Goal: Task Accomplishment & Management: Use online tool/utility

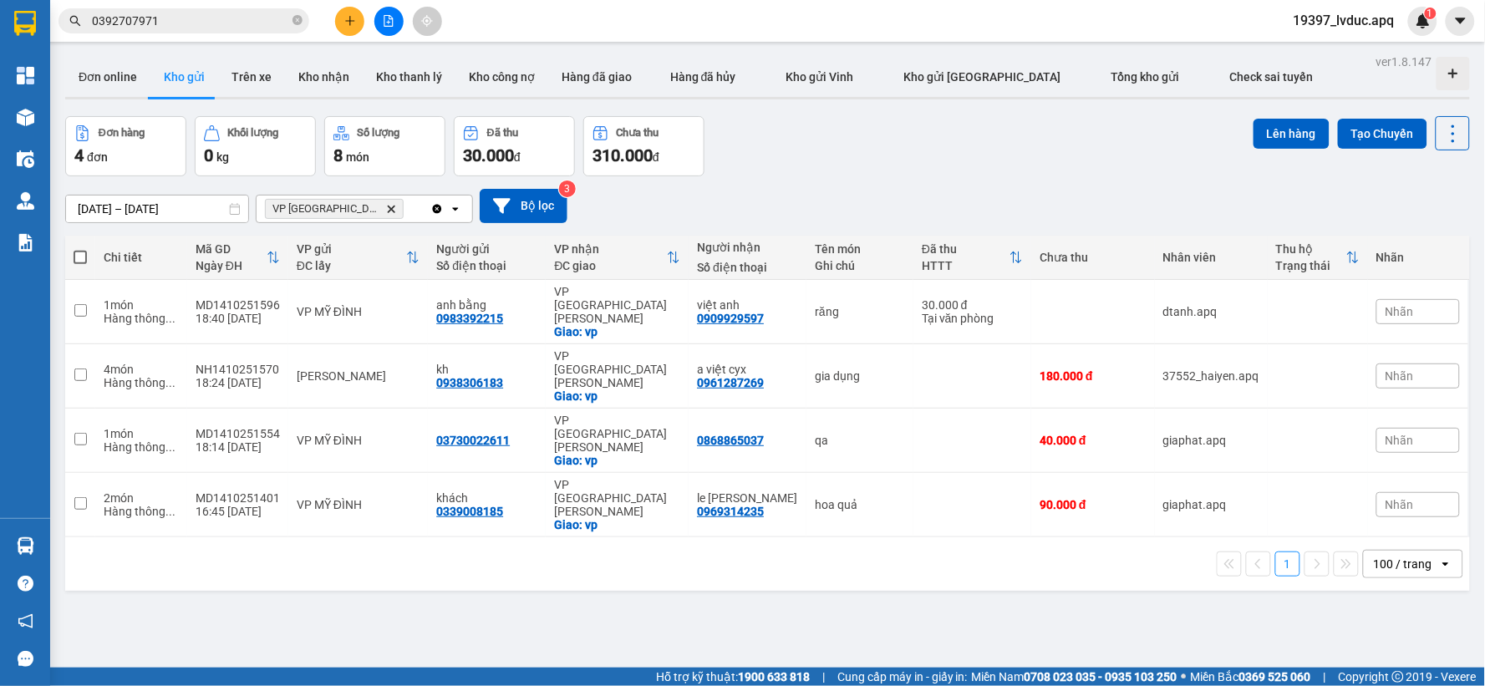
drag, startPoint x: 1410, startPoint y: 68, endPoint x: 1385, endPoint y: 48, distance: 32.1
click at [1385, 48] on main "ver 1.8.147 Đơn online Kho gửi Trên xe Kho nhận Kho thanh lý Kho công nợ Hàng đ…" at bounding box center [742, 334] width 1485 height 668
click at [524, 206] on button "Bộ lọc" at bounding box center [524, 206] width 88 height 34
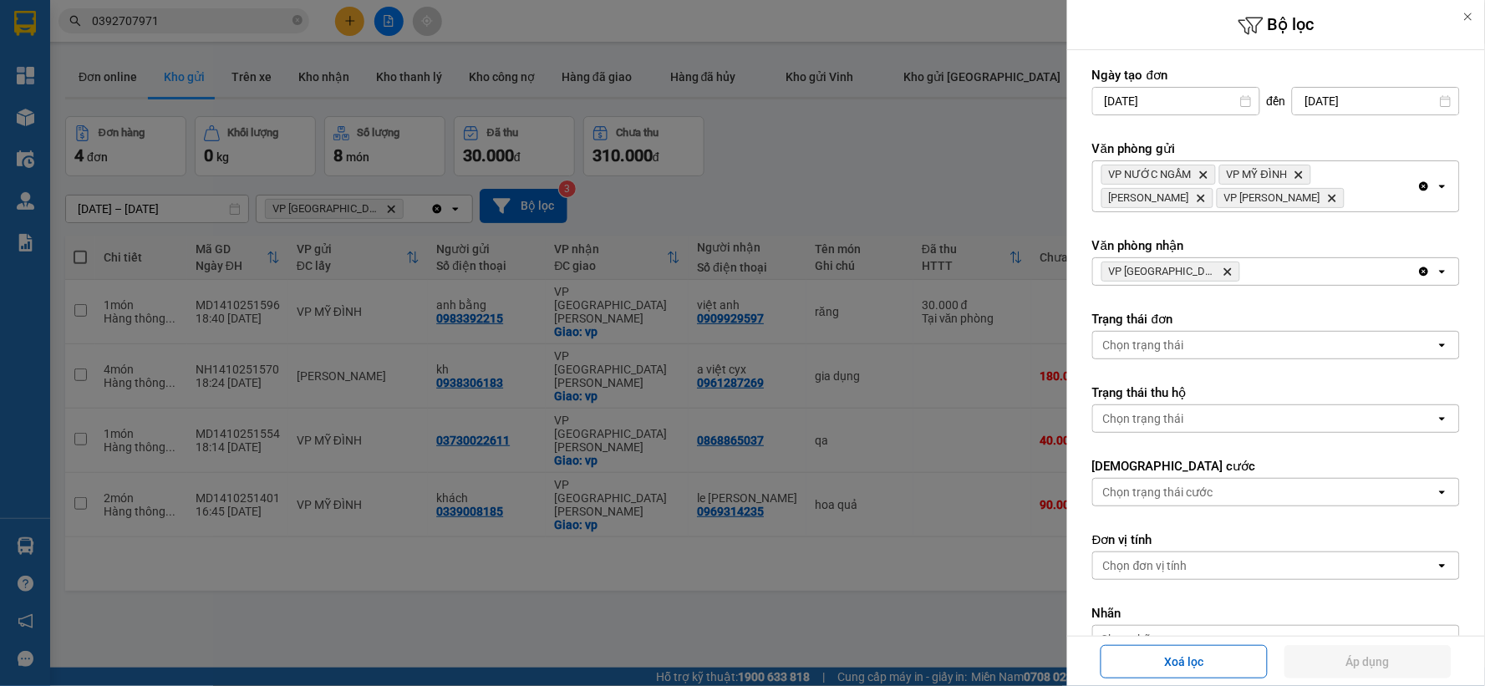
click at [1223, 270] on icon "Delete" at bounding box center [1228, 272] width 10 height 10
click at [1201, 270] on div "Chọn văn phòng" at bounding box center [1264, 271] width 343 height 27
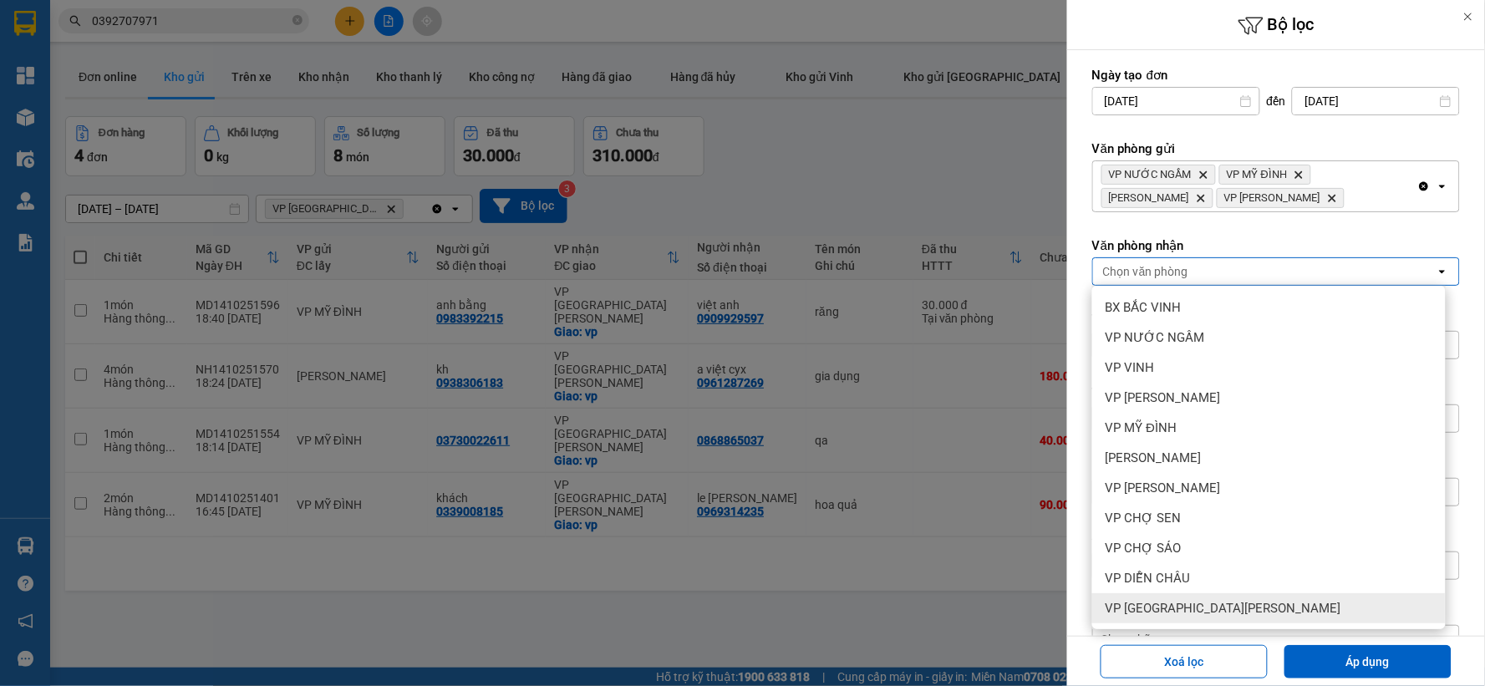
click at [1173, 612] on span "VP [GEOGRAPHIC_DATA]" at bounding box center [1224, 608] width 236 height 17
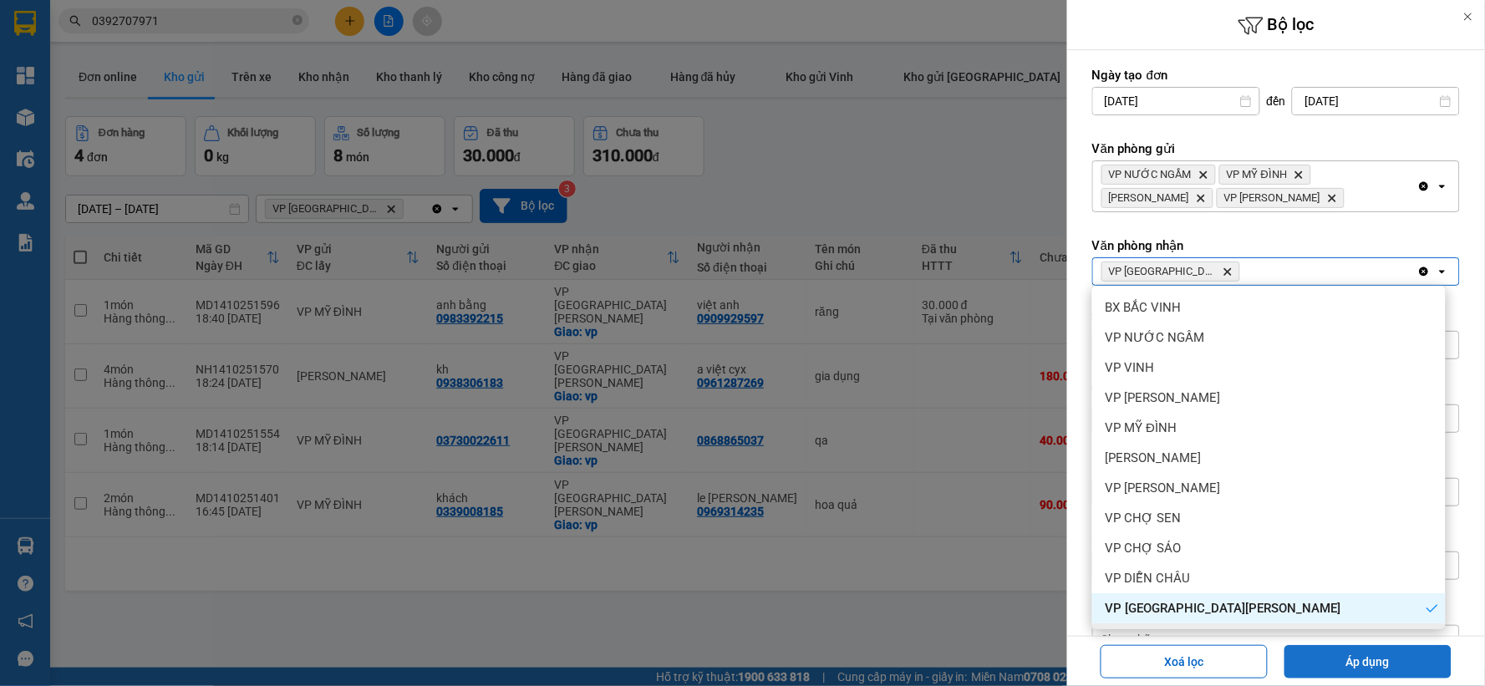
drag, startPoint x: 1329, startPoint y: 659, endPoint x: 1308, endPoint y: 654, distance: 21.3
click at [1327, 659] on button "Áp dụng" at bounding box center [1368, 661] width 167 height 33
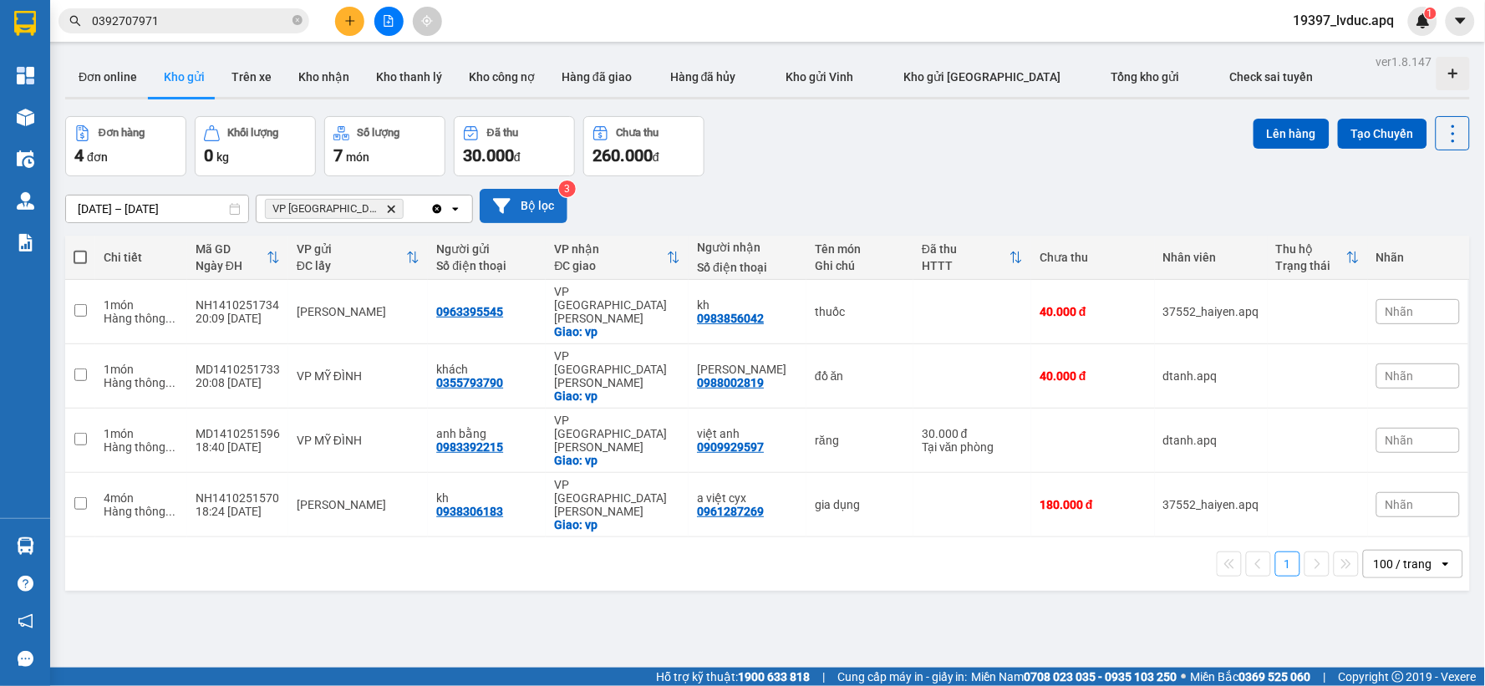
click at [543, 209] on button "Bộ lọc" at bounding box center [524, 206] width 88 height 34
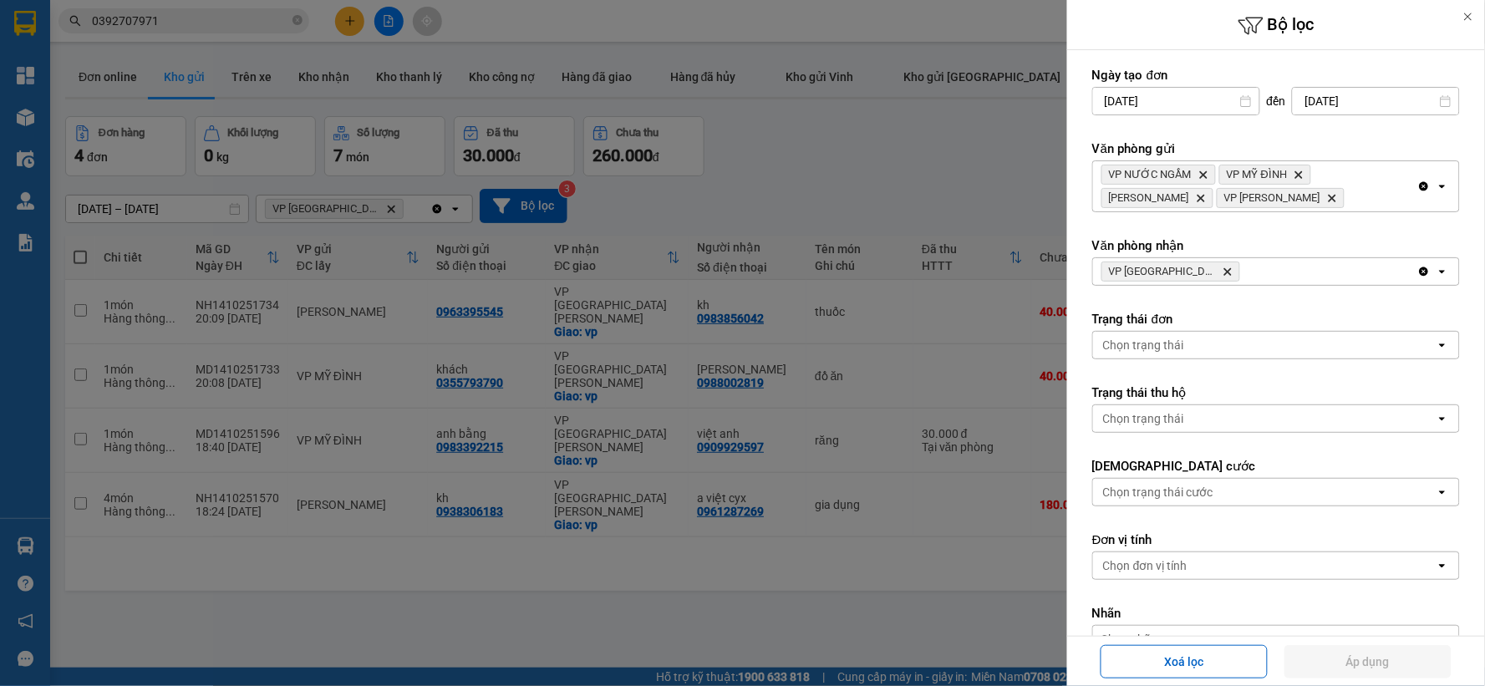
click at [1224, 270] on icon "VP Cầu Yên Xuân, close by backspace" at bounding box center [1228, 272] width 8 height 8
click at [1206, 270] on div "Chọn văn phòng" at bounding box center [1264, 271] width 343 height 27
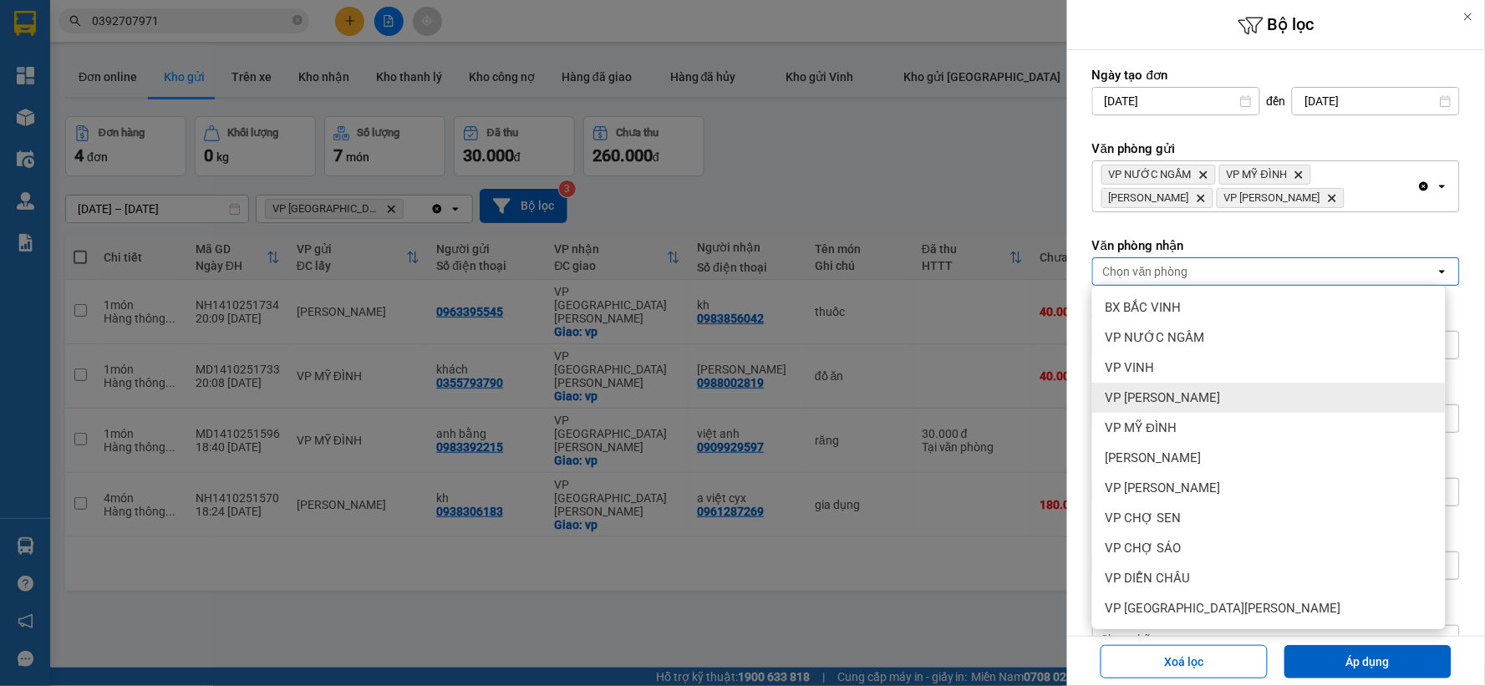
click at [1216, 386] on div "VP [PERSON_NAME]" at bounding box center [1269, 398] width 354 height 30
drag, startPoint x: 1319, startPoint y: 654, endPoint x: 1003, endPoint y: 545, distance: 334.4
click at [1316, 649] on button "Áp dụng" at bounding box center [1368, 661] width 167 height 33
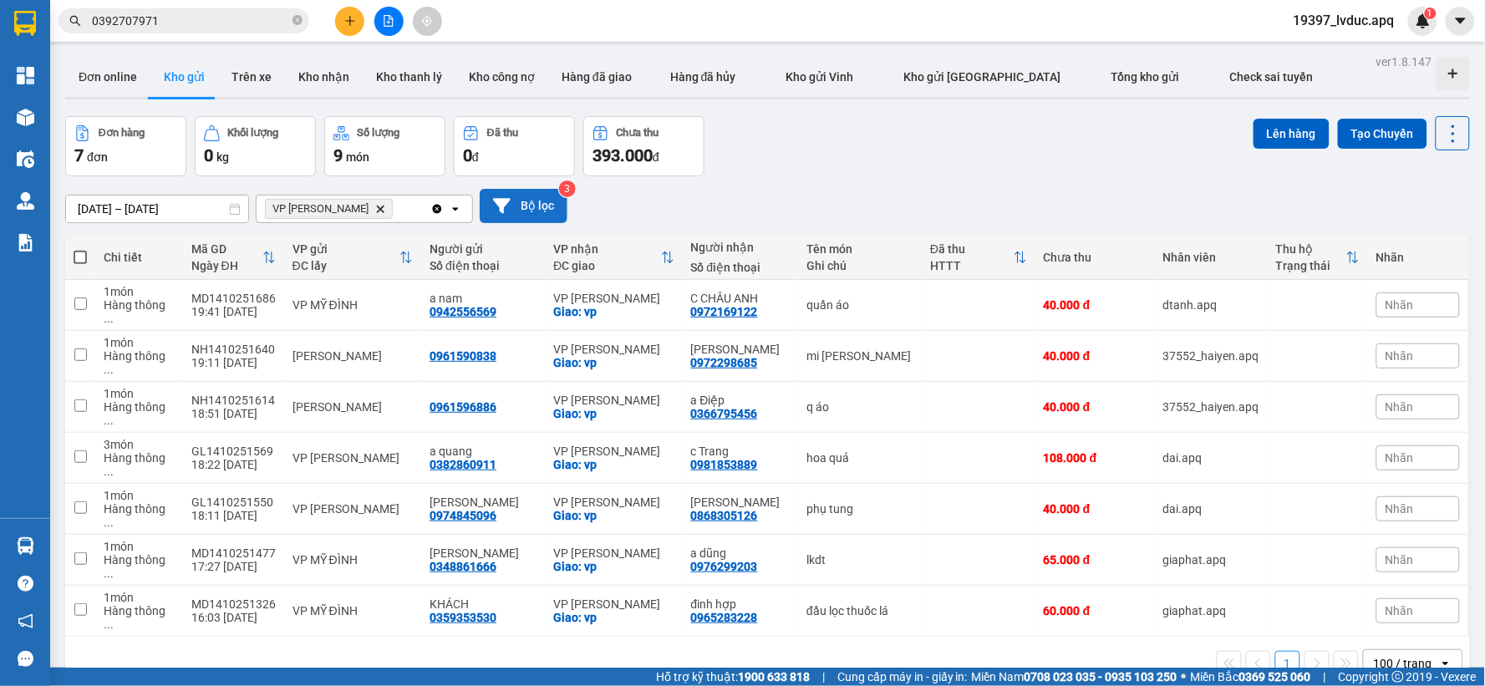
click at [512, 214] on button "Bộ lọc" at bounding box center [524, 206] width 88 height 34
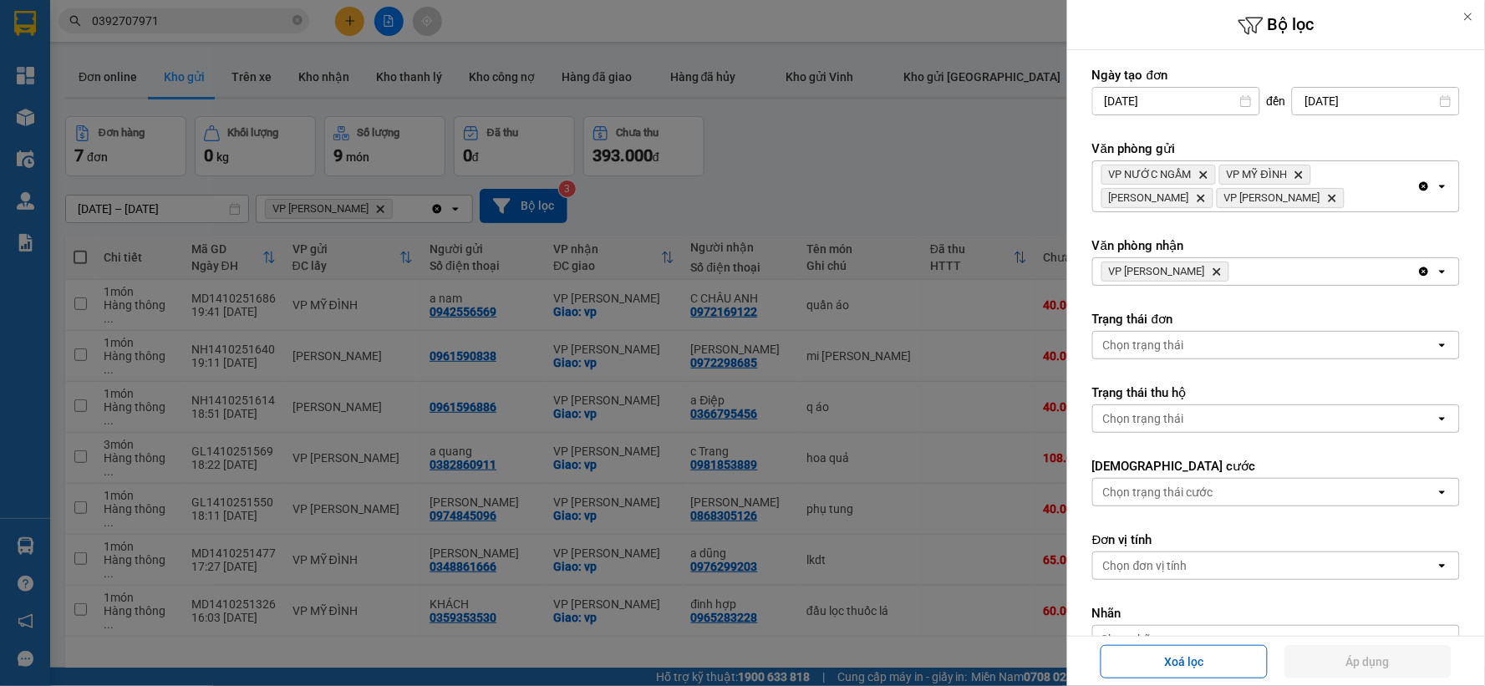
click at [1221, 271] on icon "VP THANH CHƯƠNG, close by backspace" at bounding box center [1218, 272] width 8 height 8
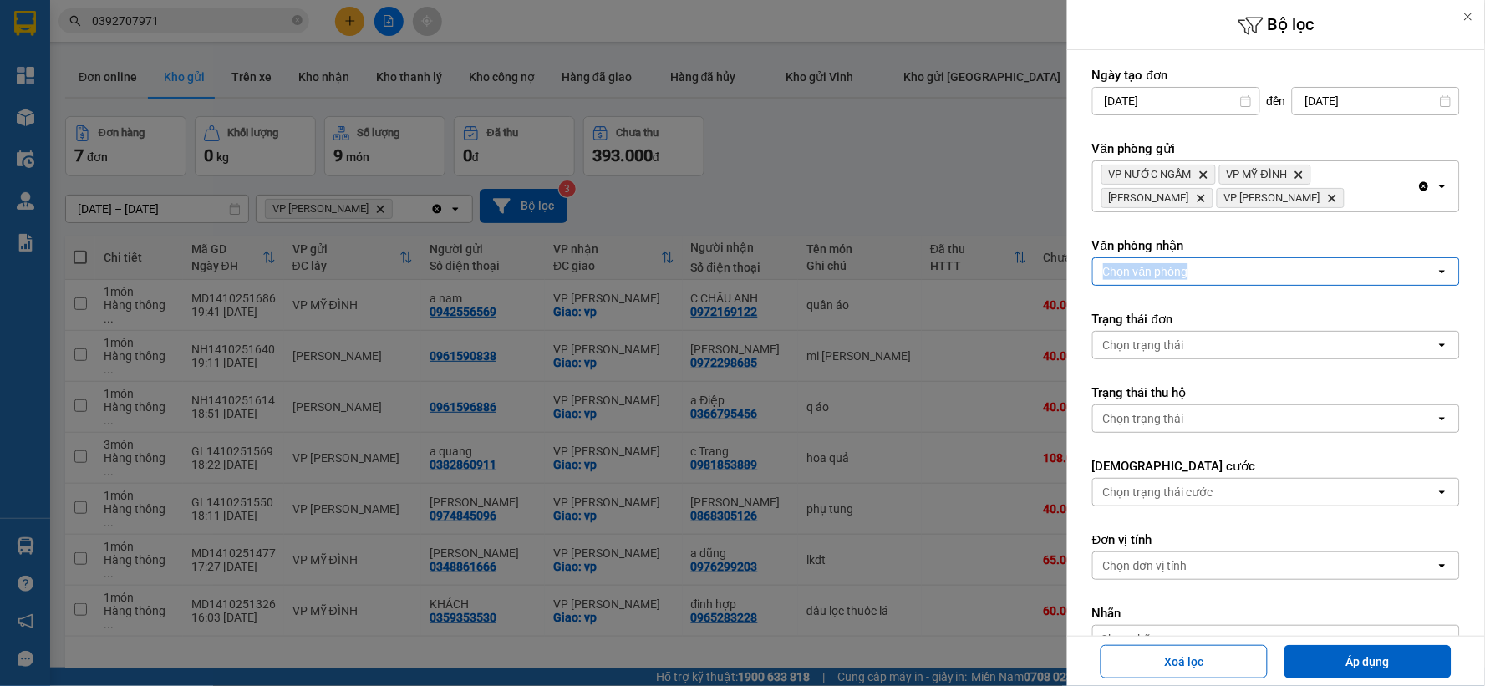
click at [1223, 271] on div "Chọn văn phòng" at bounding box center [1264, 271] width 343 height 27
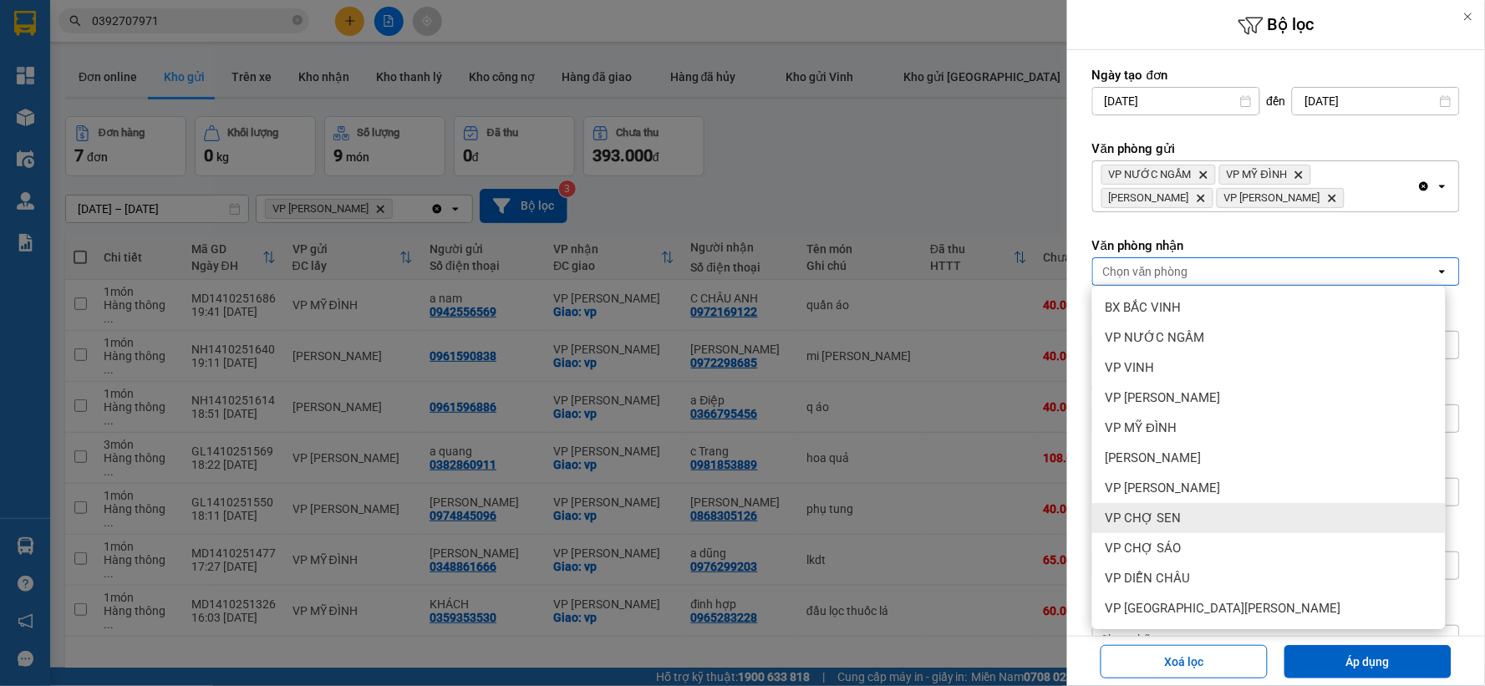
click at [1214, 512] on div "VP CHỢ SEN" at bounding box center [1269, 518] width 354 height 30
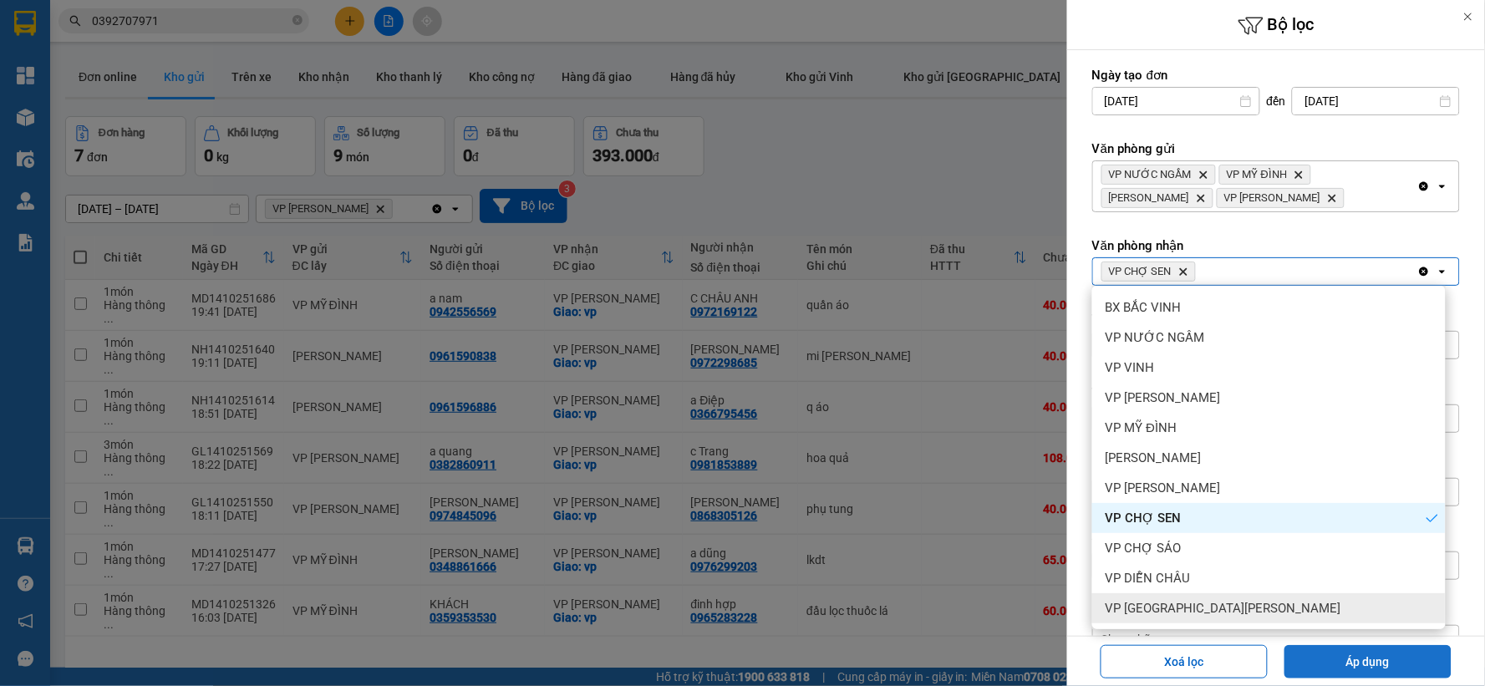
click at [1330, 658] on button "Áp dụng" at bounding box center [1368, 661] width 167 height 33
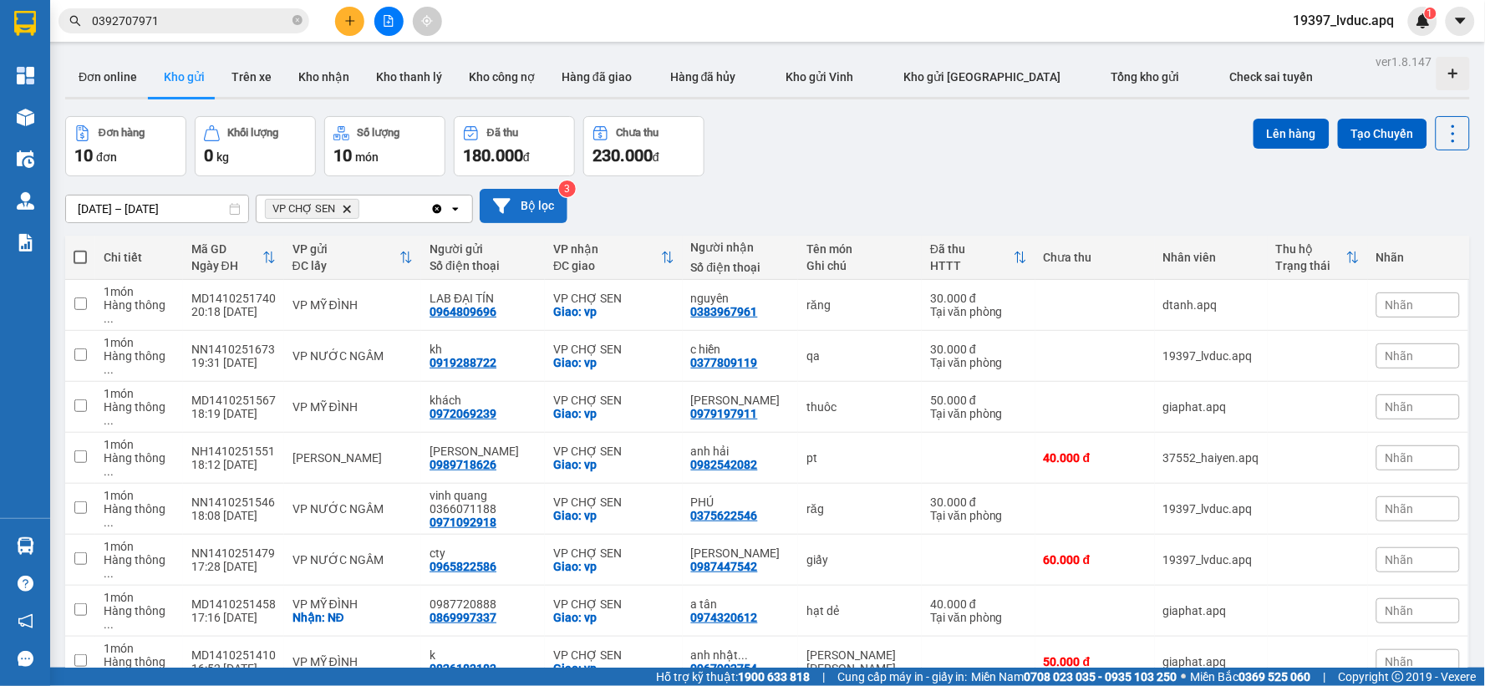
click at [542, 209] on button "Bộ lọc" at bounding box center [524, 206] width 88 height 34
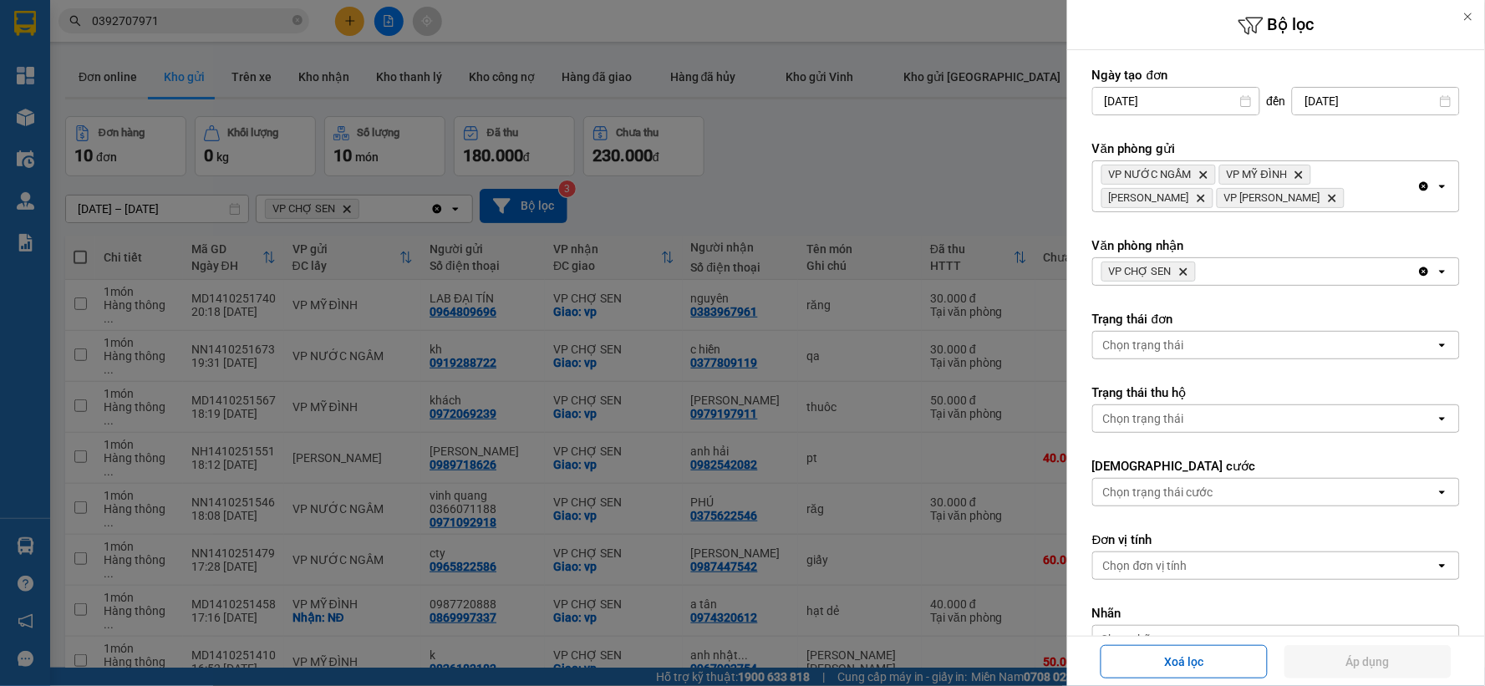
click at [1185, 274] on icon "VP CHỢ SEN, close by backspace" at bounding box center [1184, 272] width 8 height 8
click at [1279, 266] on div "Chọn văn phòng" at bounding box center [1264, 271] width 343 height 27
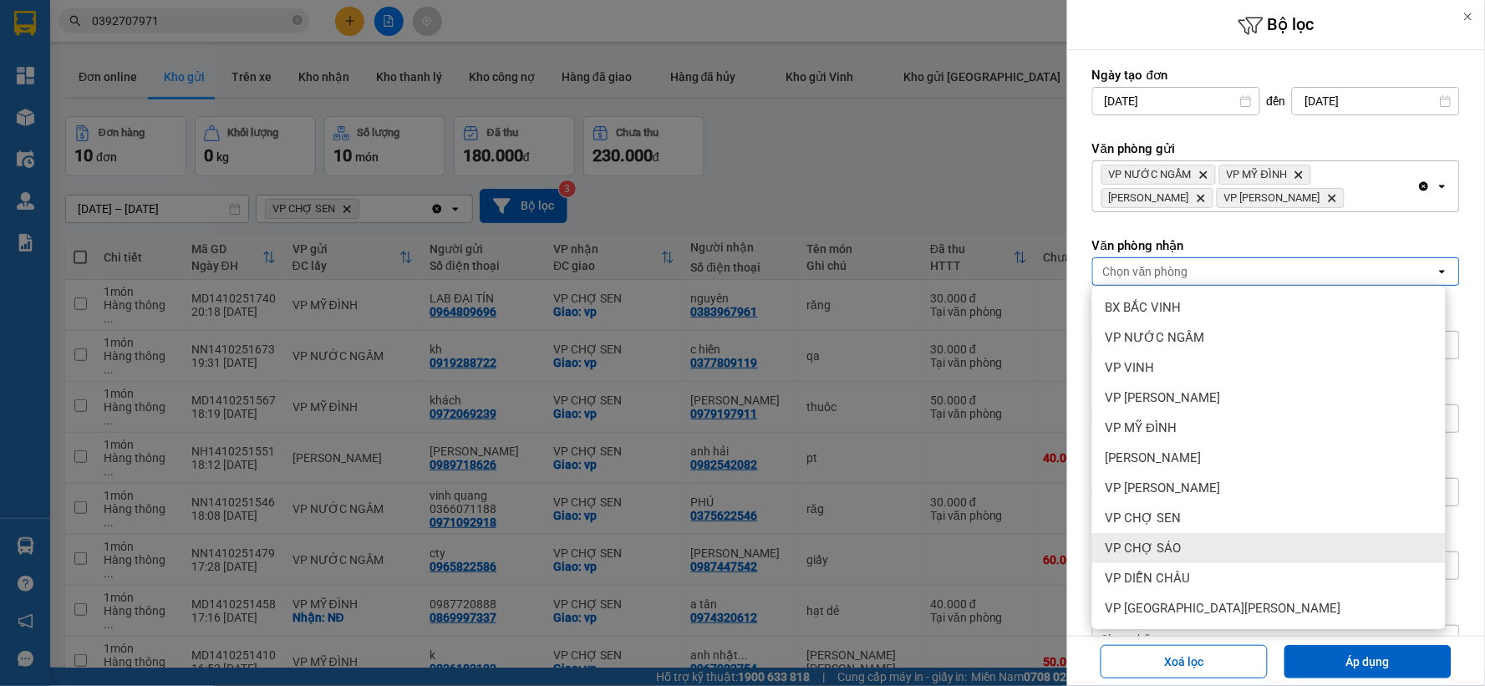
click at [1224, 547] on div "VP CHỢ SÁO" at bounding box center [1269, 548] width 354 height 30
drag, startPoint x: 1333, startPoint y: 654, endPoint x: 732, endPoint y: 639, distance: 601.1
click at [1316, 649] on button "Áp dụng" at bounding box center [1368, 661] width 167 height 33
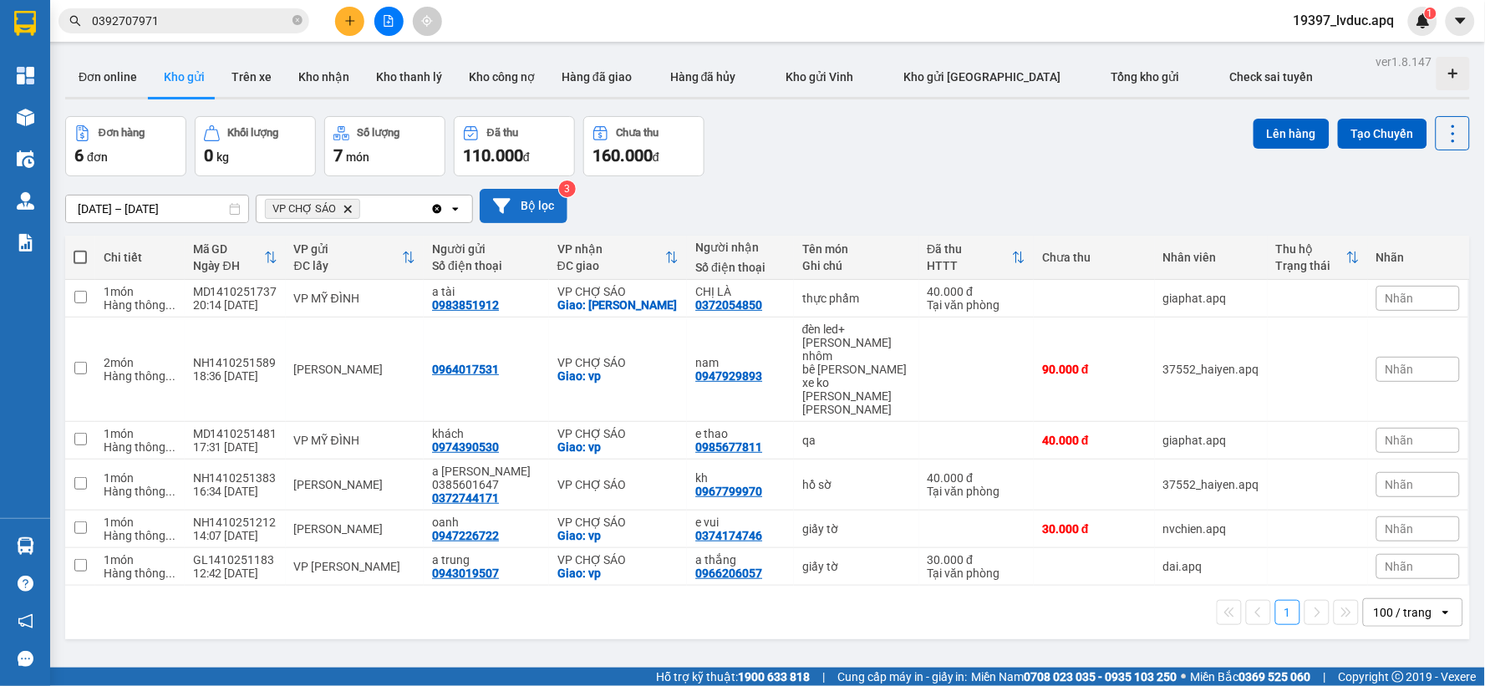
click at [540, 211] on button "Bộ lọc" at bounding box center [524, 206] width 88 height 34
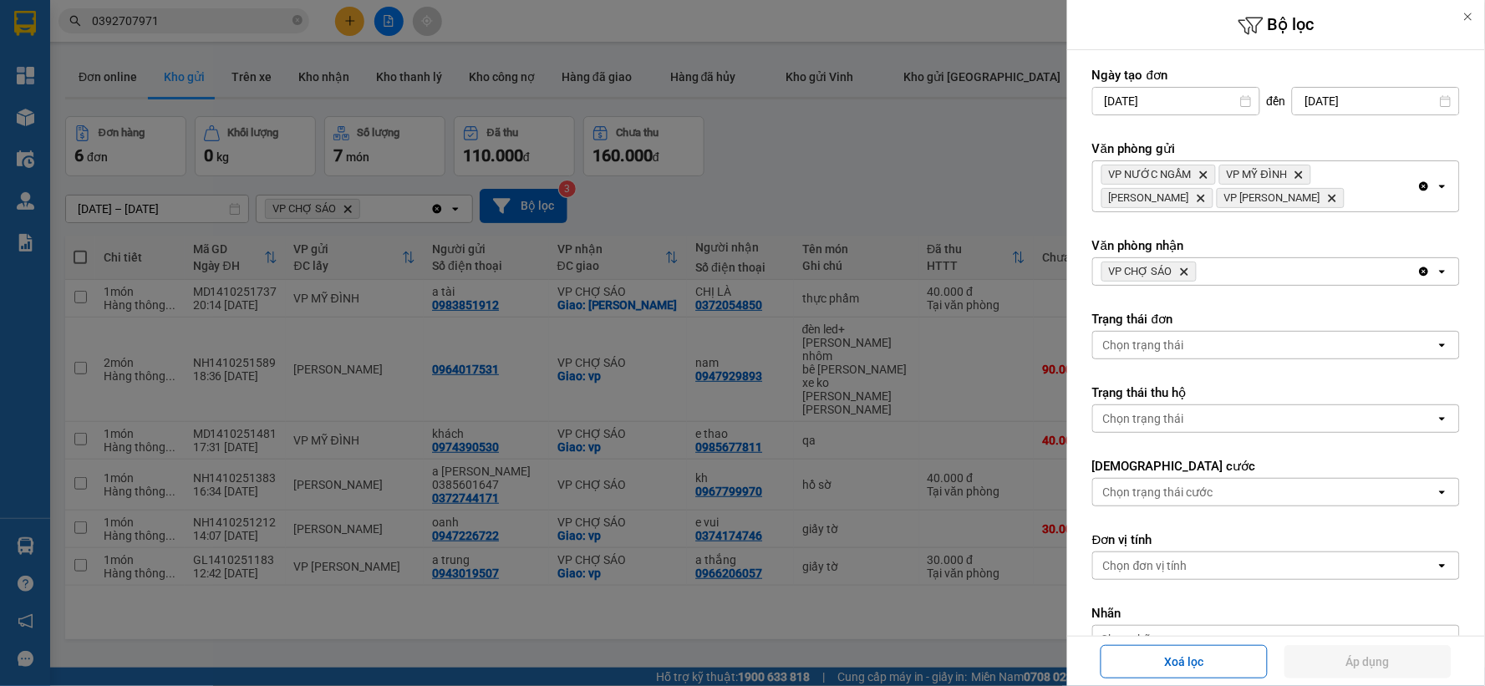
click at [1189, 272] on icon "Delete" at bounding box center [1184, 272] width 10 height 10
click at [1189, 272] on div "Chọn văn phòng" at bounding box center [1264, 271] width 343 height 27
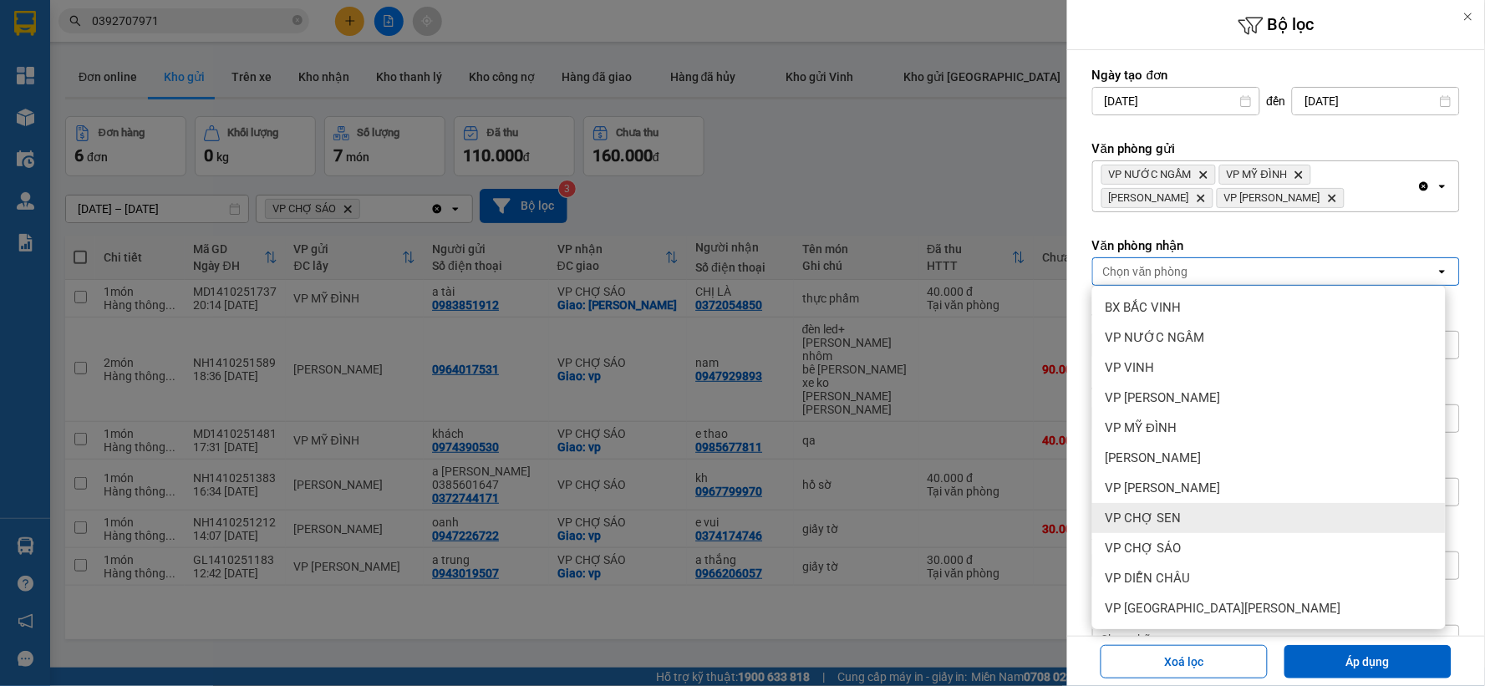
click at [1215, 510] on div "VP CHỢ SEN" at bounding box center [1269, 518] width 354 height 30
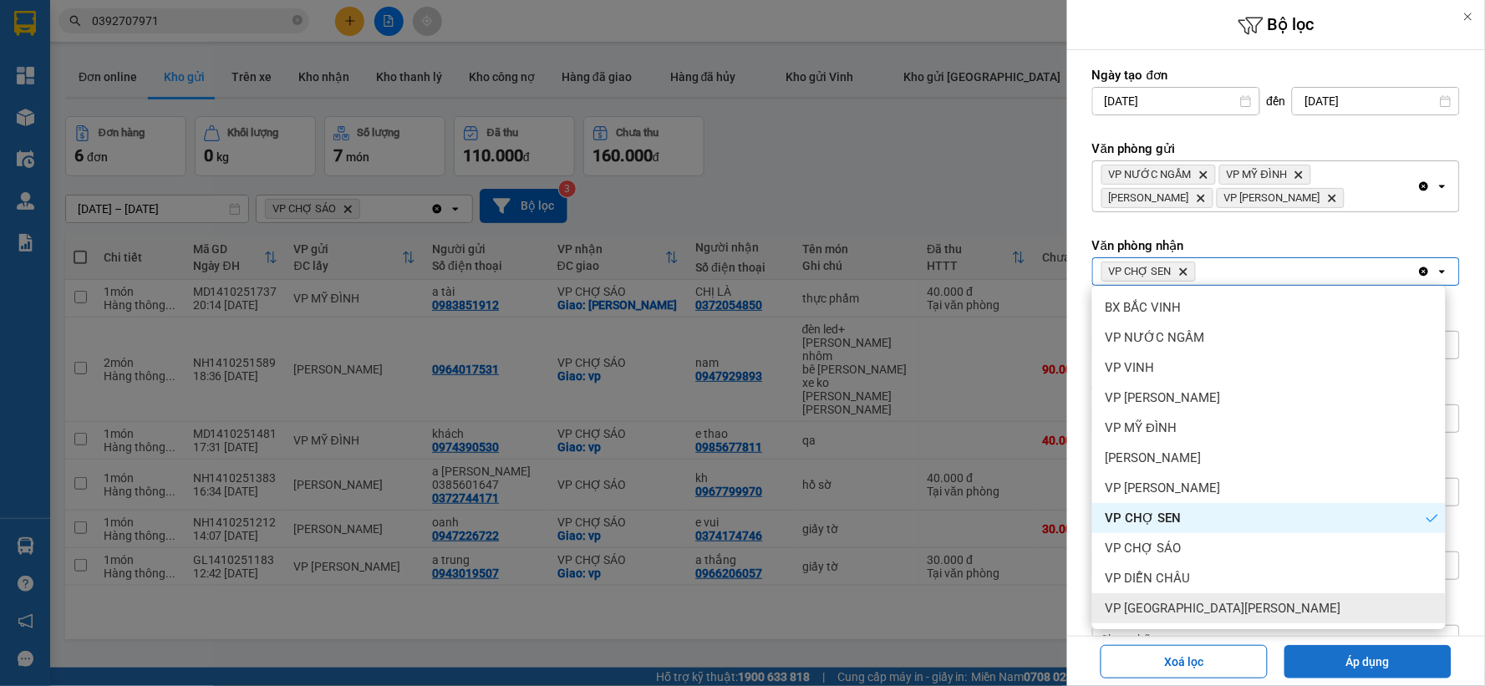
click at [1308, 653] on button "Áp dụng" at bounding box center [1368, 661] width 167 height 33
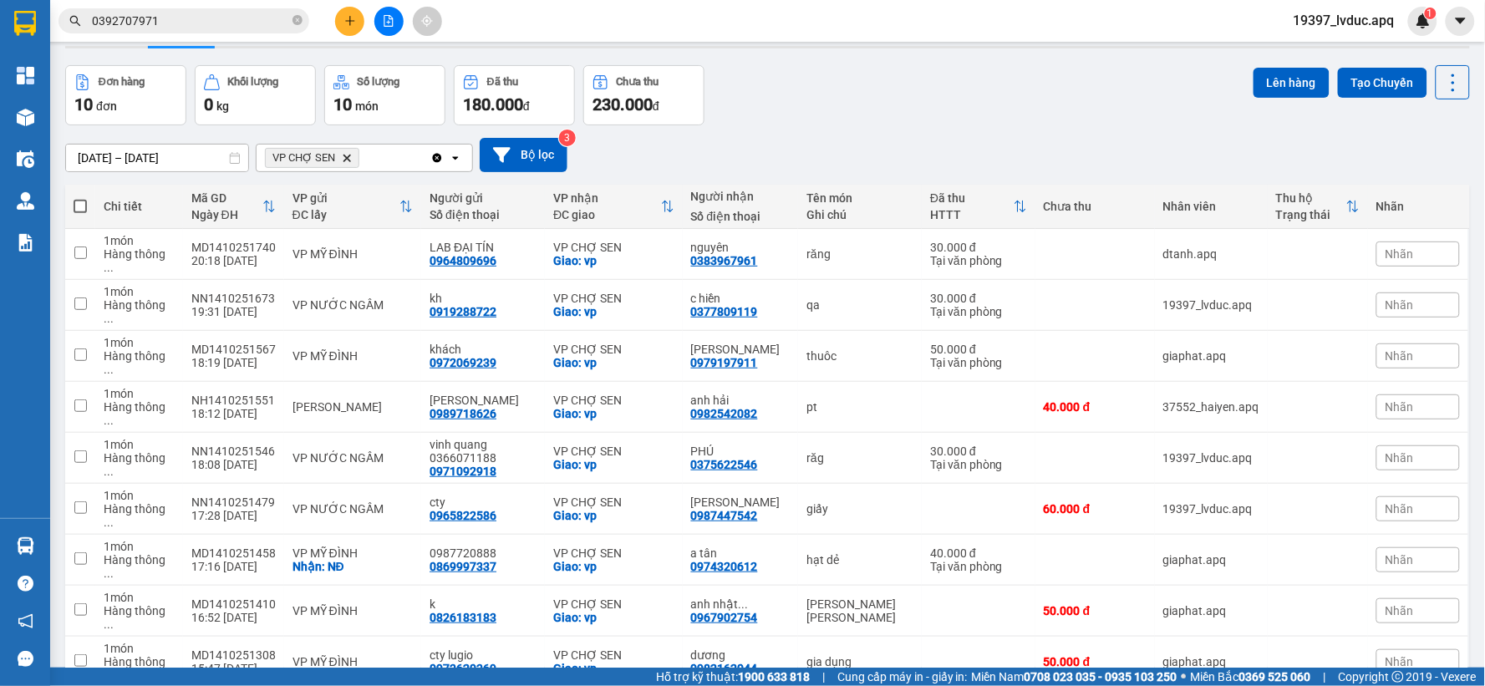
scroll to position [77, 0]
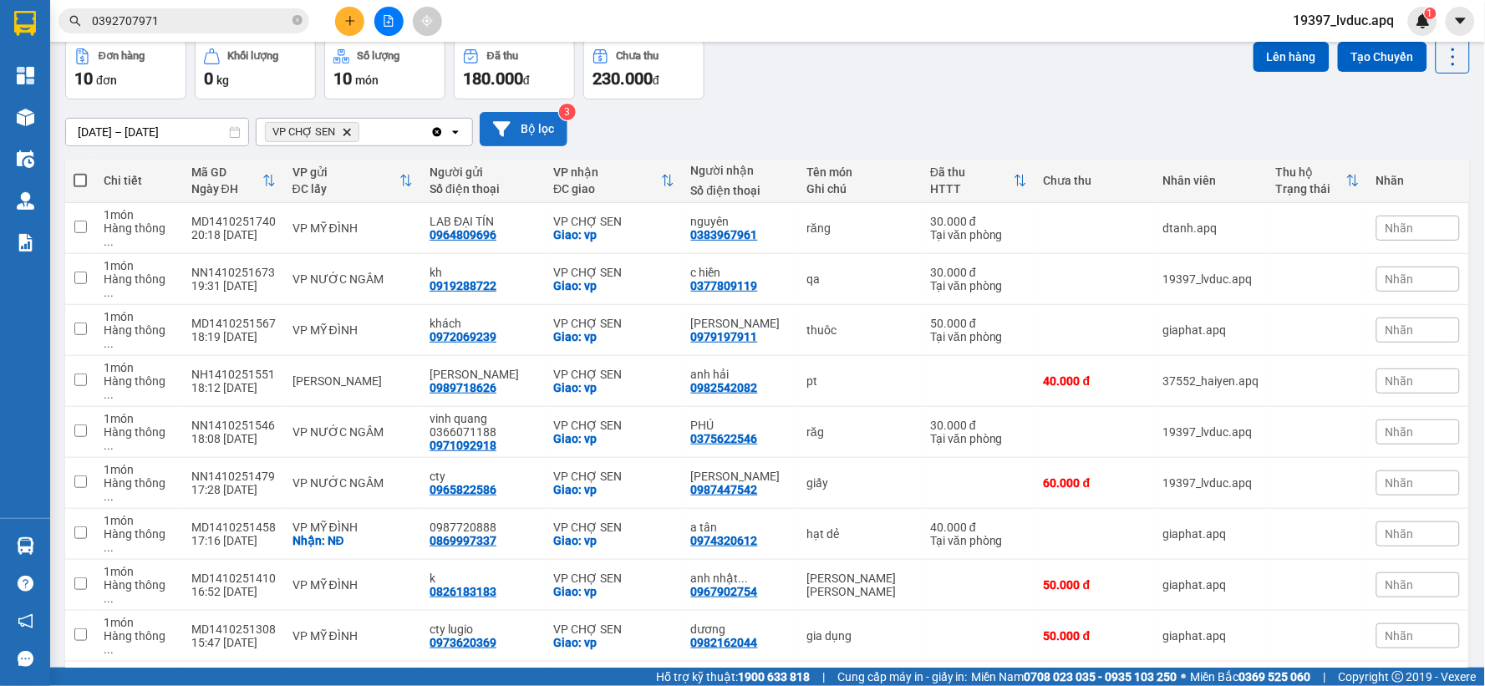
click at [535, 137] on button "Bộ lọc" at bounding box center [524, 129] width 88 height 34
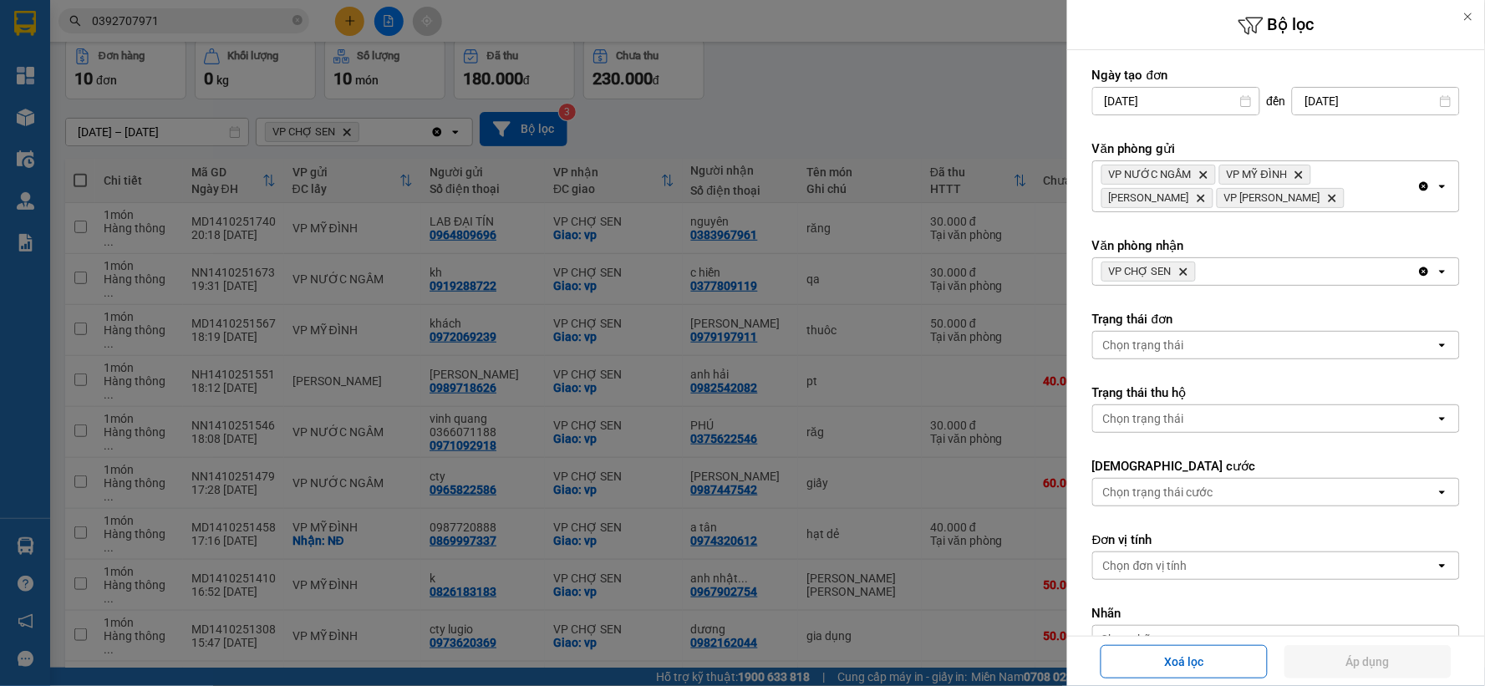
click at [1183, 267] on icon "Delete" at bounding box center [1183, 272] width 10 height 10
click at [1183, 267] on div "Chọn văn phòng" at bounding box center [1145, 271] width 85 height 17
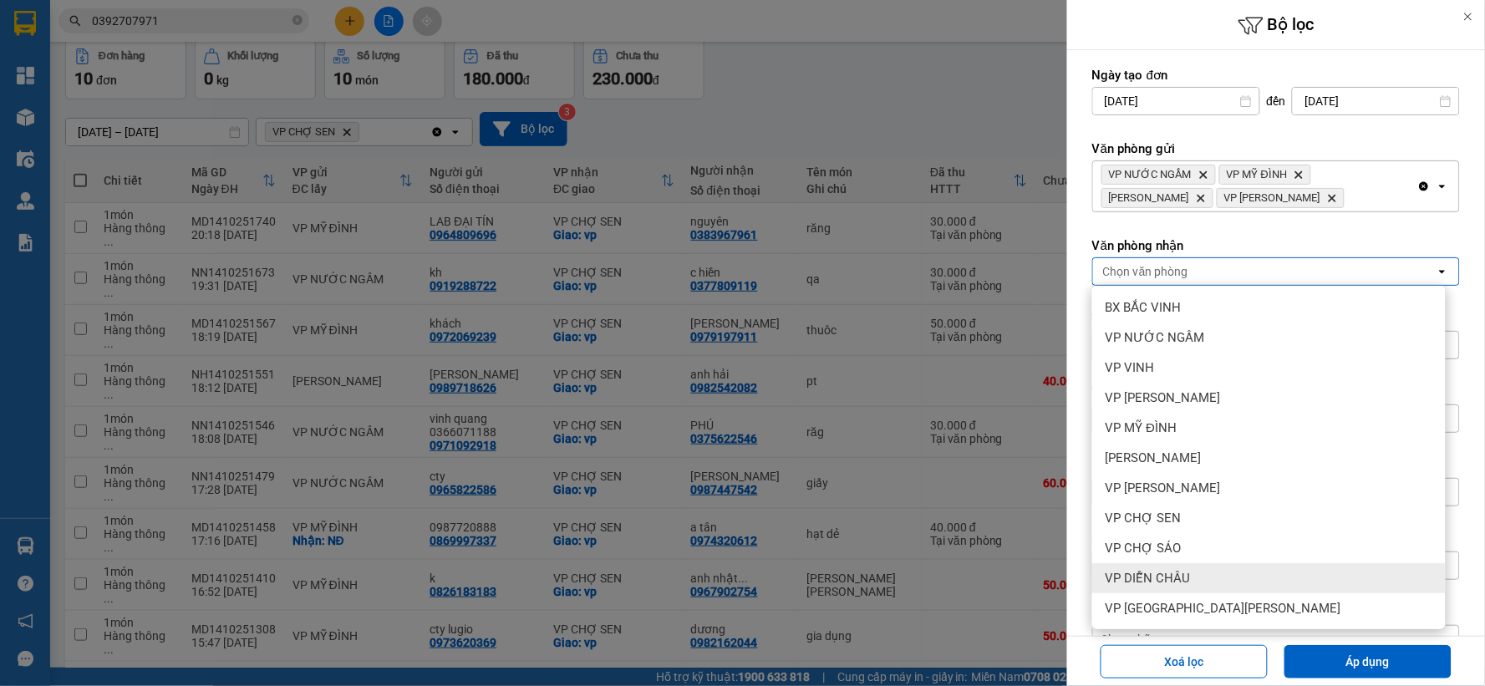
click at [1194, 582] on div "VP DIỄN CHÂU" at bounding box center [1269, 578] width 354 height 30
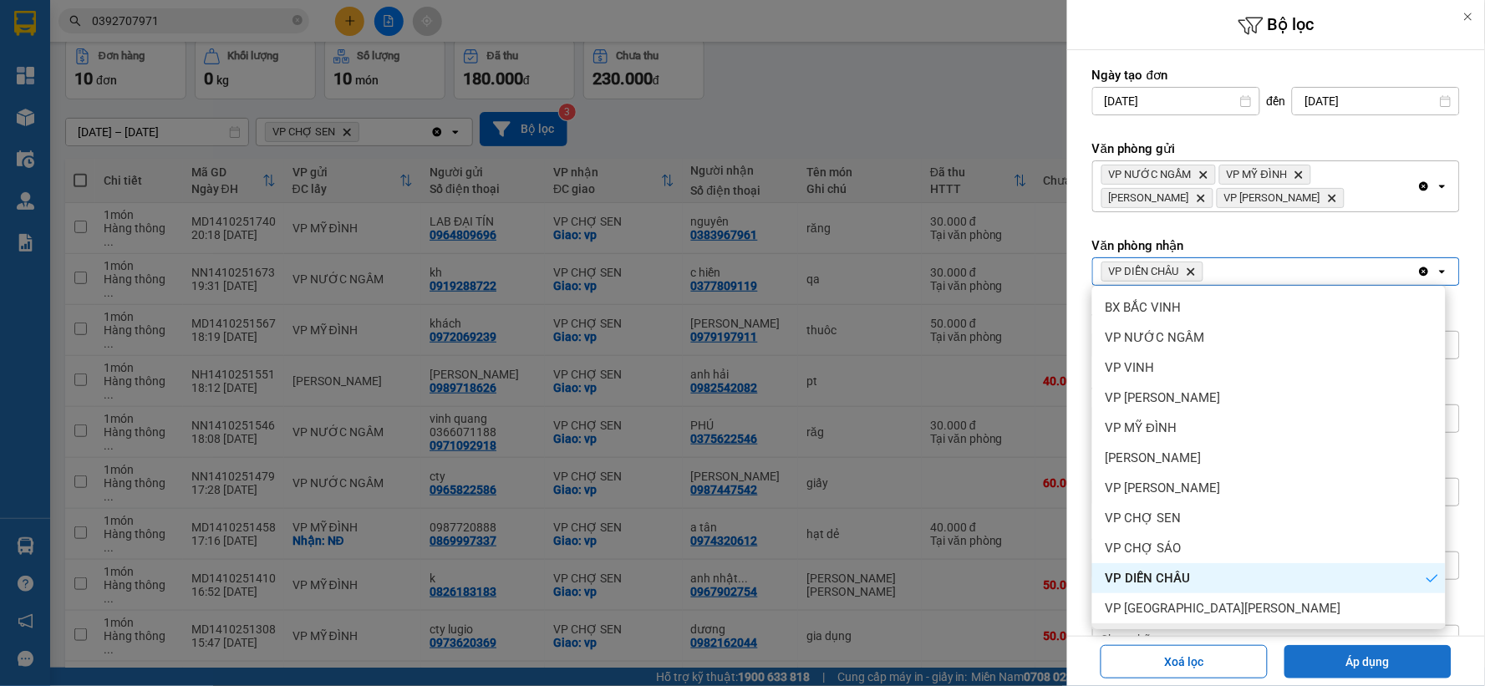
click at [1313, 659] on button "Áp dụng" at bounding box center [1368, 661] width 167 height 33
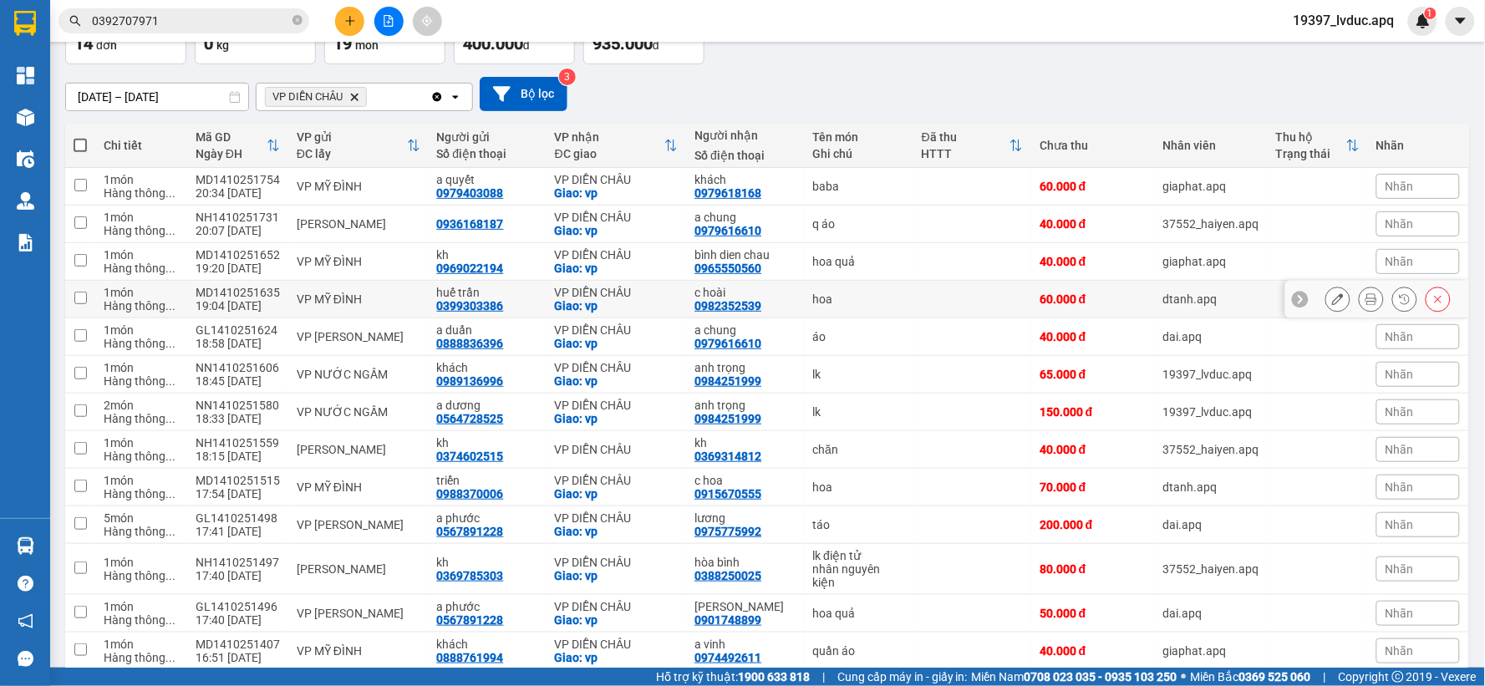
scroll to position [0, 0]
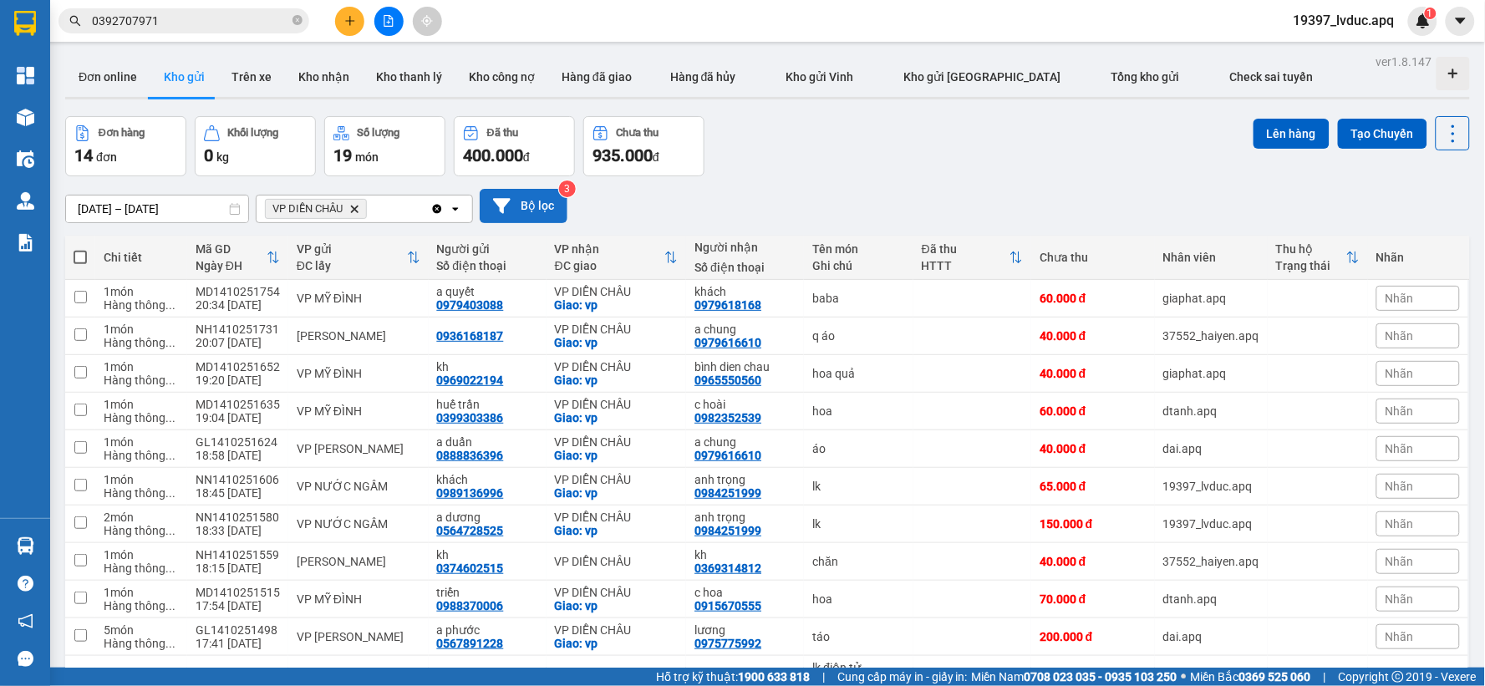
click at [530, 211] on button "Bộ lọc" at bounding box center [524, 206] width 88 height 34
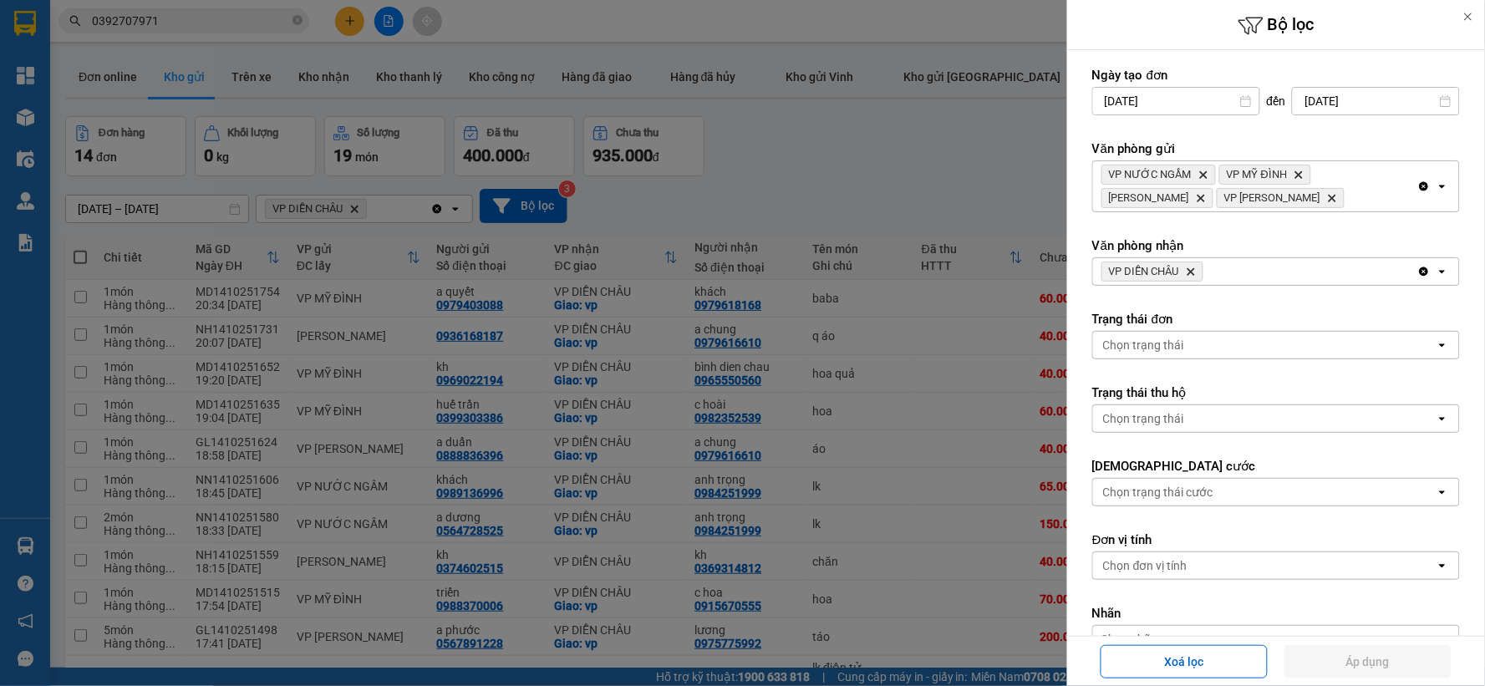
click at [1192, 279] on span "VP DIỄN CHÂU Delete" at bounding box center [1153, 272] width 102 height 20
click at [1192, 278] on span "VP DIỄN CHÂU Delete" at bounding box center [1153, 272] width 102 height 20
click at [1193, 274] on icon "Delete" at bounding box center [1191, 272] width 10 height 10
click at [1193, 274] on div "VP DIỄN CHÂU Delete" at bounding box center [1255, 271] width 324 height 27
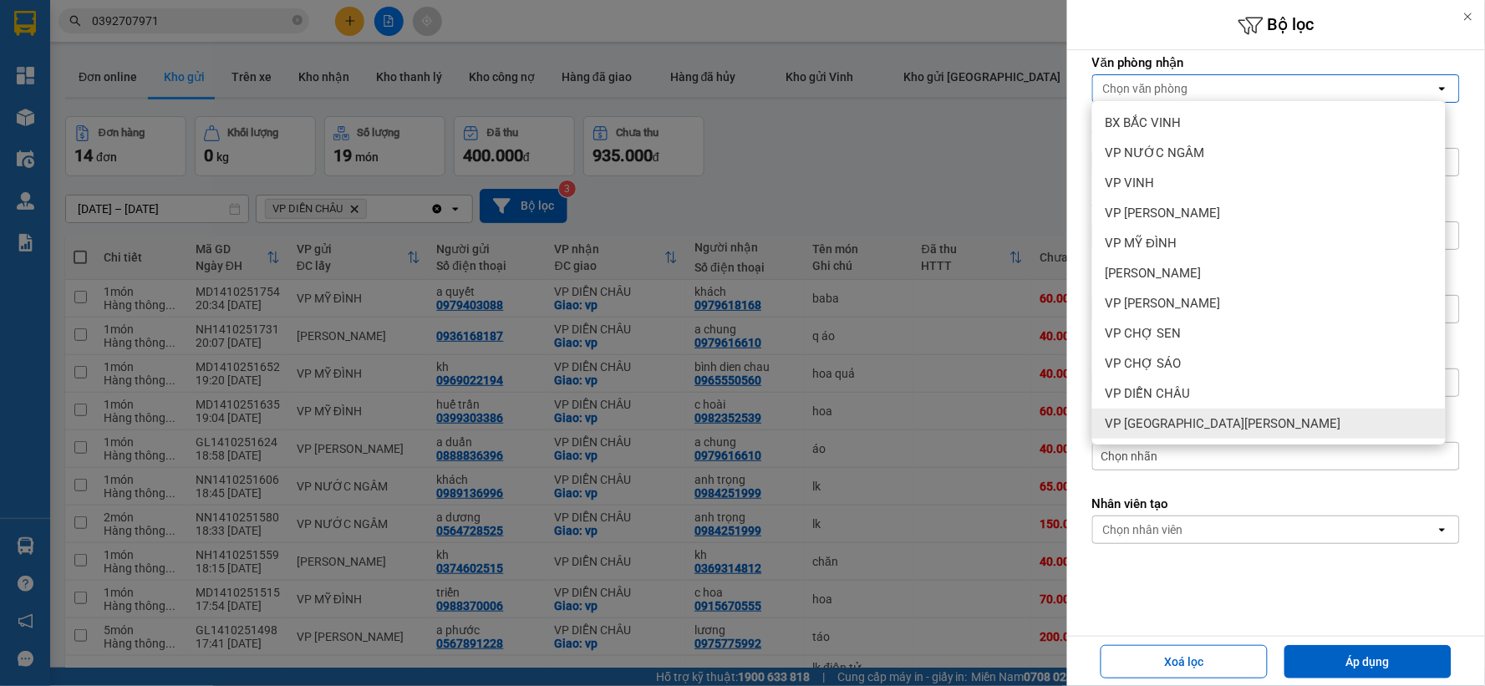
scroll to position [211, 0]
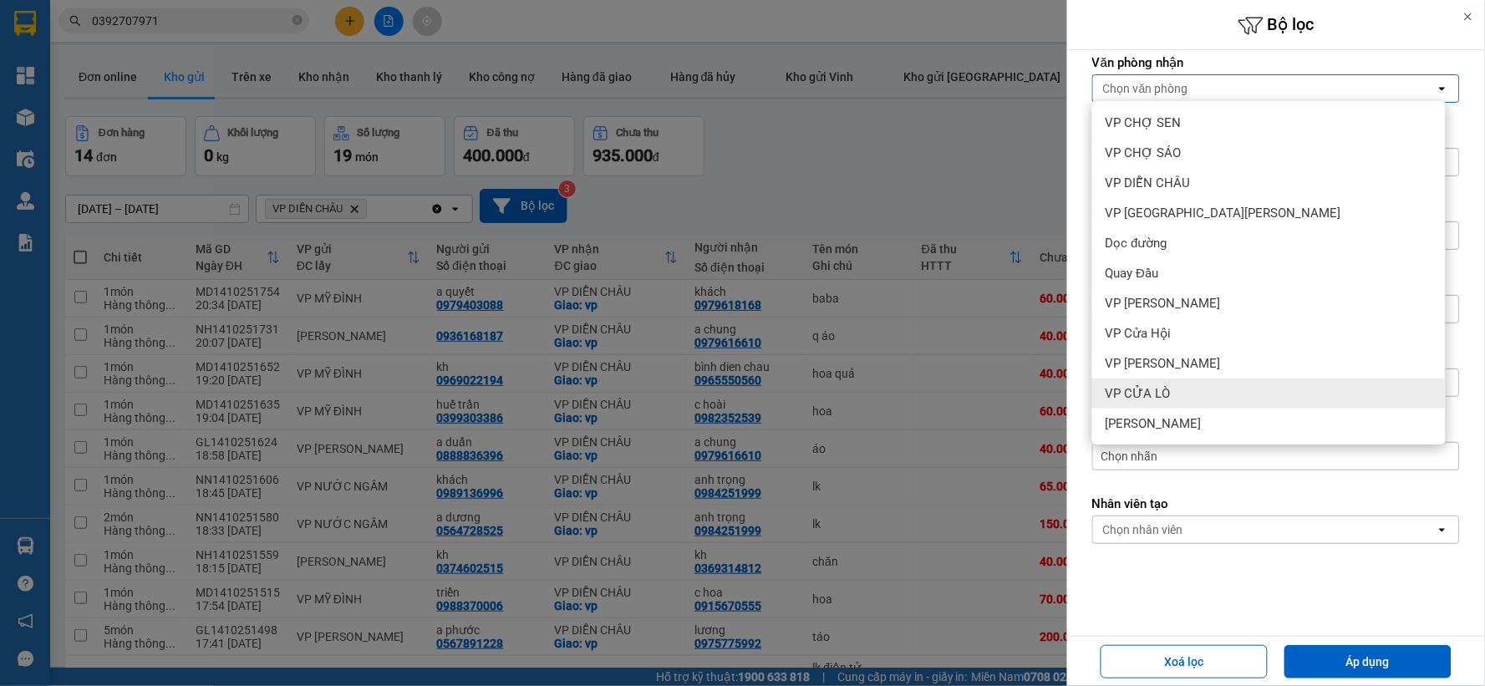
click at [1130, 389] on span "VP CỬA LÒ" at bounding box center [1138, 393] width 65 height 17
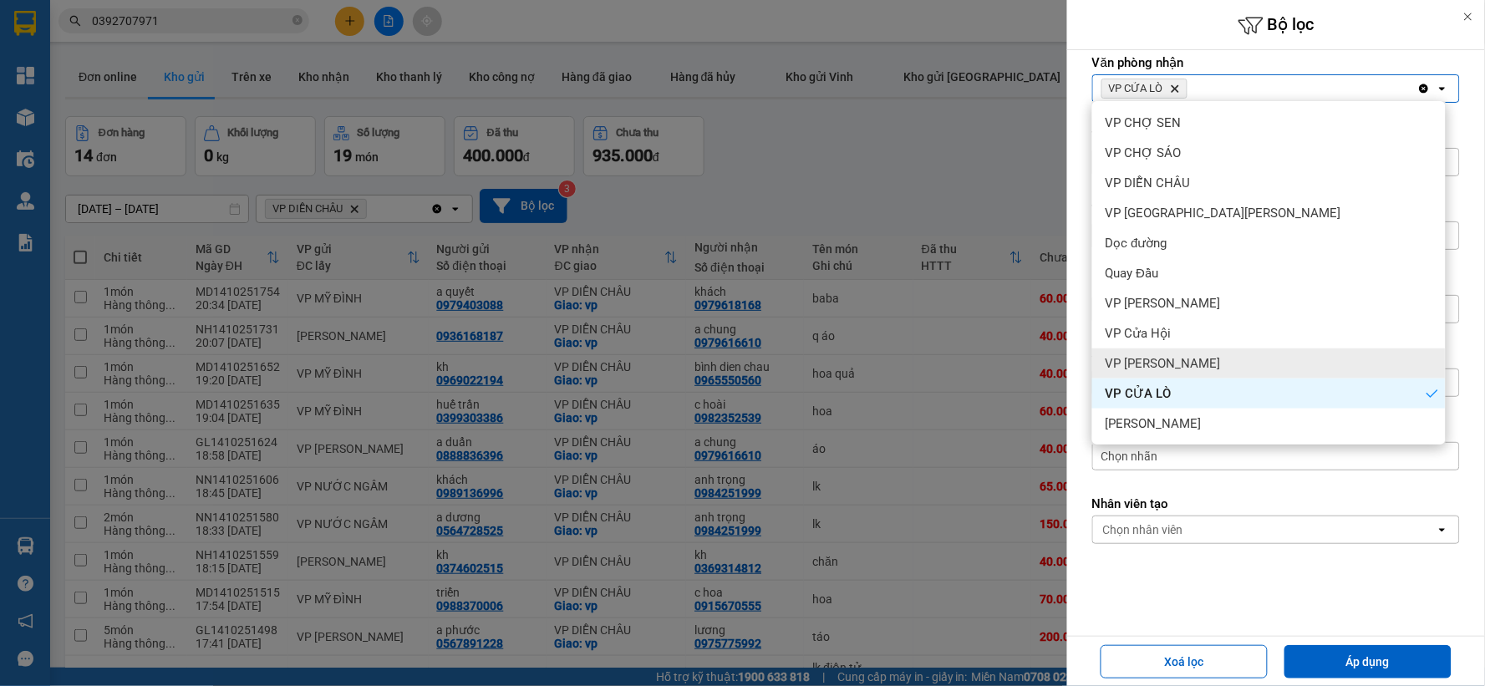
drag, startPoint x: 1130, startPoint y: 389, endPoint x: 1140, endPoint y: 355, distance: 35.7
click at [1140, 355] on span "VP [PERSON_NAME]" at bounding box center [1163, 363] width 115 height 17
click at [1135, 328] on span "VP Cửa Hội" at bounding box center [1139, 333] width 66 height 17
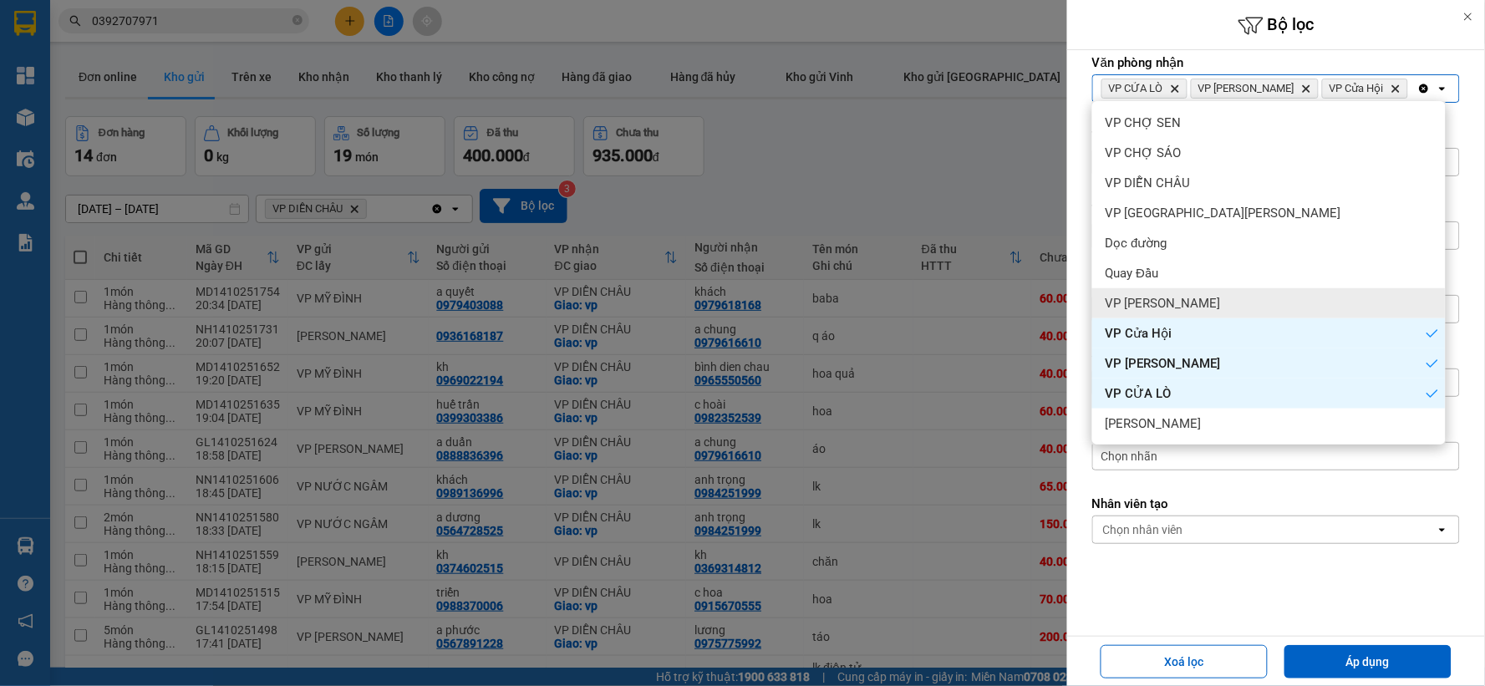
click at [1138, 299] on span "VP [PERSON_NAME]" at bounding box center [1163, 303] width 115 height 17
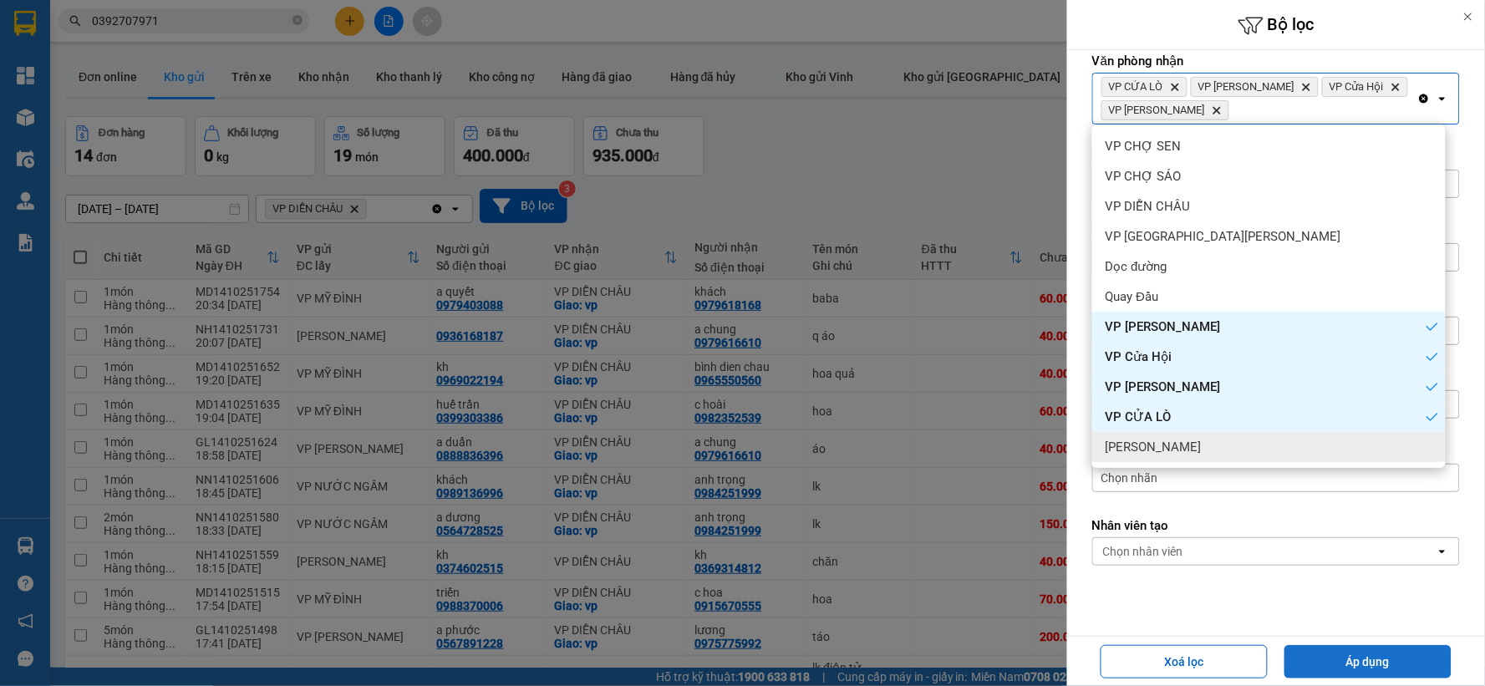
drag, startPoint x: 1310, startPoint y: 662, endPoint x: 1263, endPoint y: 630, distance: 56.6
click at [1310, 659] on button "Áp dụng" at bounding box center [1368, 661] width 167 height 33
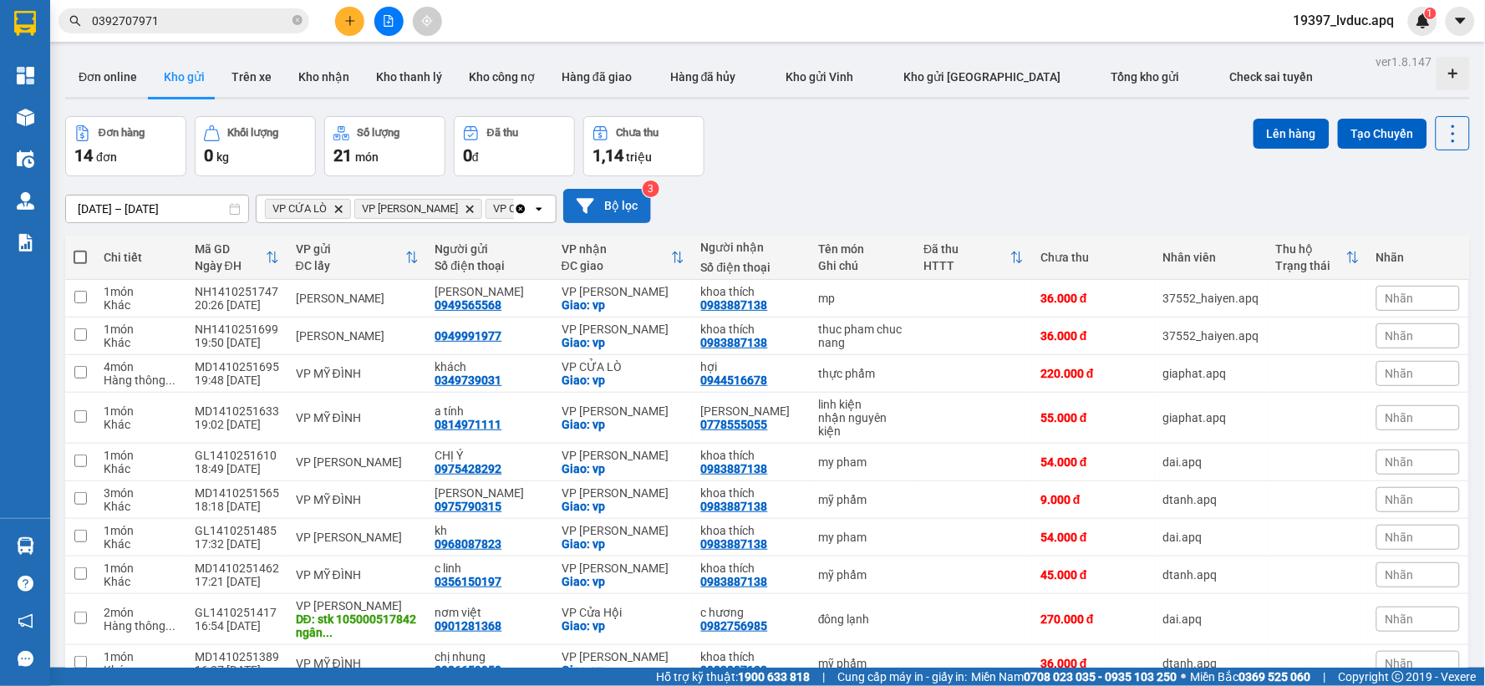
click at [608, 217] on button "Bộ lọc" at bounding box center [607, 206] width 88 height 34
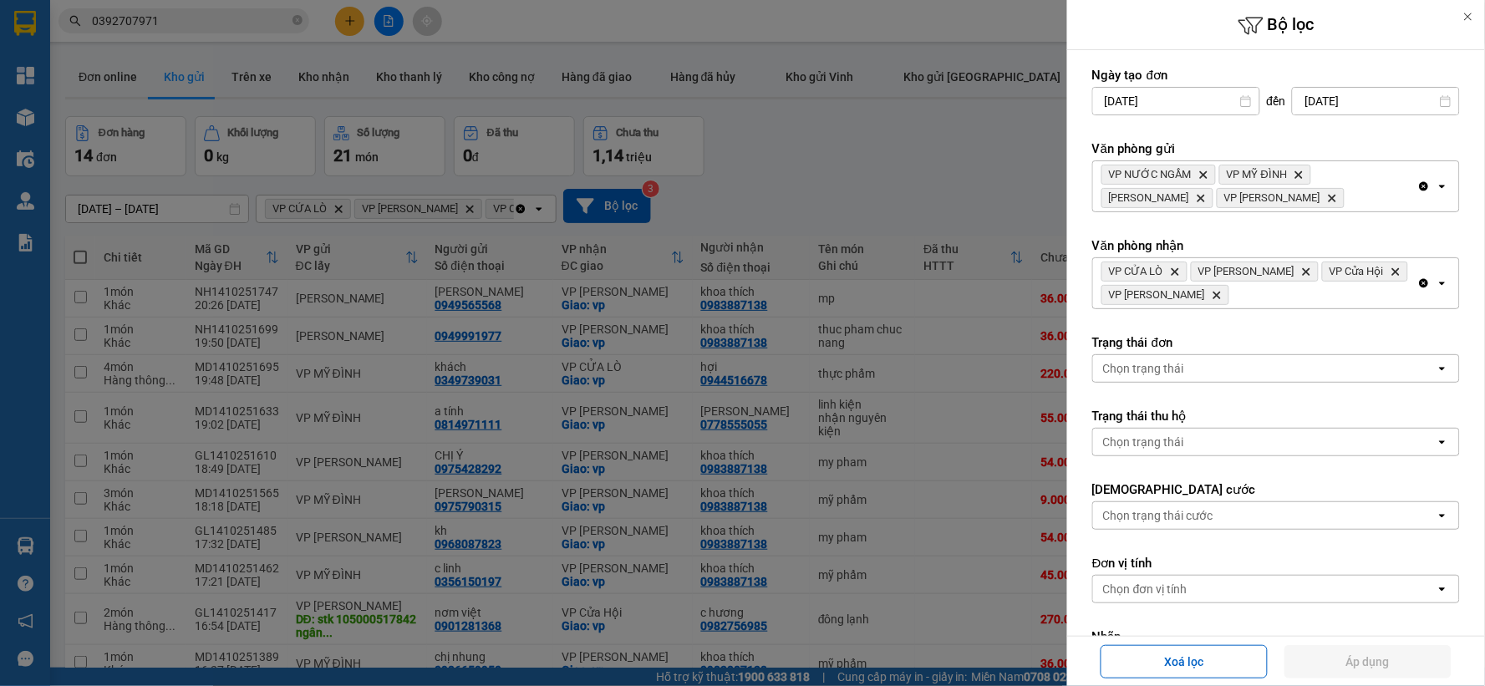
click at [1420, 282] on icon "Clear all" at bounding box center [1424, 283] width 9 height 9
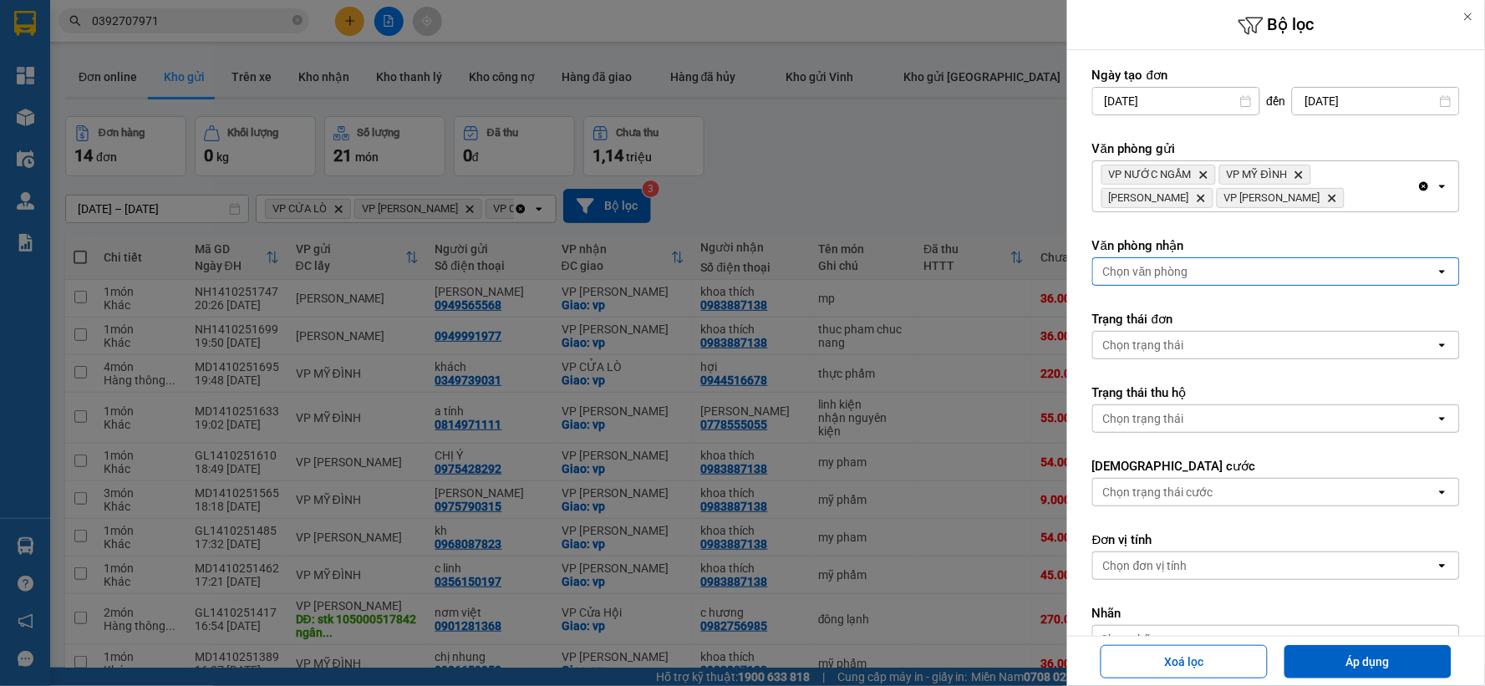
click at [1398, 273] on div "Chọn văn phòng" at bounding box center [1264, 271] width 343 height 27
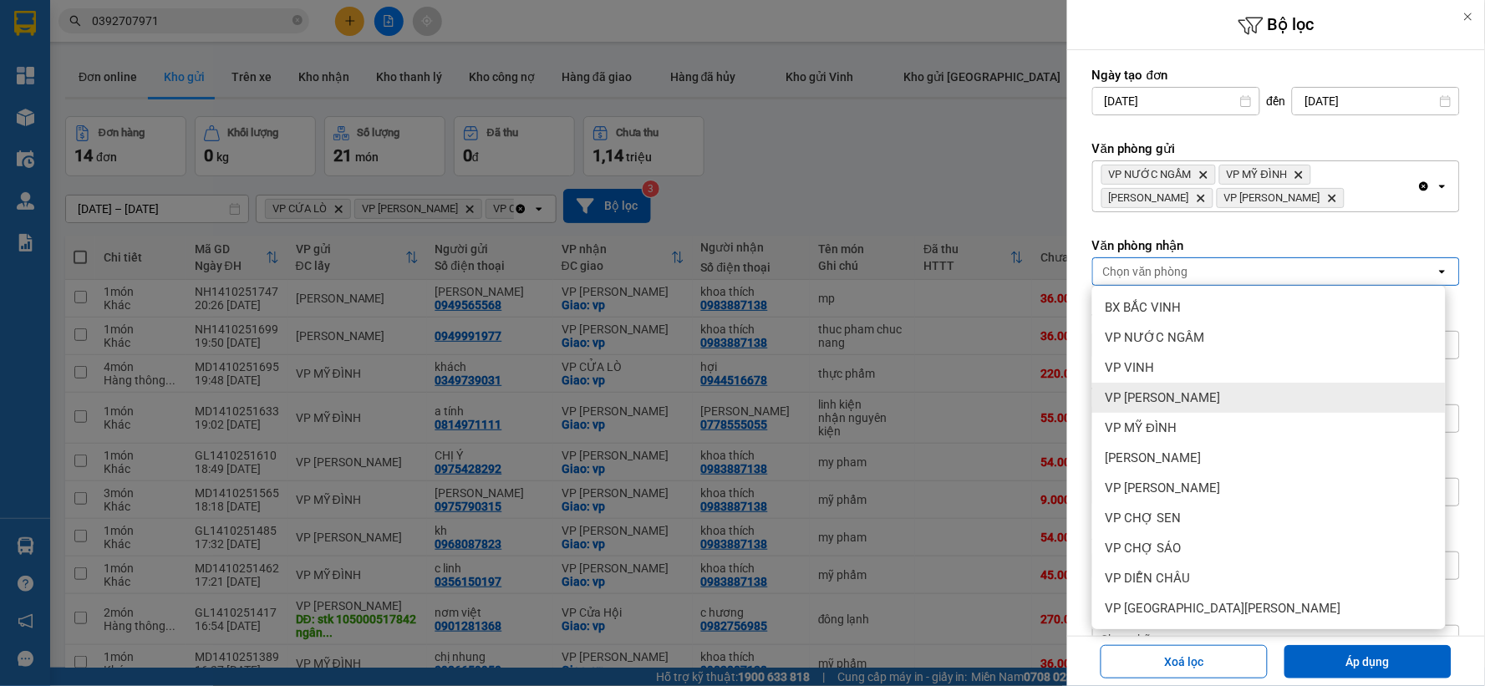
click at [1326, 404] on div "VP [PERSON_NAME]" at bounding box center [1269, 398] width 354 height 30
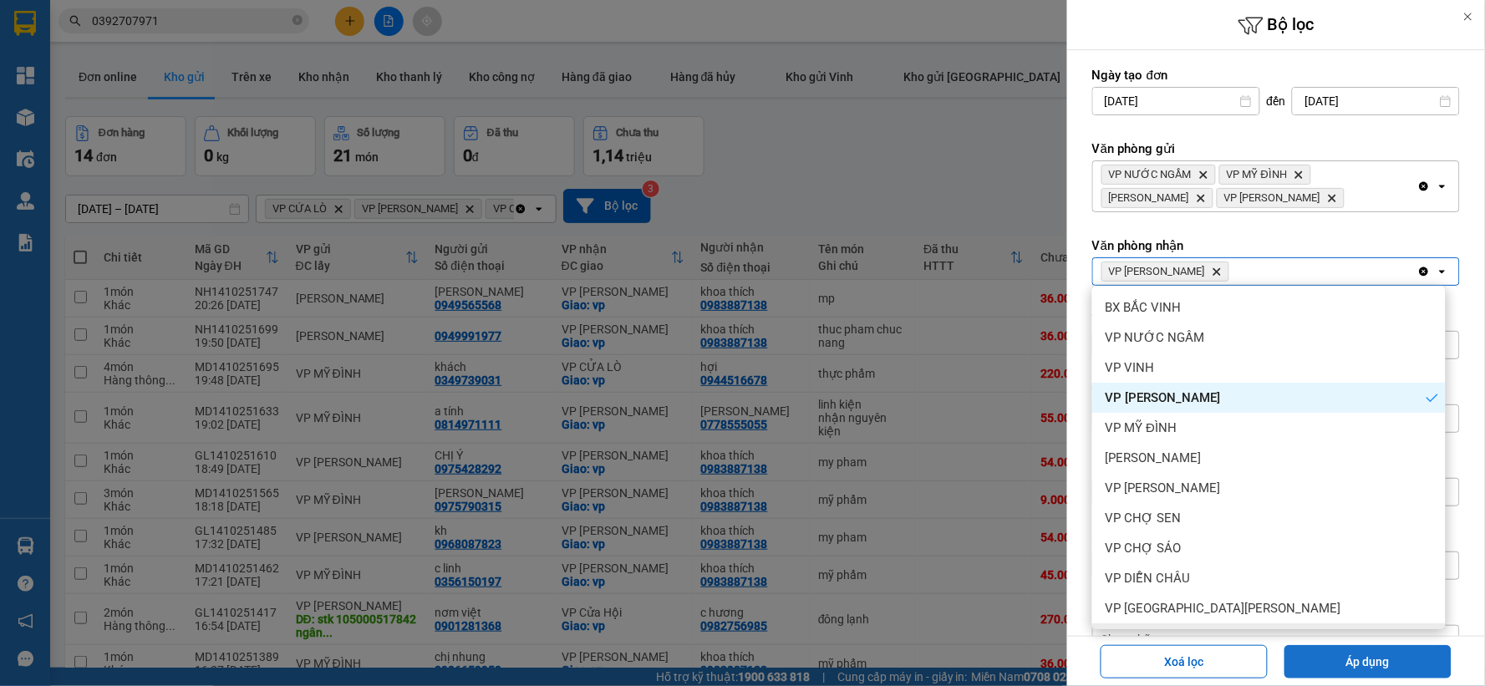
click at [1305, 648] on button "Áp dụng" at bounding box center [1368, 661] width 167 height 33
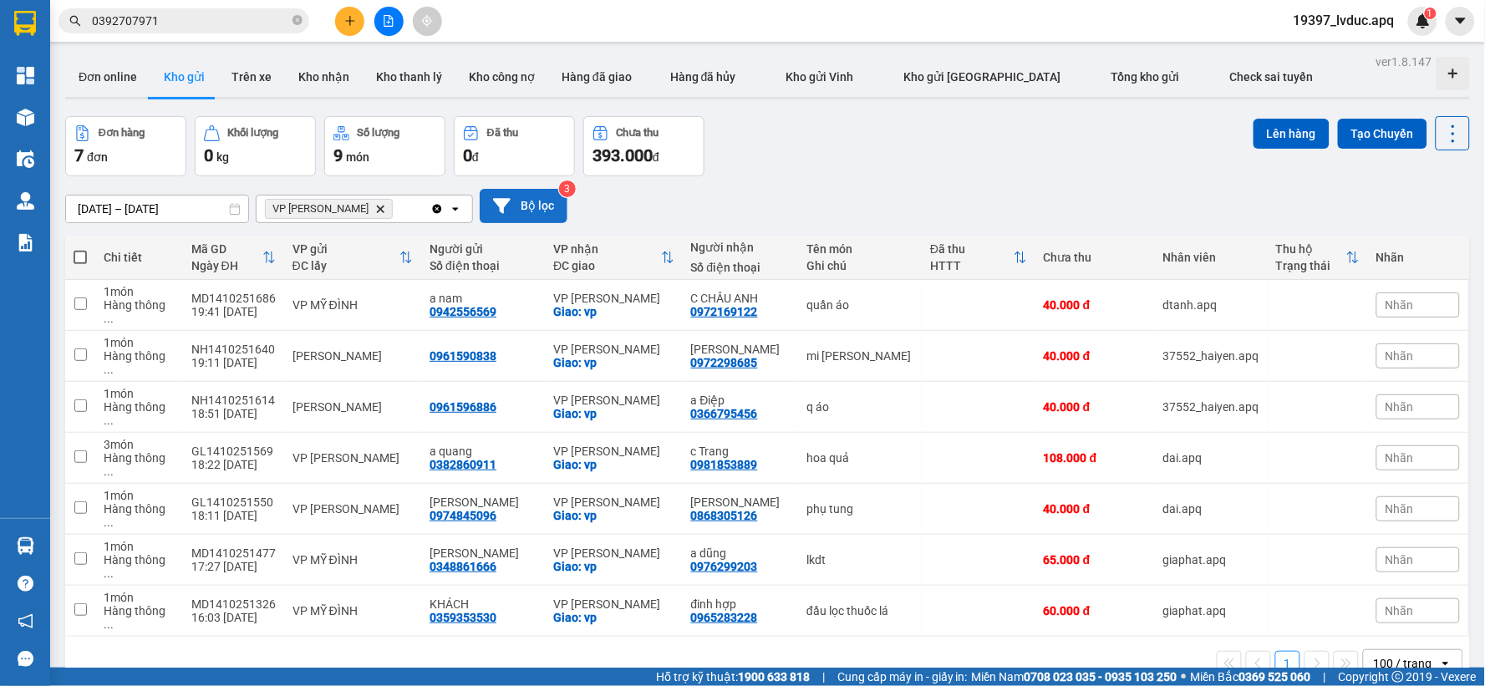
click at [541, 204] on button "Bộ lọc" at bounding box center [524, 206] width 88 height 34
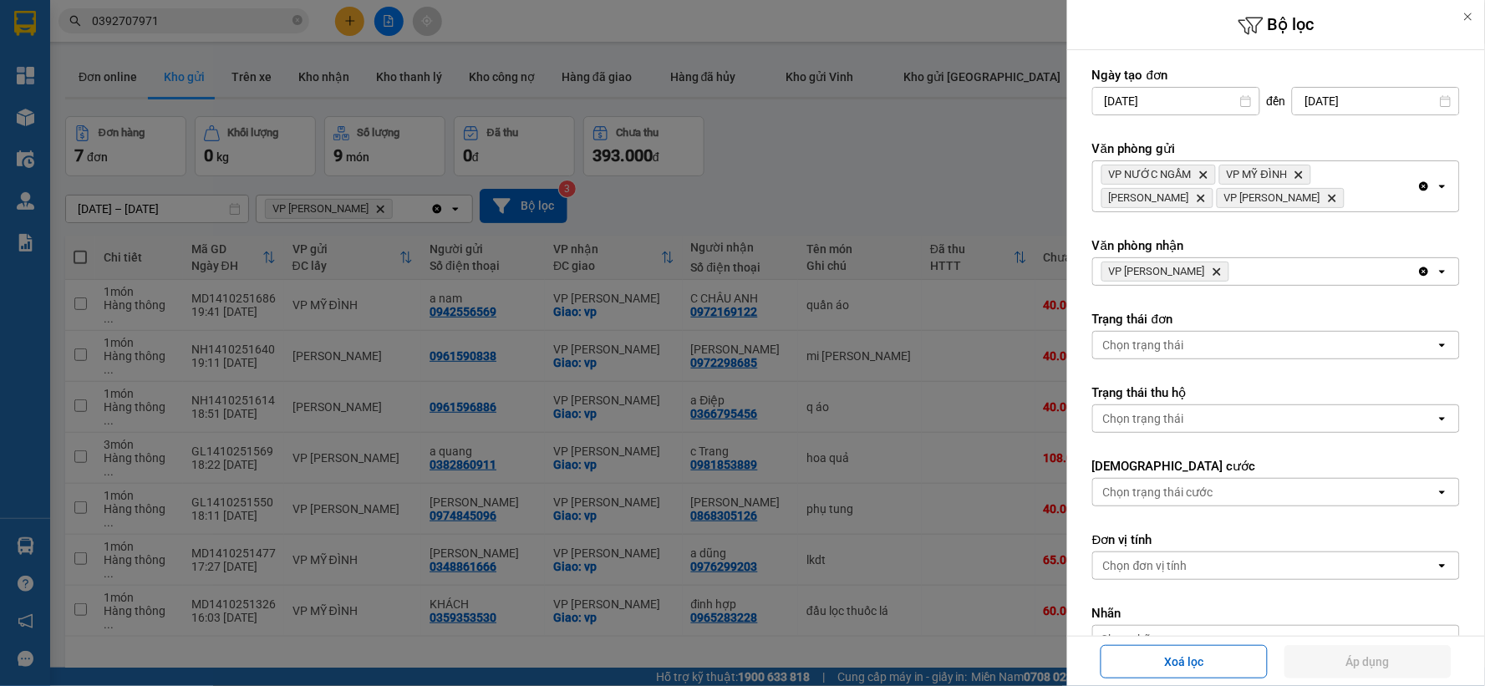
click at [1222, 269] on icon "Delete" at bounding box center [1217, 272] width 10 height 10
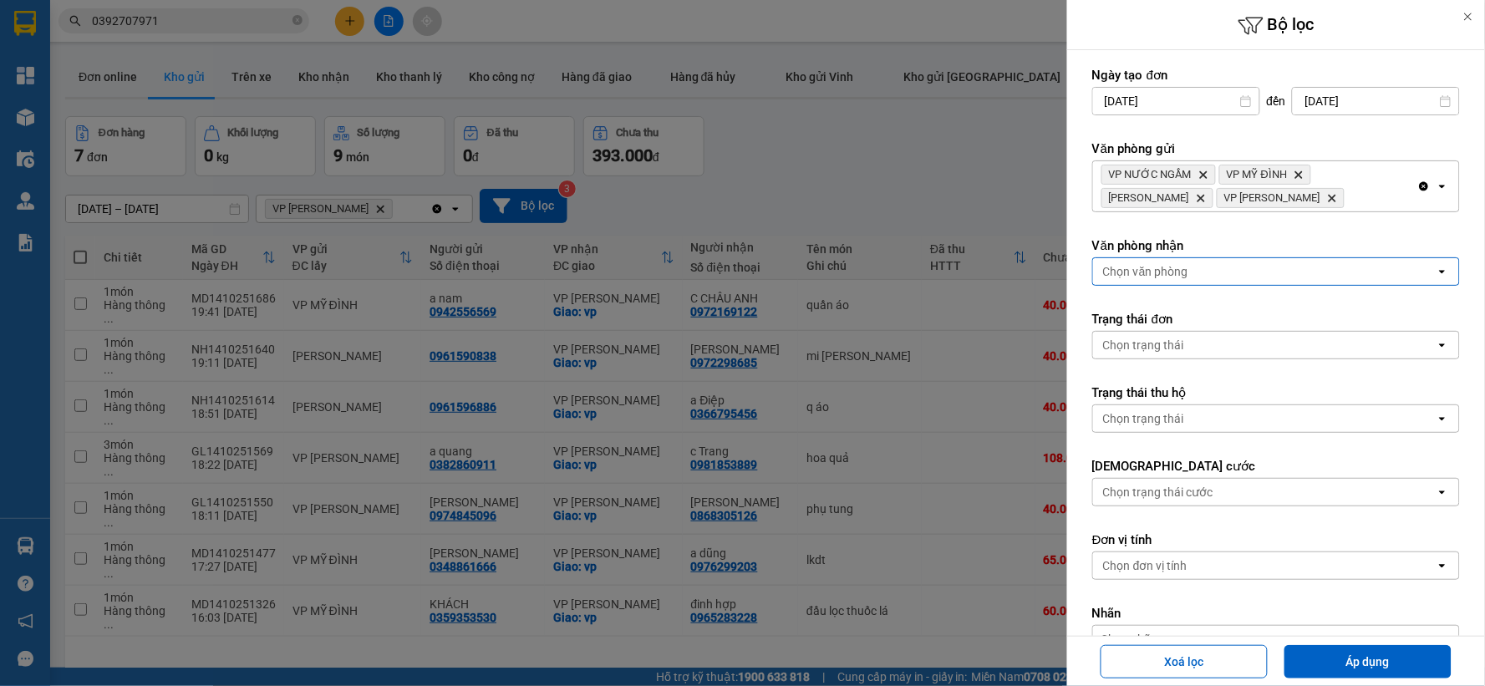
click at [1223, 269] on div "Chọn văn phòng" at bounding box center [1264, 271] width 343 height 27
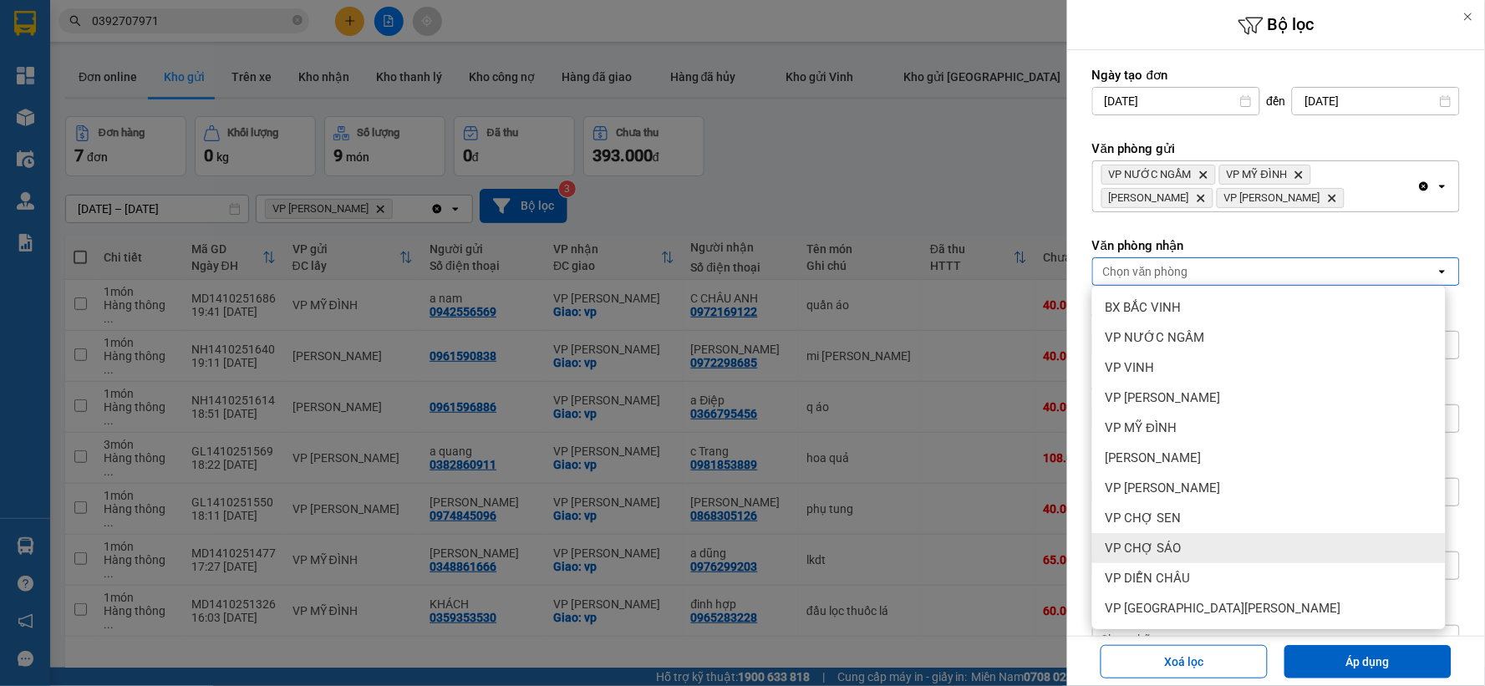
click at [1138, 553] on span "VP CHỢ SÁO" at bounding box center [1144, 548] width 76 height 17
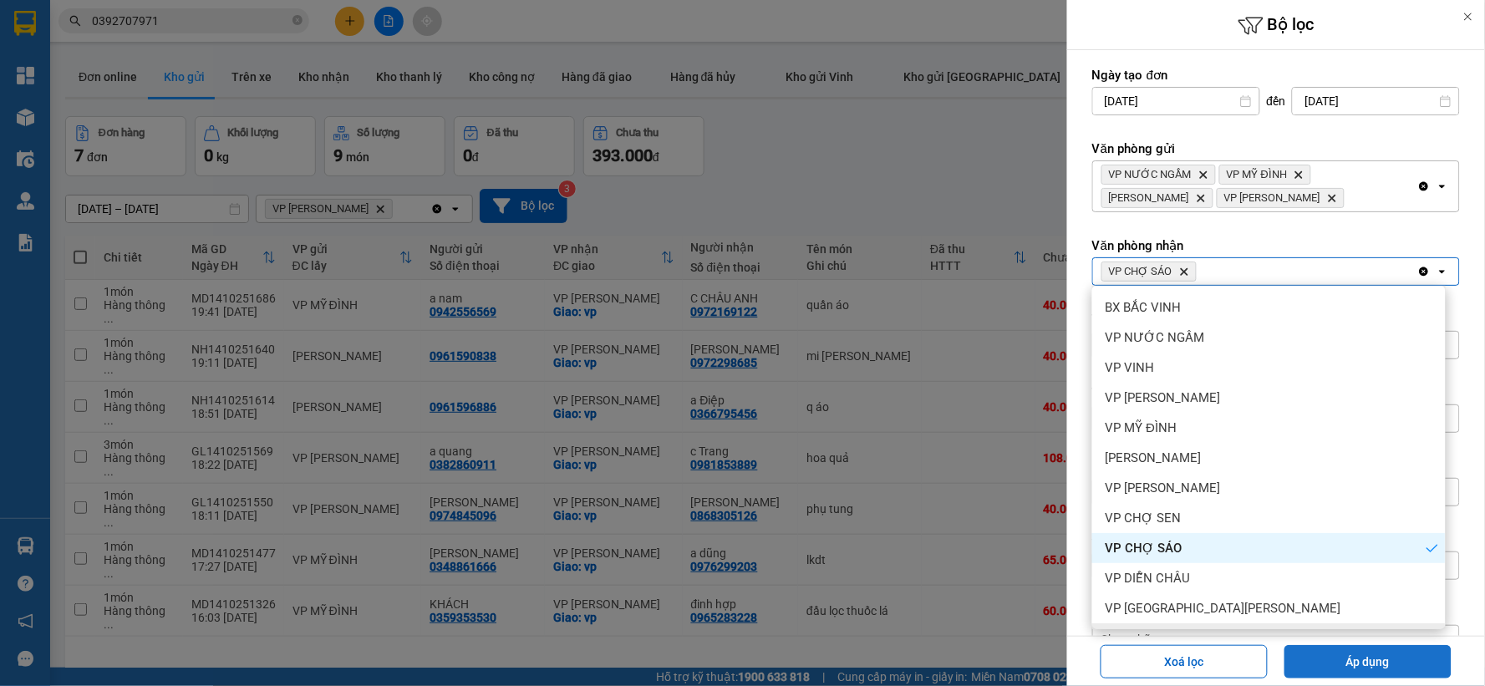
click at [1326, 660] on button "Áp dụng" at bounding box center [1368, 661] width 167 height 33
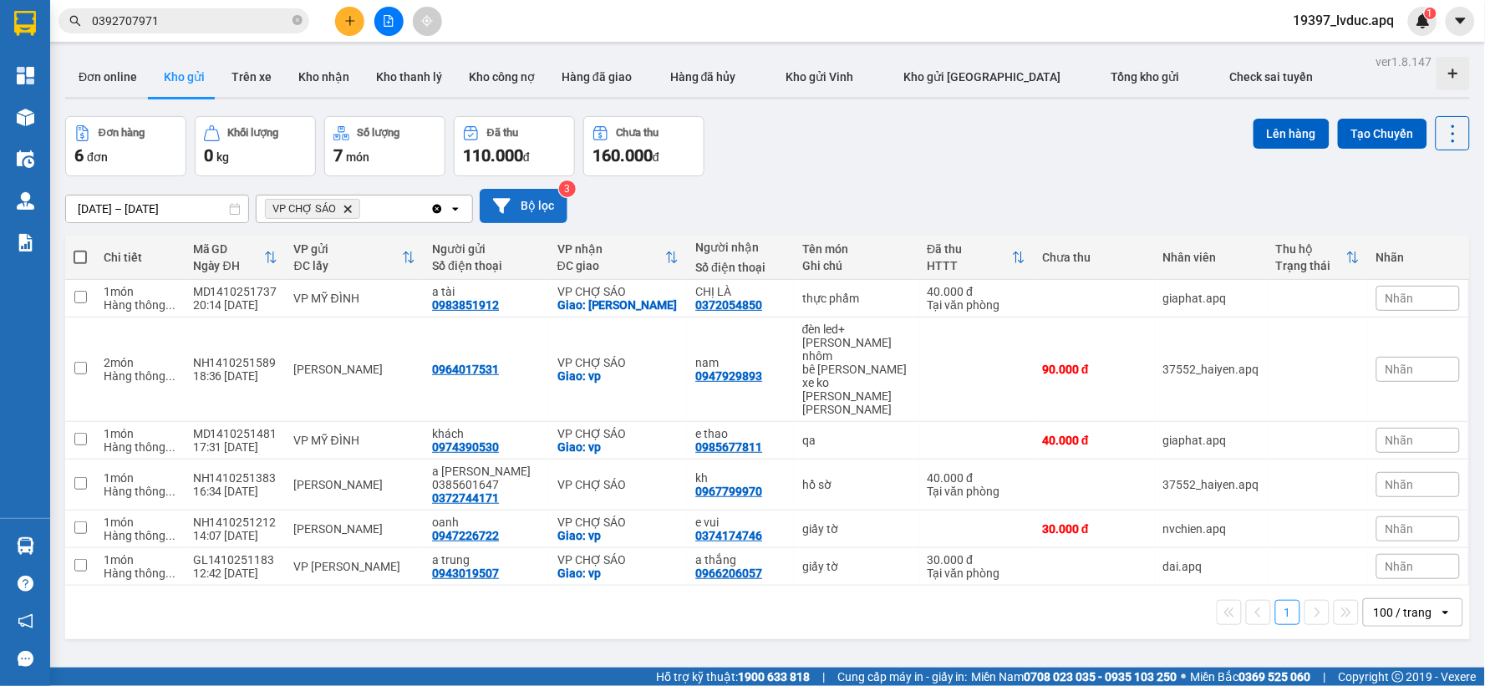
click at [538, 207] on button "Bộ lọc" at bounding box center [524, 206] width 88 height 34
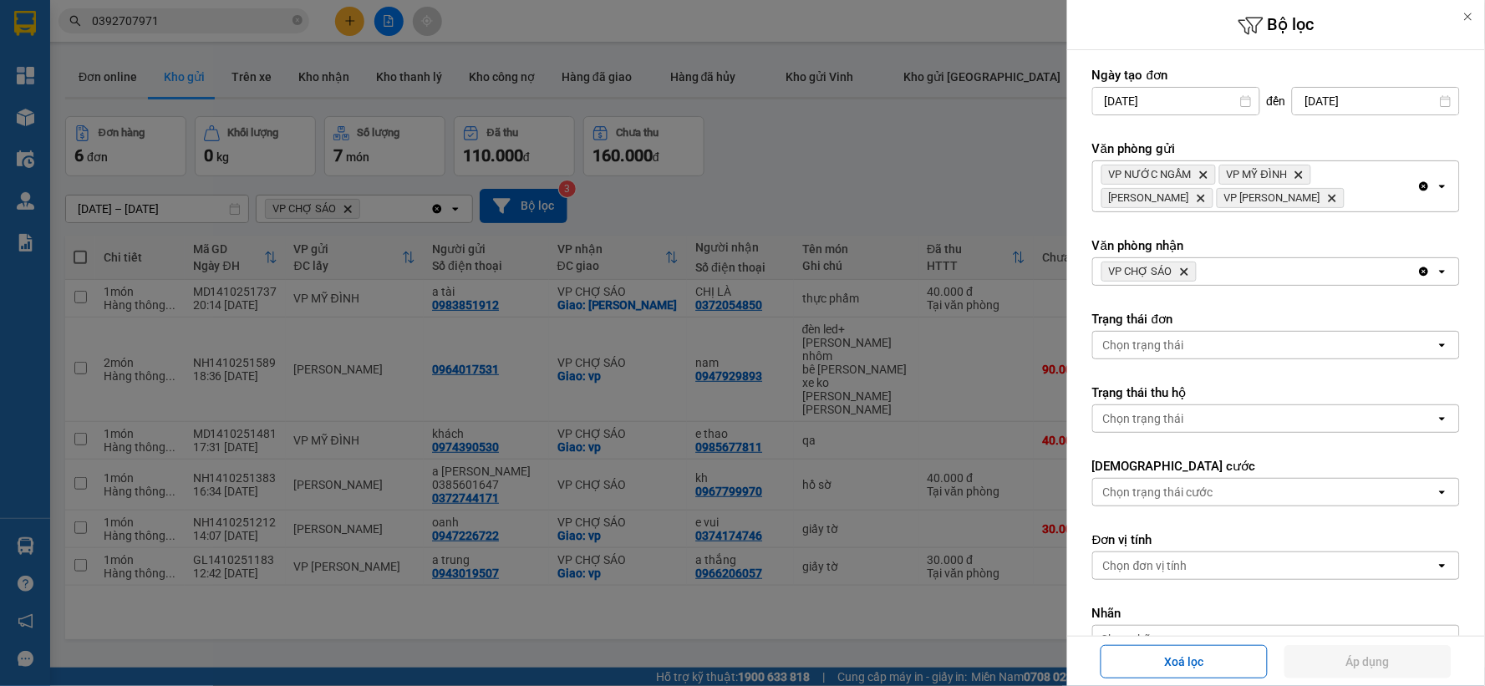
click at [1185, 270] on icon "VP CHỢ SÁO, close by backspace" at bounding box center [1185, 272] width 8 height 8
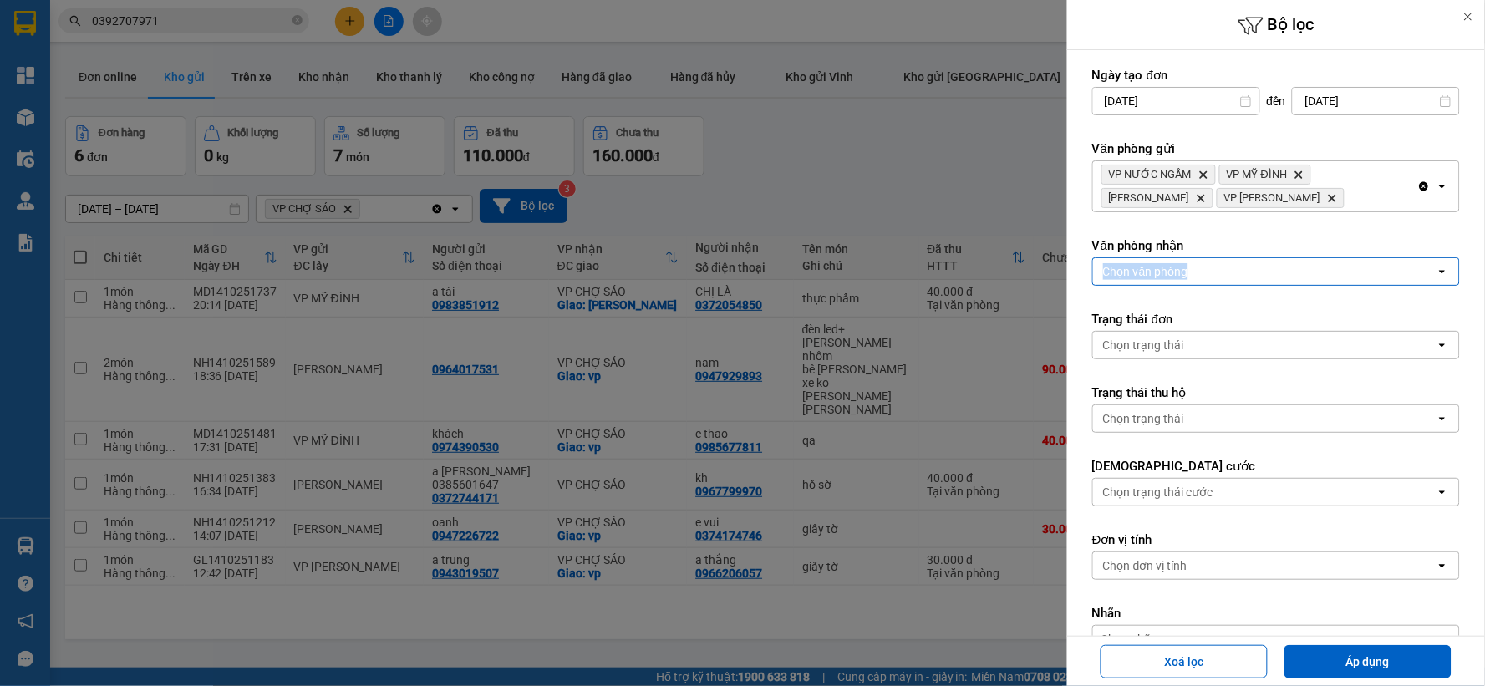
click at [1185, 270] on div "Chọn văn phòng" at bounding box center [1145, 271] width 85 height 17
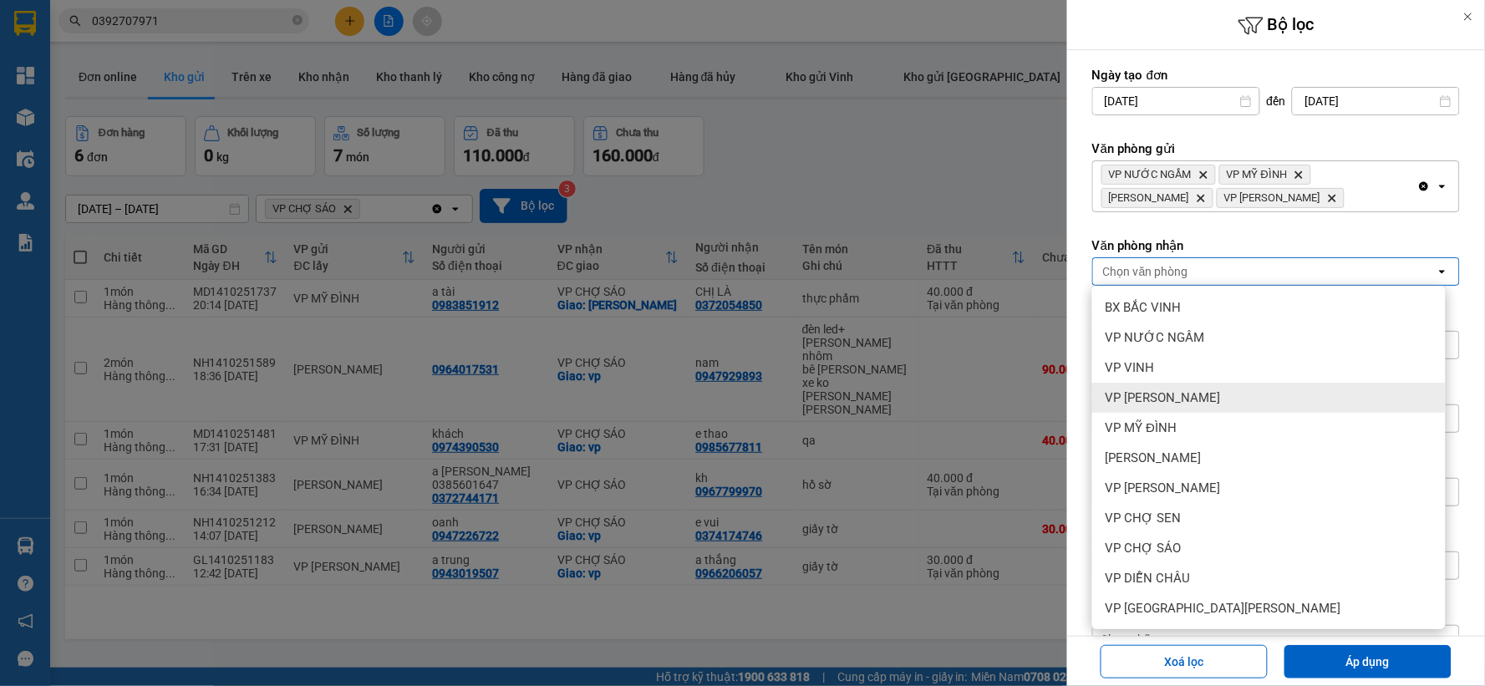
click at [1221, 400] on span "VP [PERSON_NAME]" at bounding box center [1163, 397] width 115 height 17
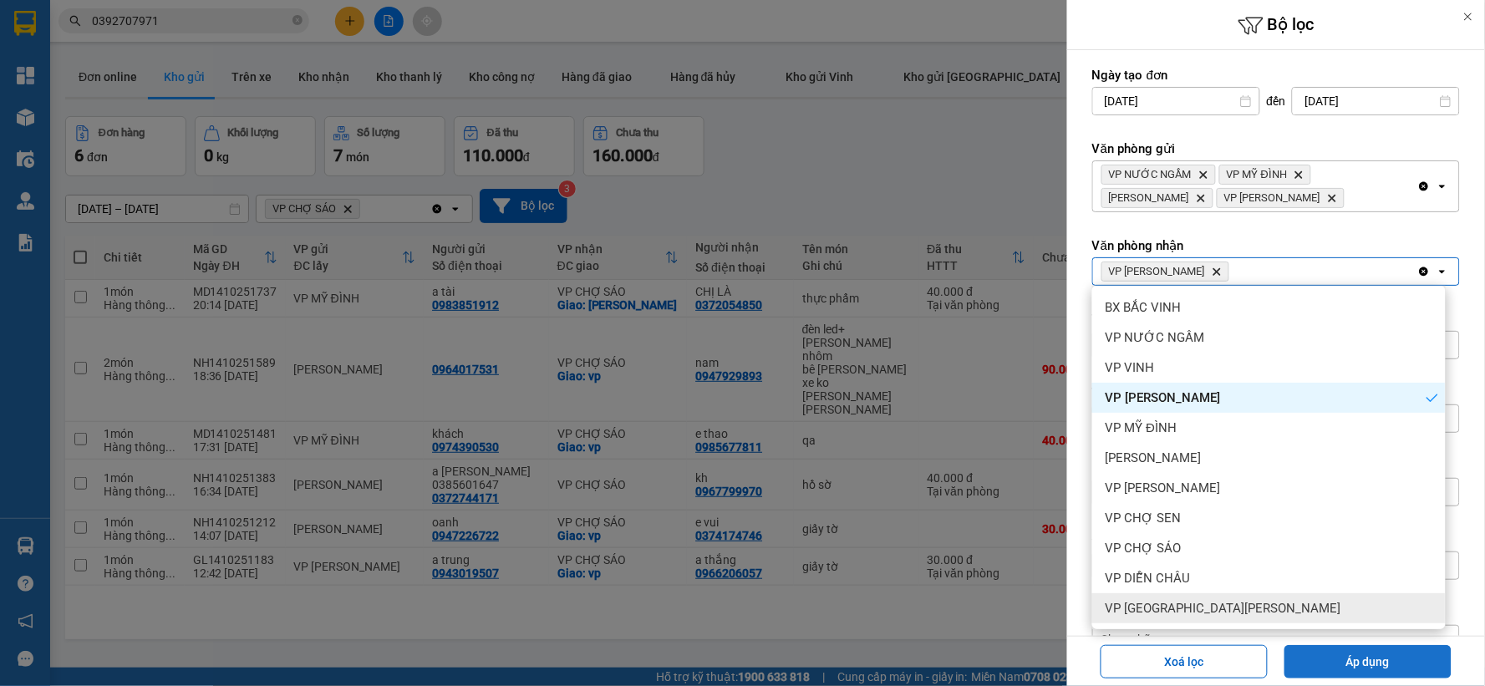
click at [1322, 661] on button "Áp dụng" at bounding box center [1368, 661] width 167 height 33
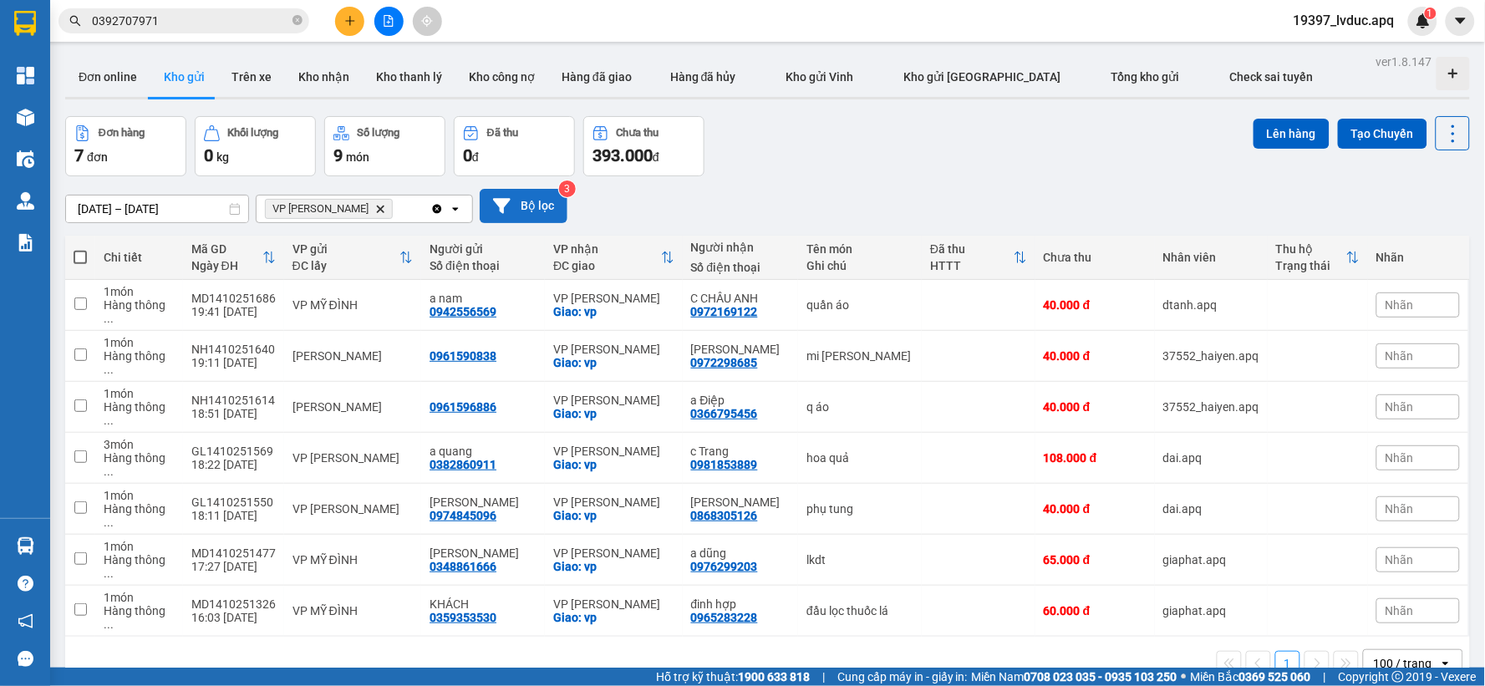
click at [522, 209] on button "Bộ lọc" at bounding box center [524, 206] width 88 height 34
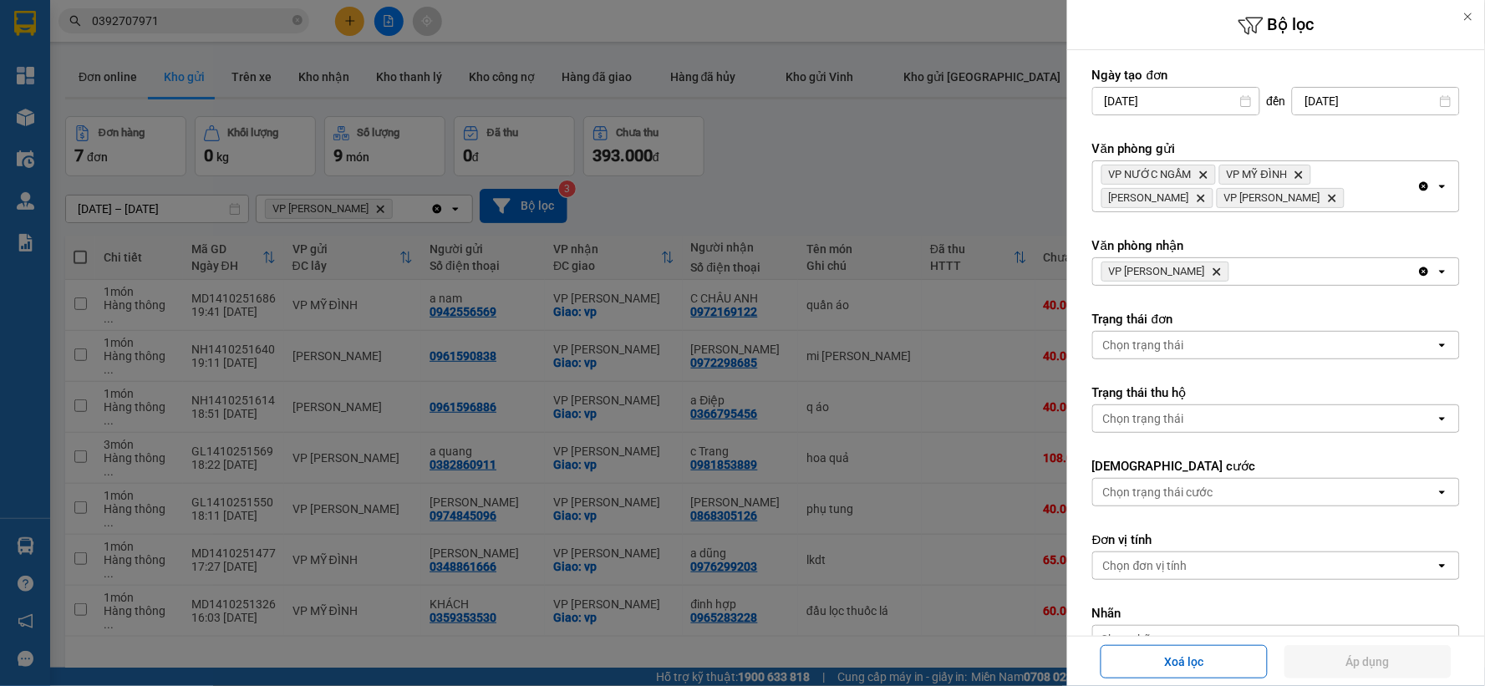
click at [1220, 270] on icon "VP THANH CHƯƠNG, close by backspace" at bounding box center [1218, 272] width 8 height 8
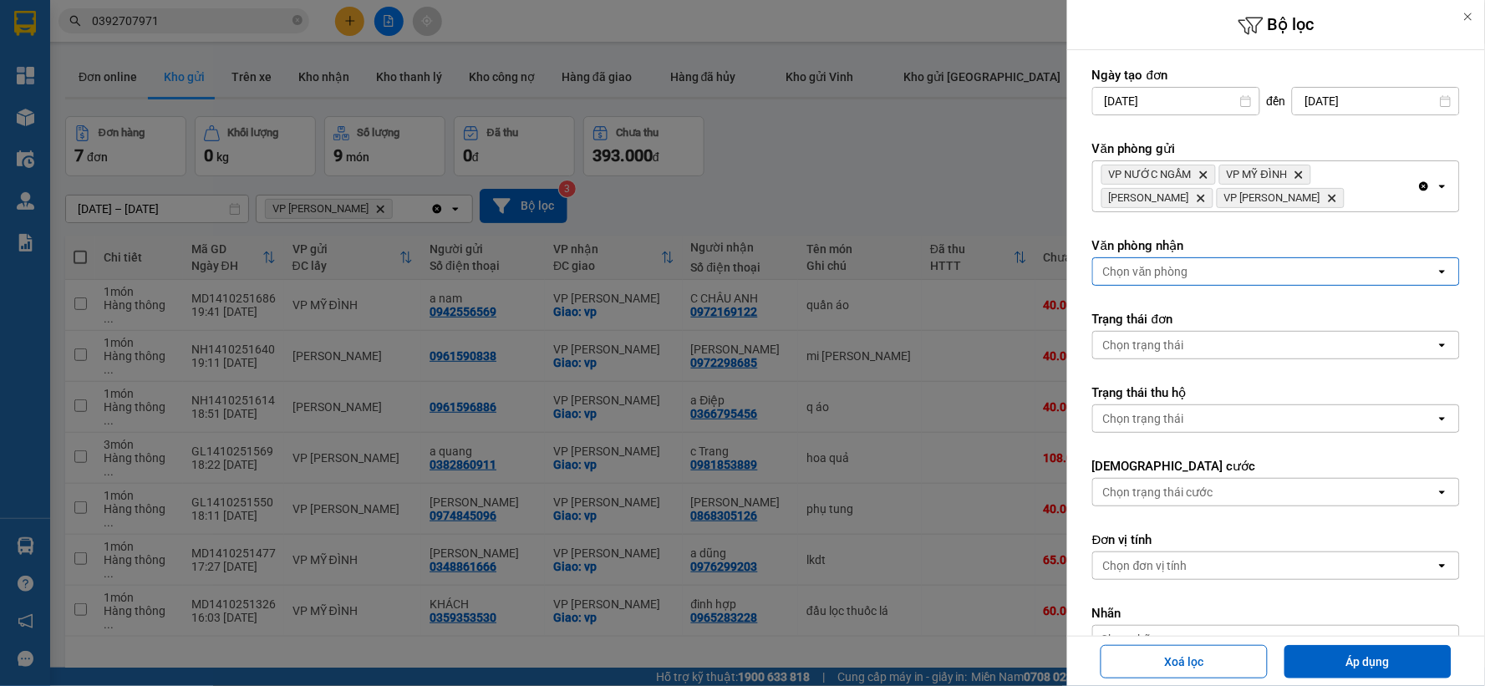
click at [1220, 270] on div "Chọn văn phòng" at bounding box center [1264, 271] width 343 height 27
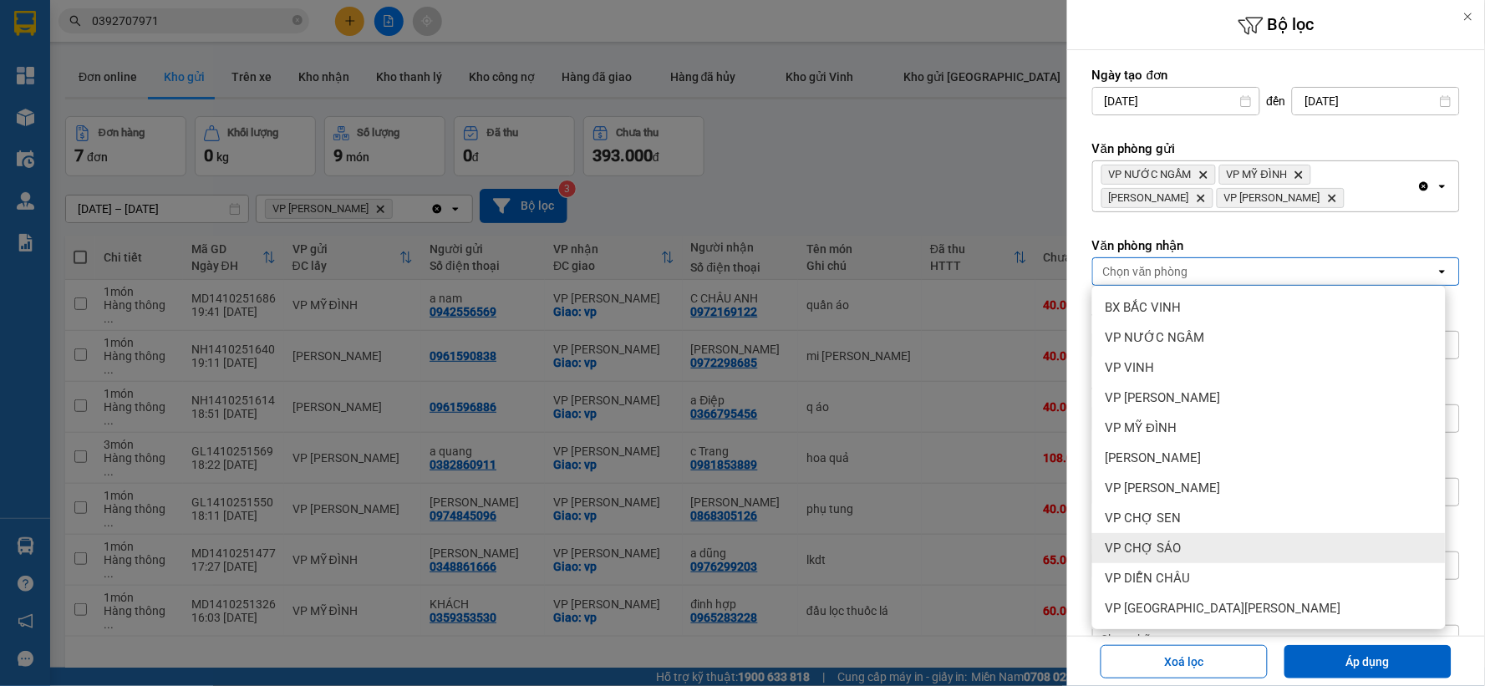
click at [1189, 550] on div "VP CHỢ SÁO" at bounding box center [1269, 548] width 354 height 30
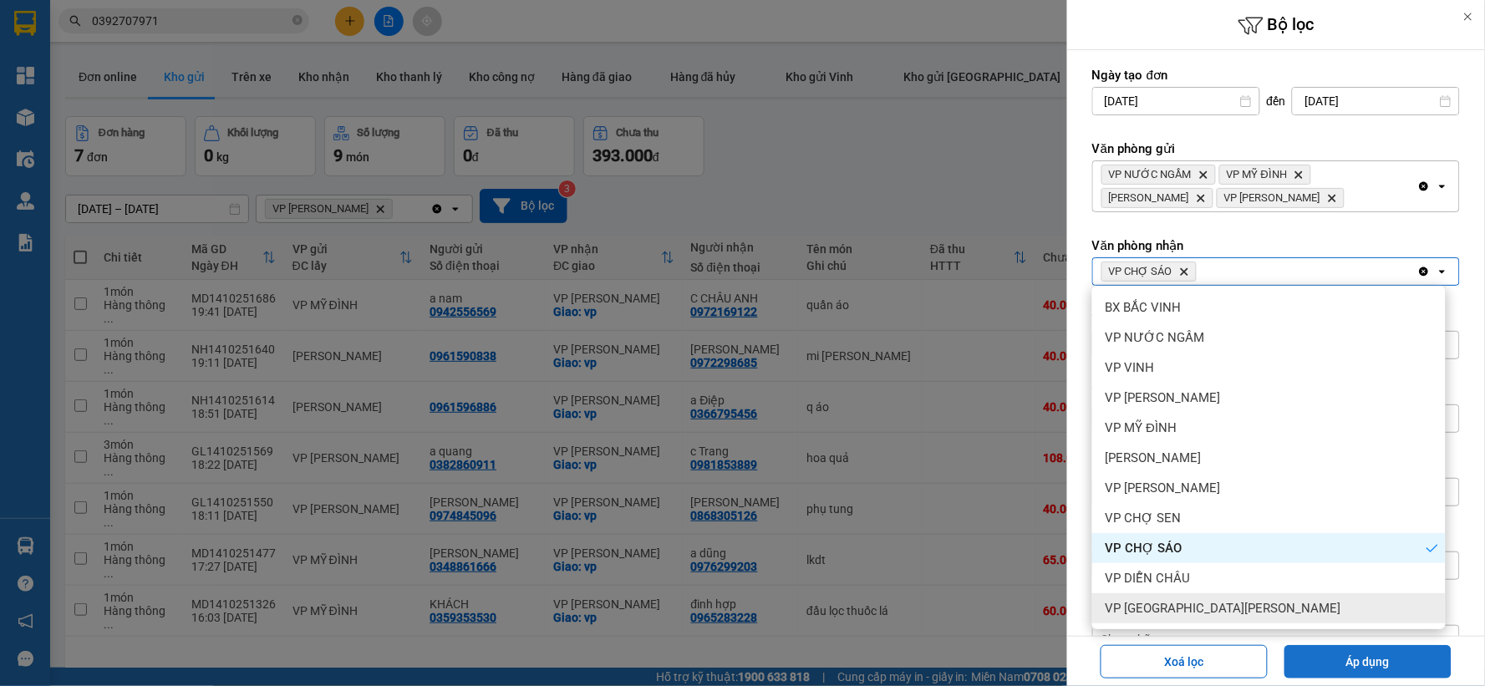
click at [1325, 661] on button "Áp dụng" at bounding box center [1368, 661] width 167 height 33
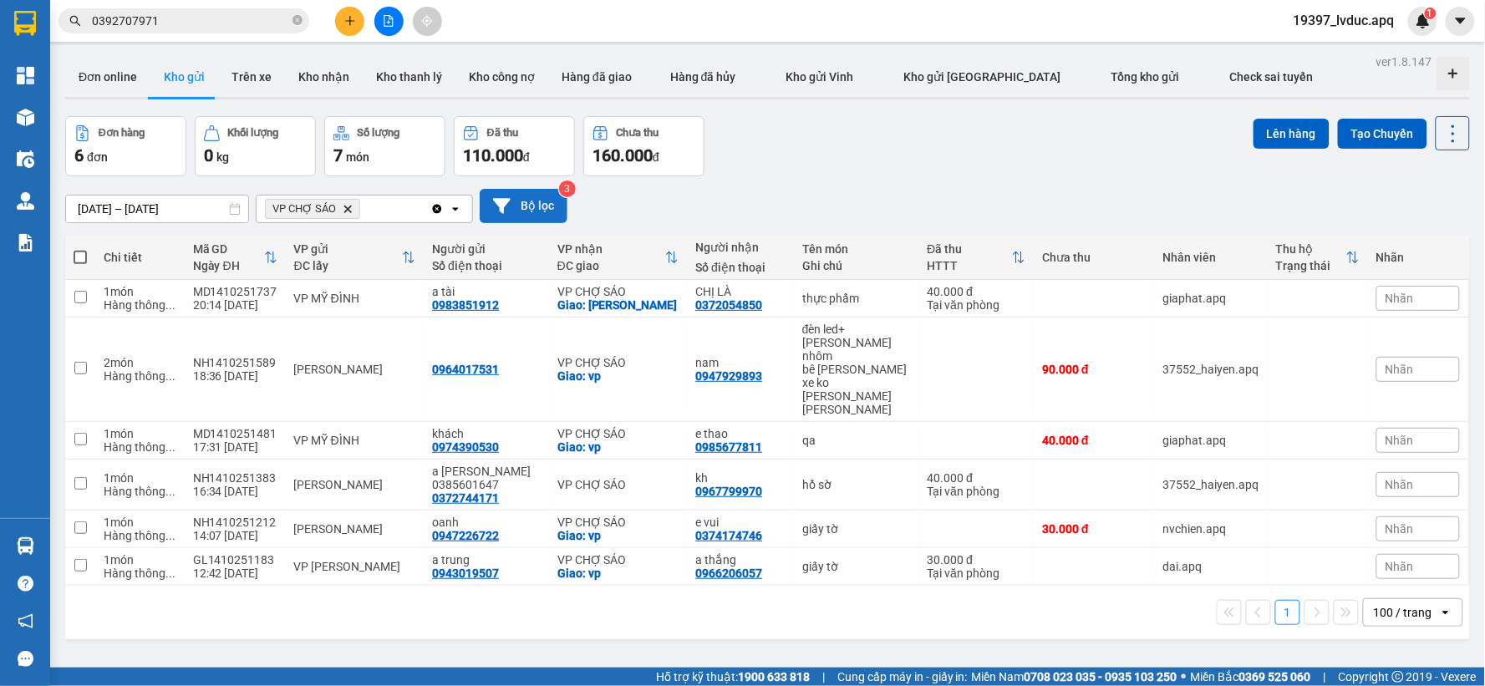
click at [510, 202] on button "Bộ lọc" at bounding box center [524, 206] width 88 height 34
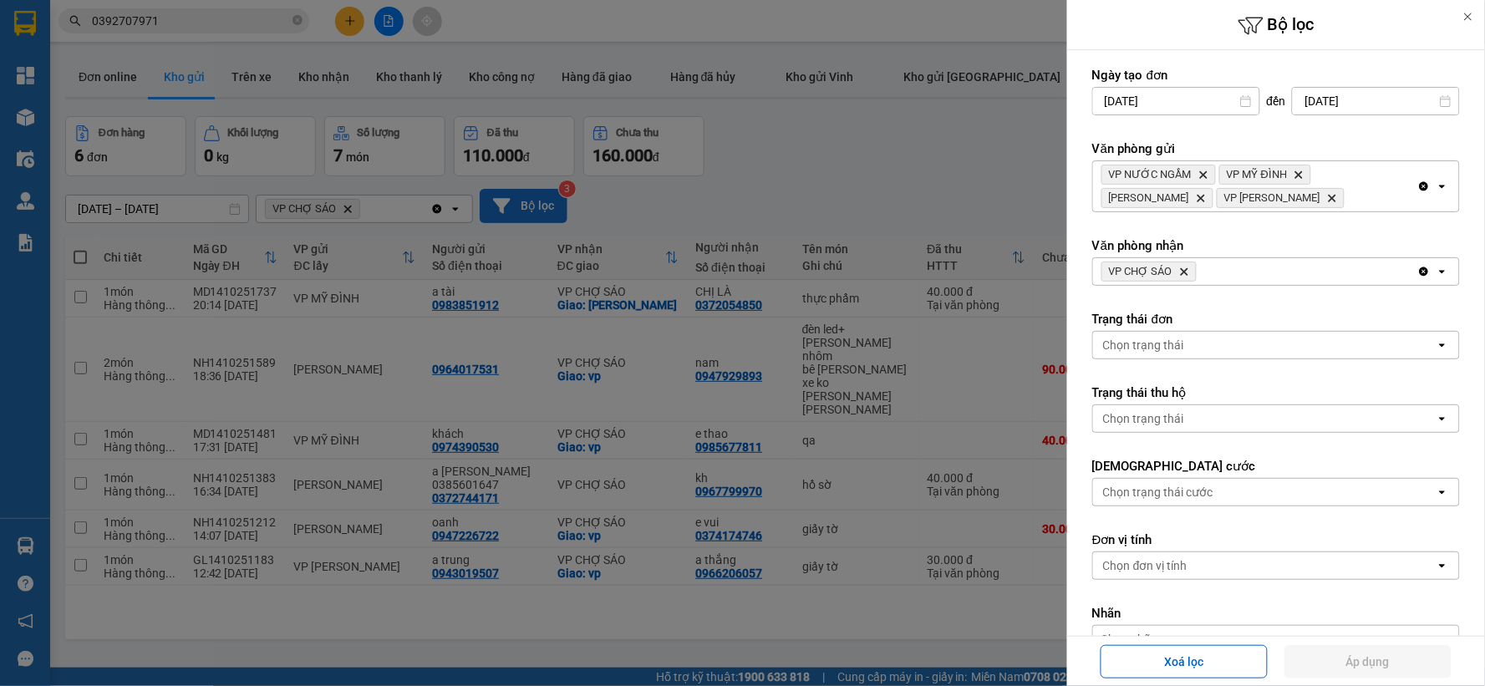
click at [1184, 270] on icon "Delete" at bounding box center [1184, 272] width 10 height 10
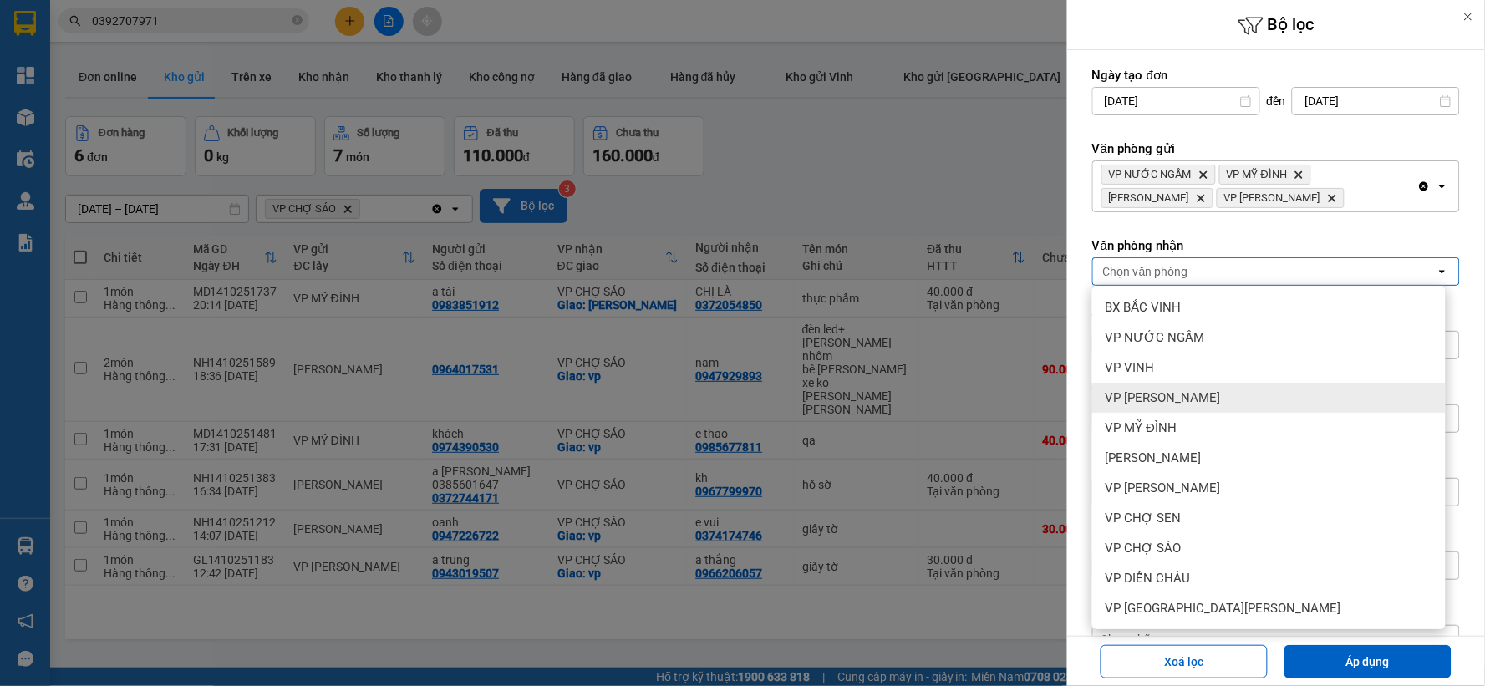
click at [1218, 404] on span "VP [PERSON_NAME]" at bounding box center [1163, 397] width 115 height 17
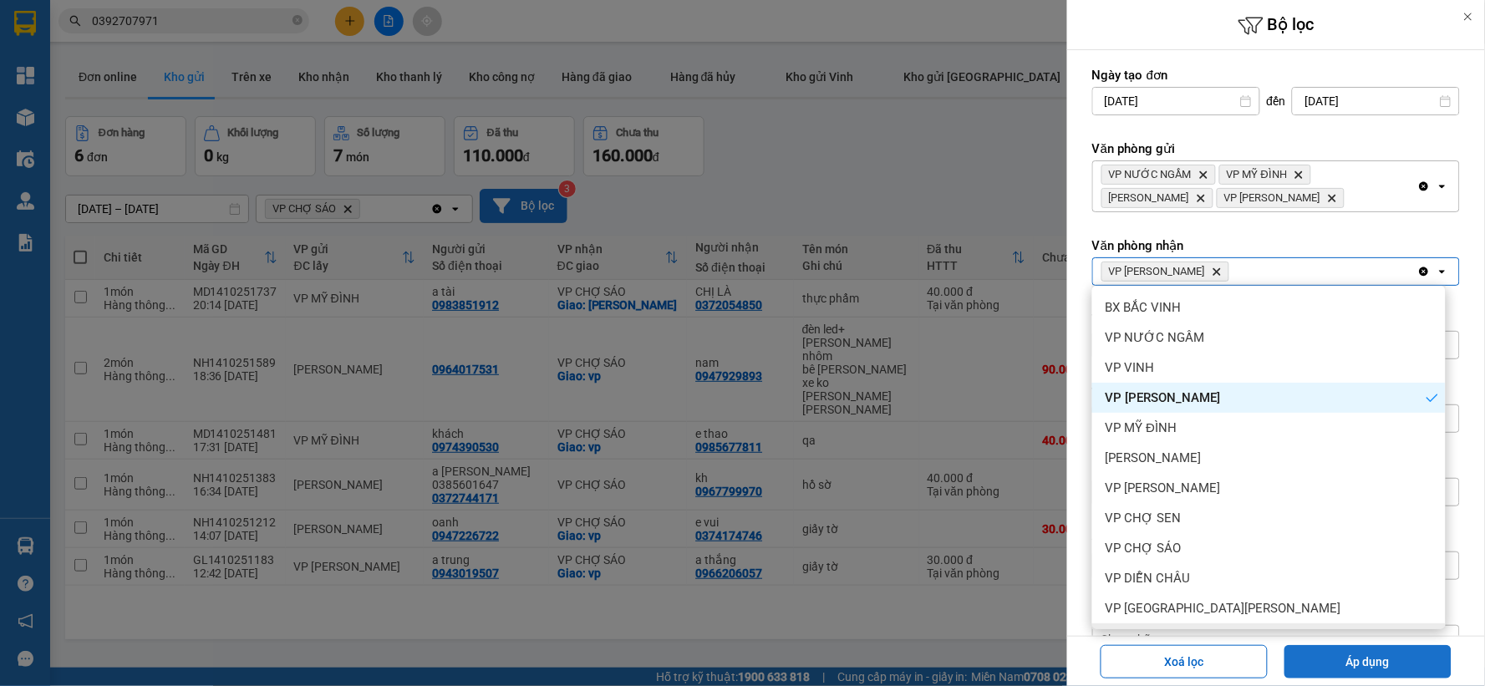
click at [1319, 650] on button "Áp dụng" at bounding box center [1368, 661] width 167 height 33
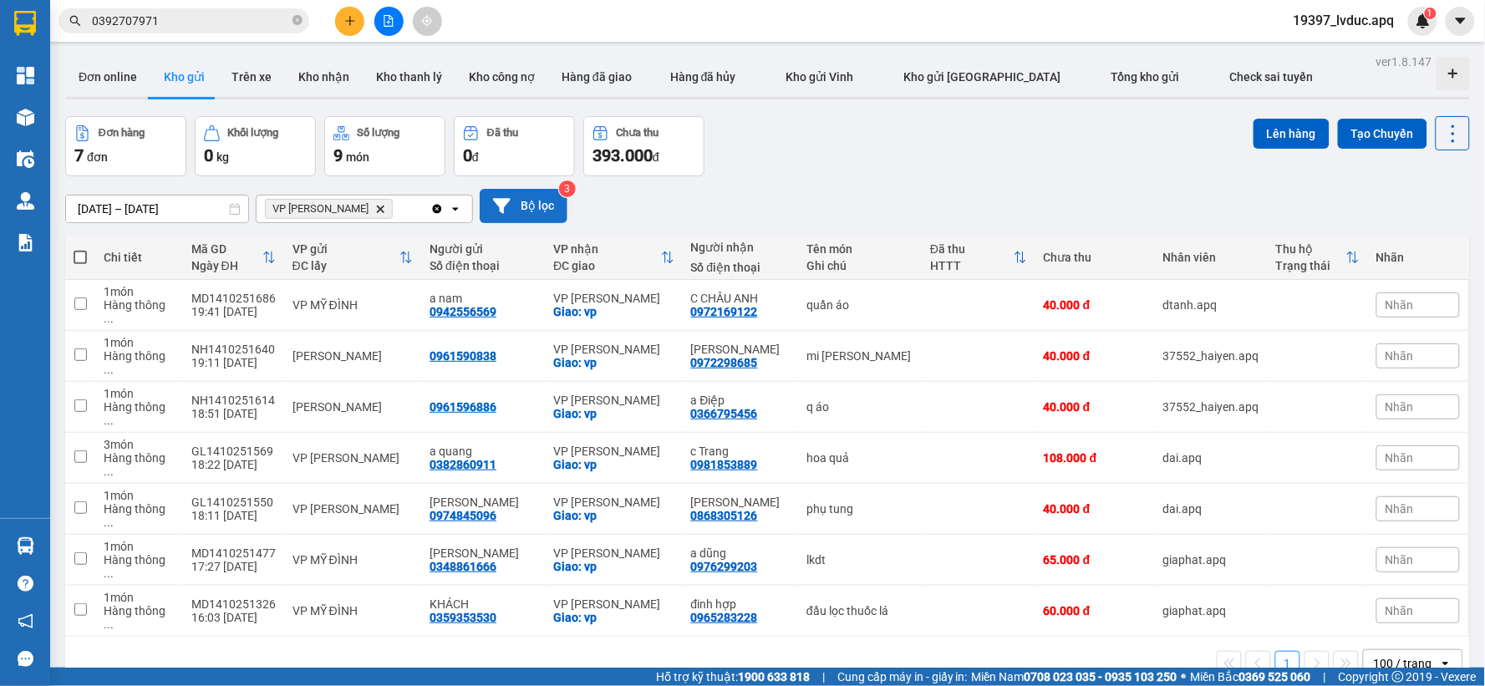
click at [538, 206] on button "Bộ lọc" at bounding box center [524, 206] width 88 height 34
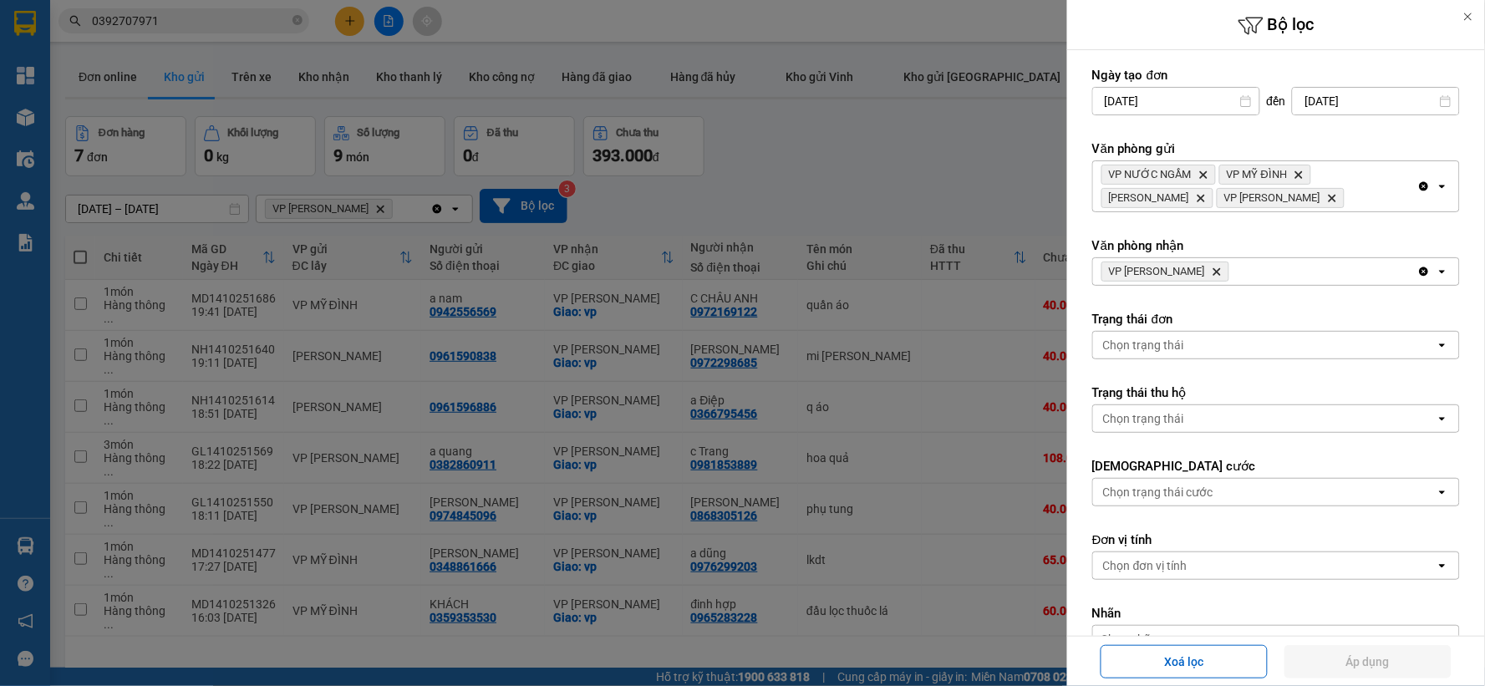
click at [1222, 269] on icon "Delete" at bounding box center [1217, 272] width 10 height 10
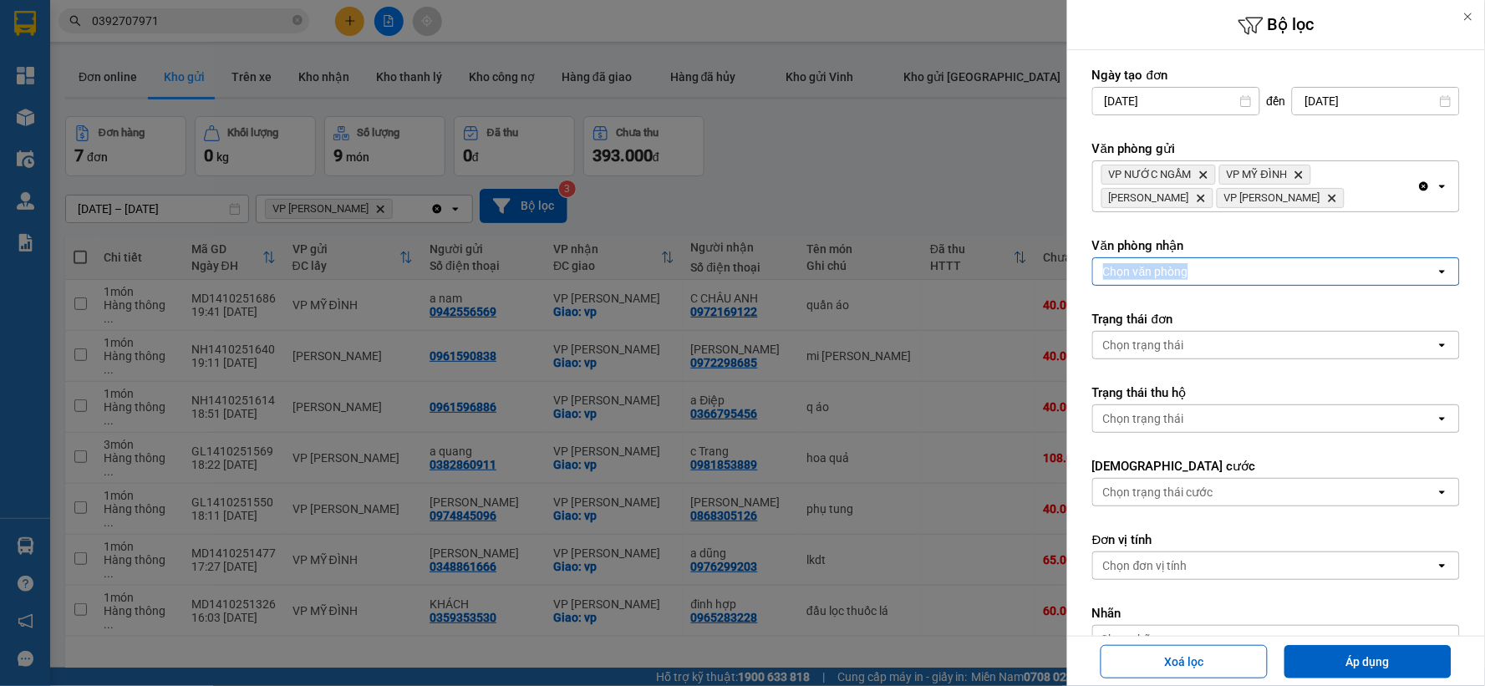
click at [1224, 269] on div "Chọn văn phòng" at bounding box center [1264, 271] width 343 height 27
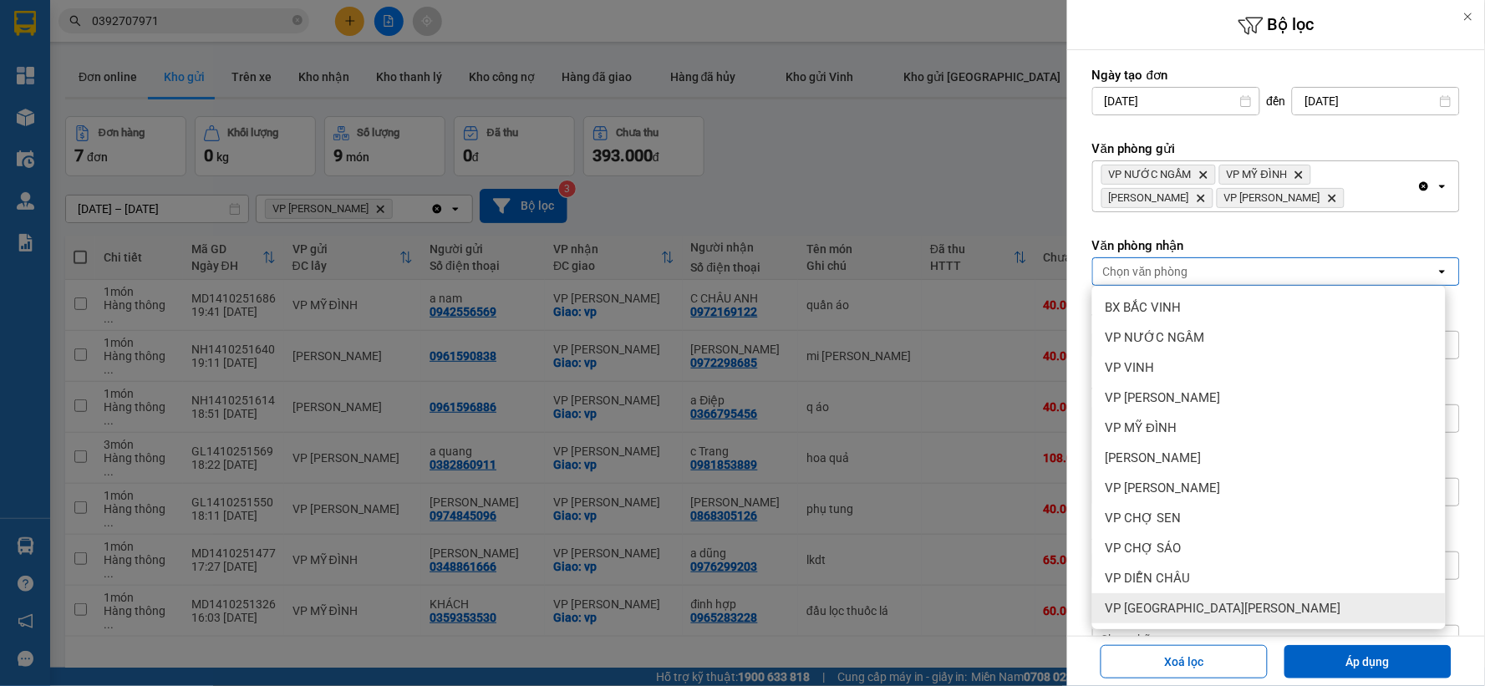
click at [1170, 611] on span "VP [GEOGRAPHIC_DATA]" at bounding box center [1224, 608] width 236 height 17
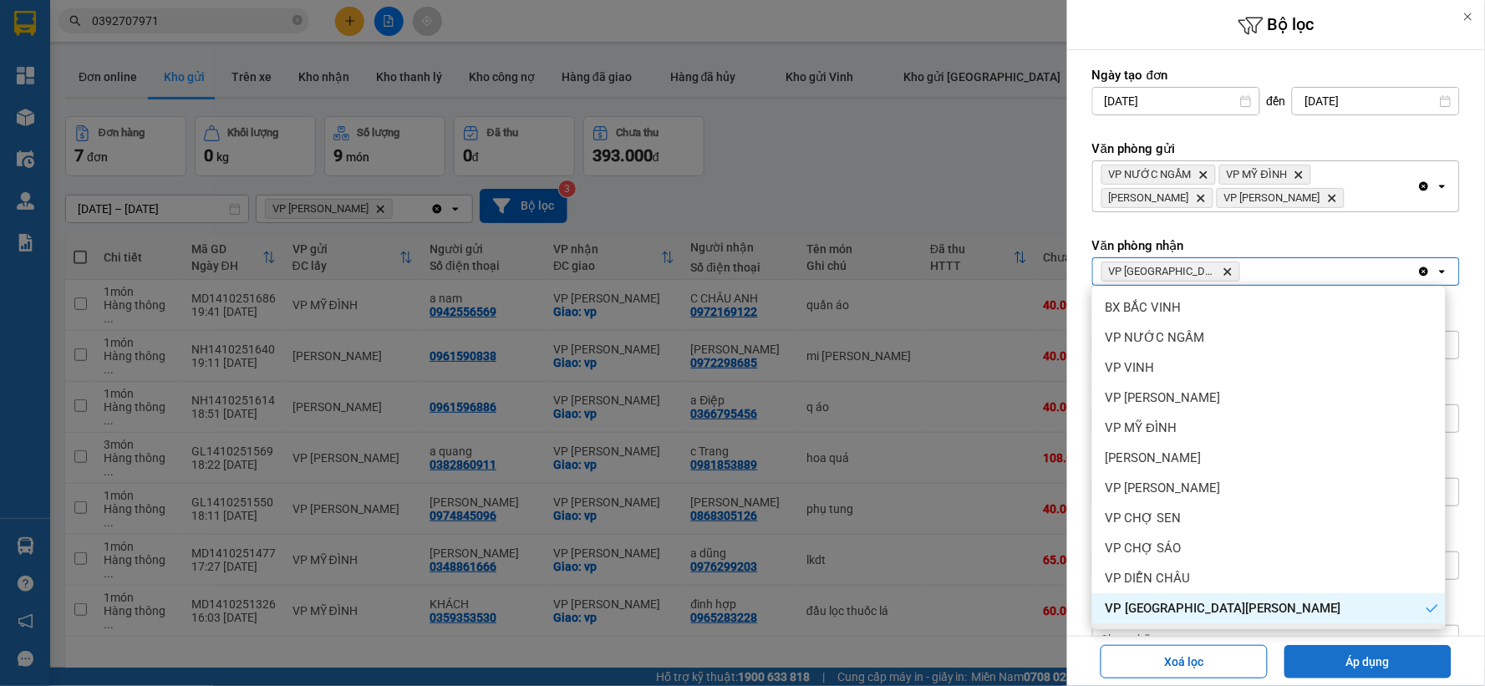
click at [1343, 661] on button "Áp dụng" at bounding box center [1368, 661] width 167 height 33
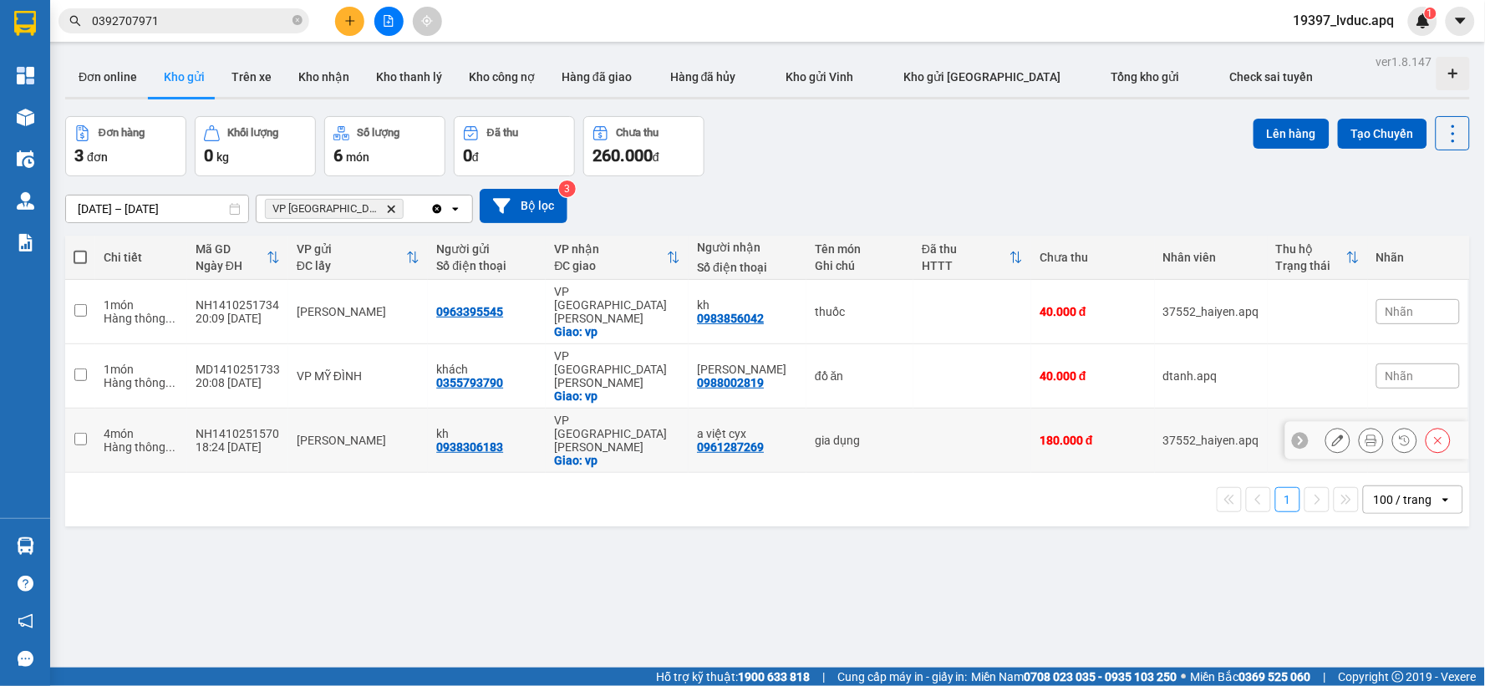
click at [924, 409] on td at bounding box center [973, 441] width 118 height 64
checkbox input "true"
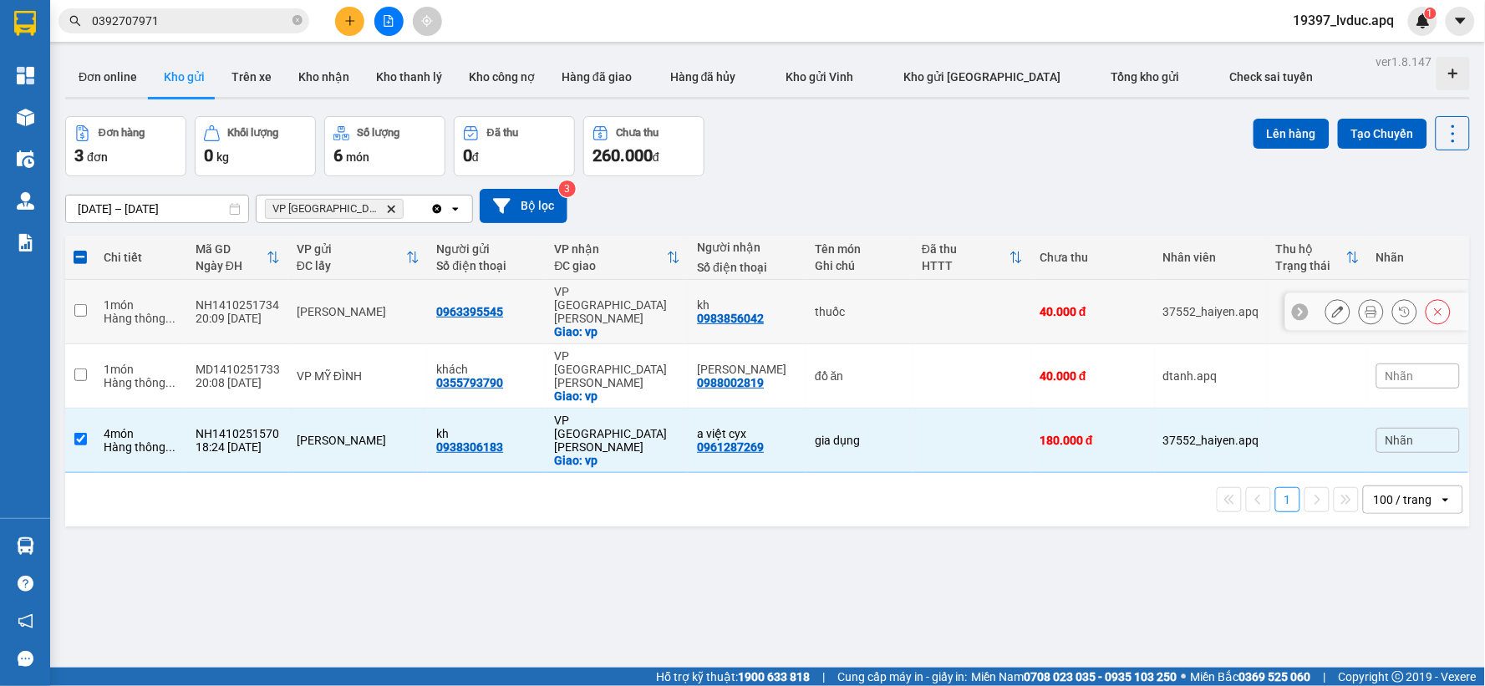
click at [949, 299] on td at bounding box center [973, 312] width 118 height 64
checkbox input "true"
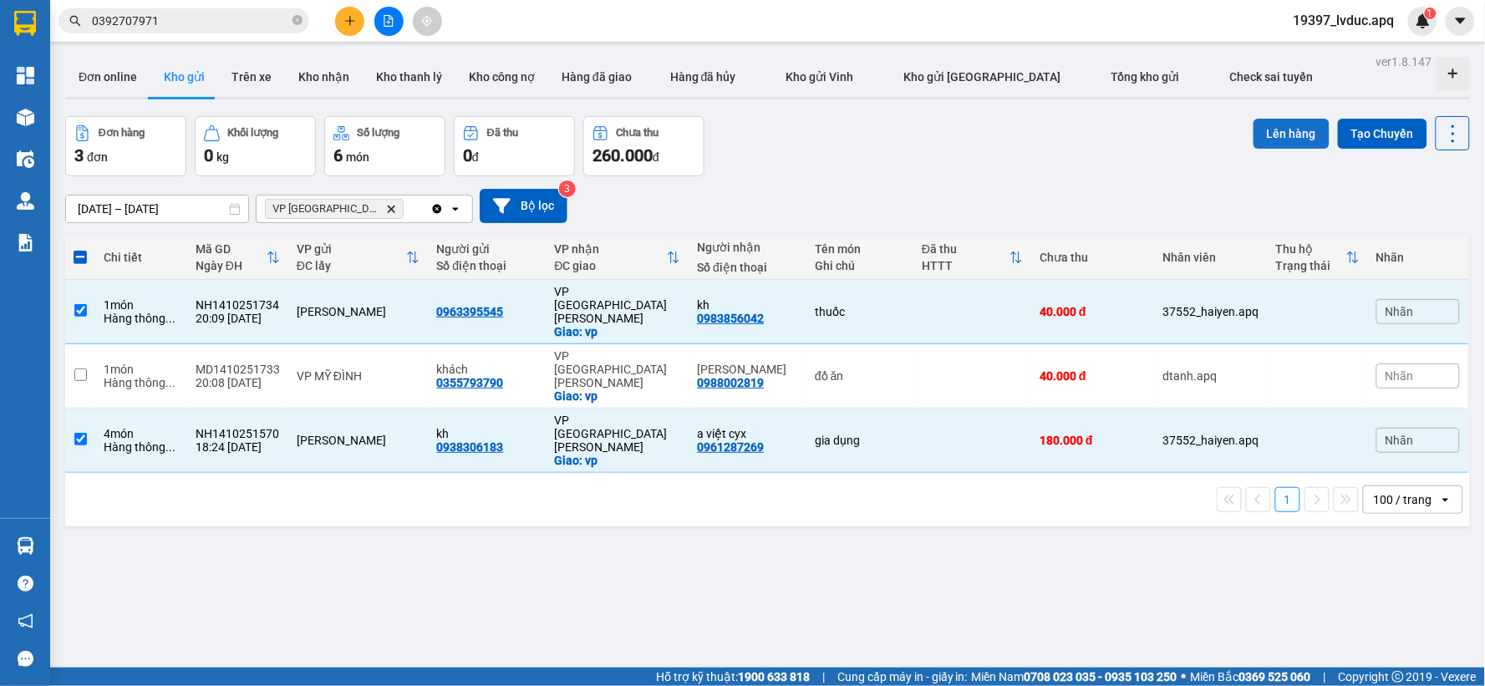
click at [1284, 126] on button "Lên hàng" at bounding box center [1292, 134] width 76 height 30
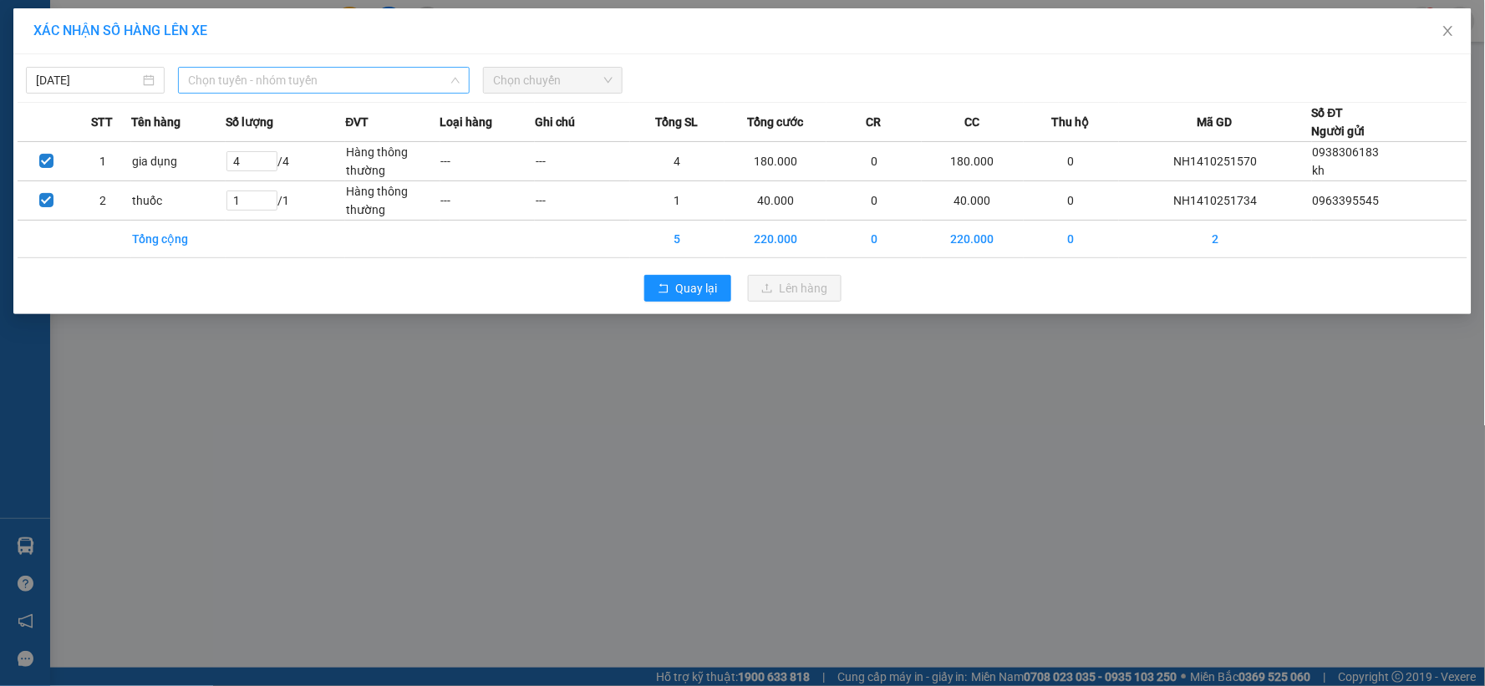
click at [377, 79] on span "Chọn tuyến - nhóm tuyến" at bounding box center [324, 80] width 272 height 25
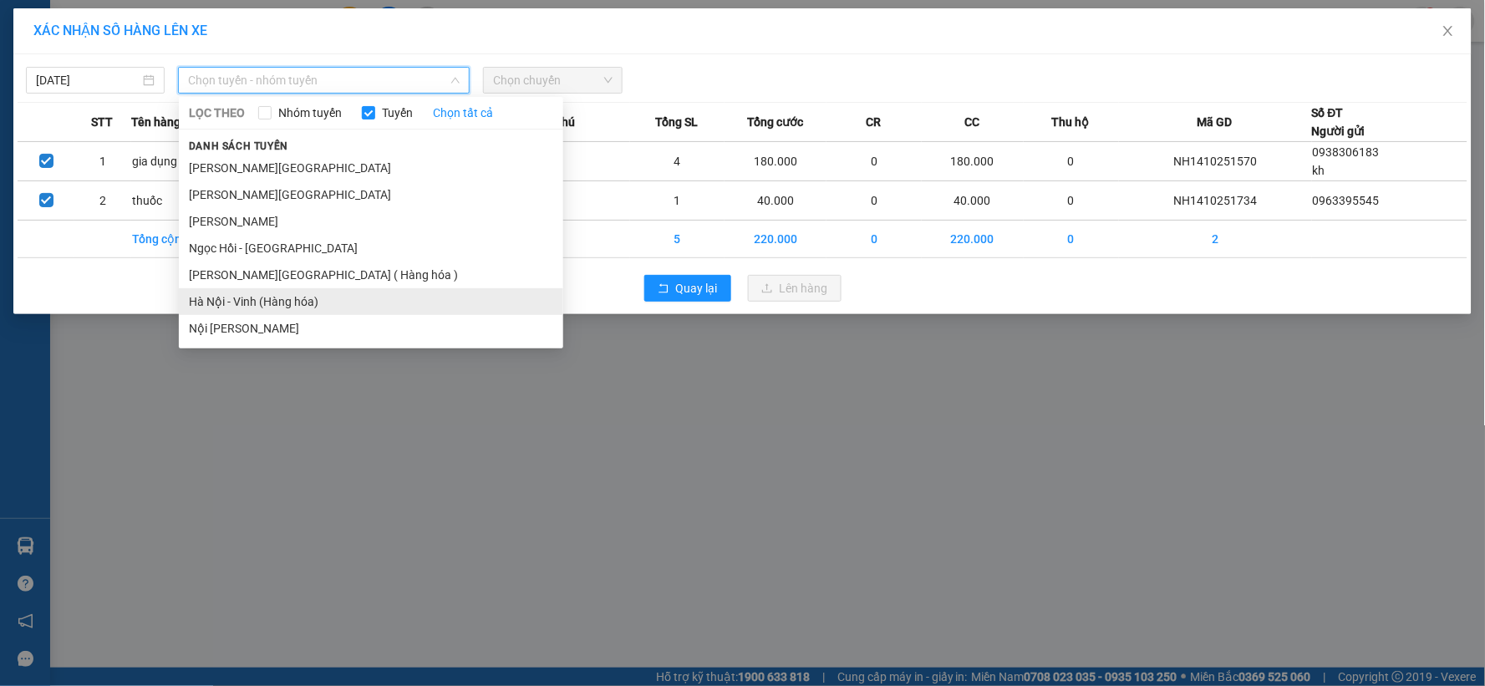
click at [327, 302] on li "Hà Nội - Vinh (Hàng hóa)" at bounding box center [371, 301] width 384 height 27
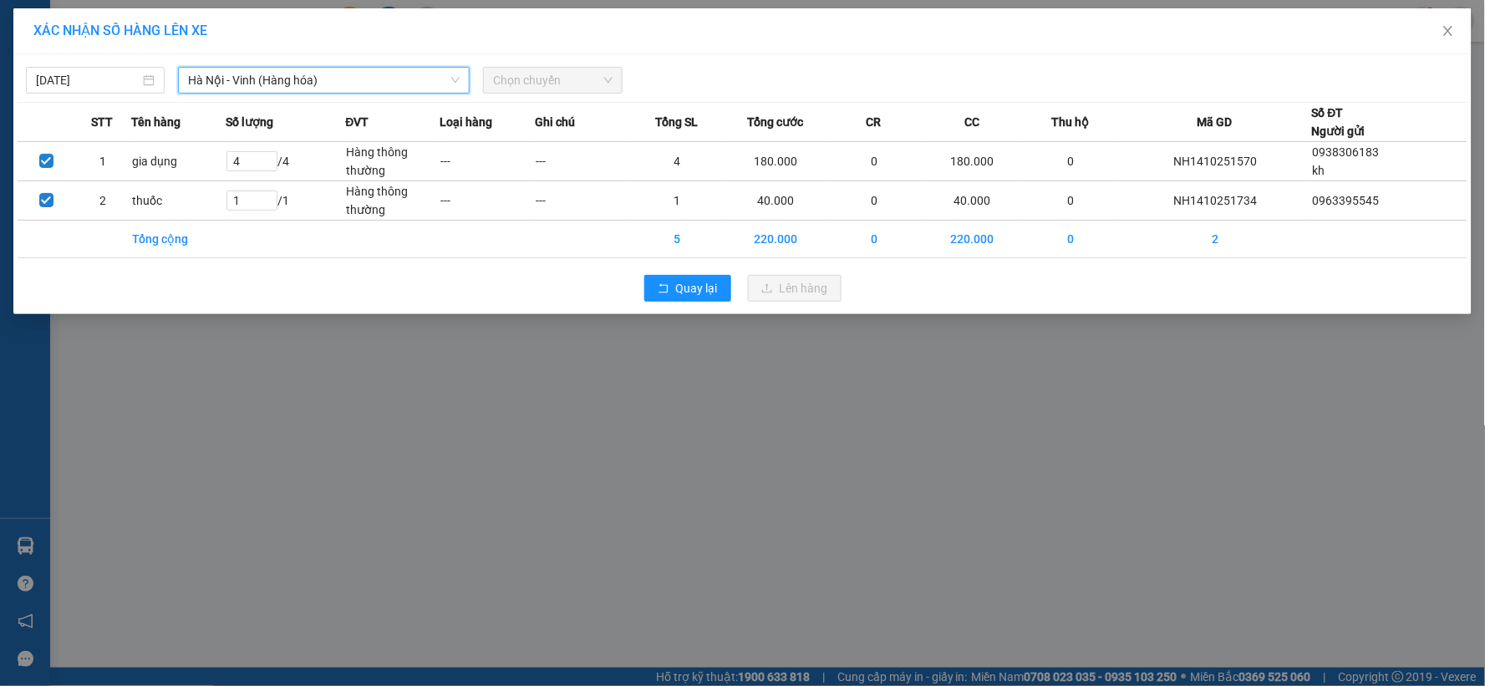
click at [561, 70] on span "Chọn chuyến" at bounding box center [552, 80] width 119 height 25
click at [558, 85] on span "Chọn chuyến" at bounding box center [552, 80] width 119 height 25
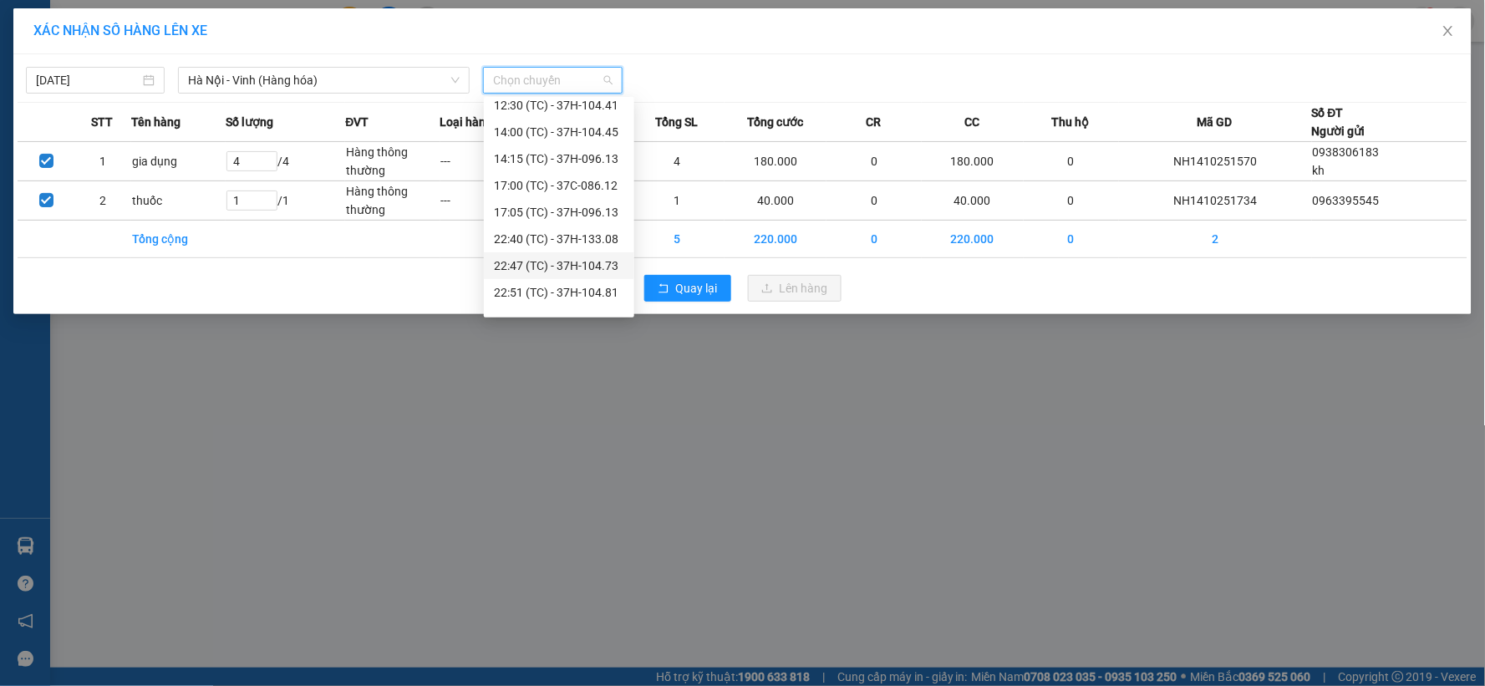
scroll to position [160, 0]
click at [461, 425] on div "XÁC NHẬN SỐ HÀNG LÊN XE 14/10/2025 Hà Nội - Vinh (Hàng hóa) LỌC THEO Nhóm tuyến…" at bounding box center [742, 343] width 1485 height 686
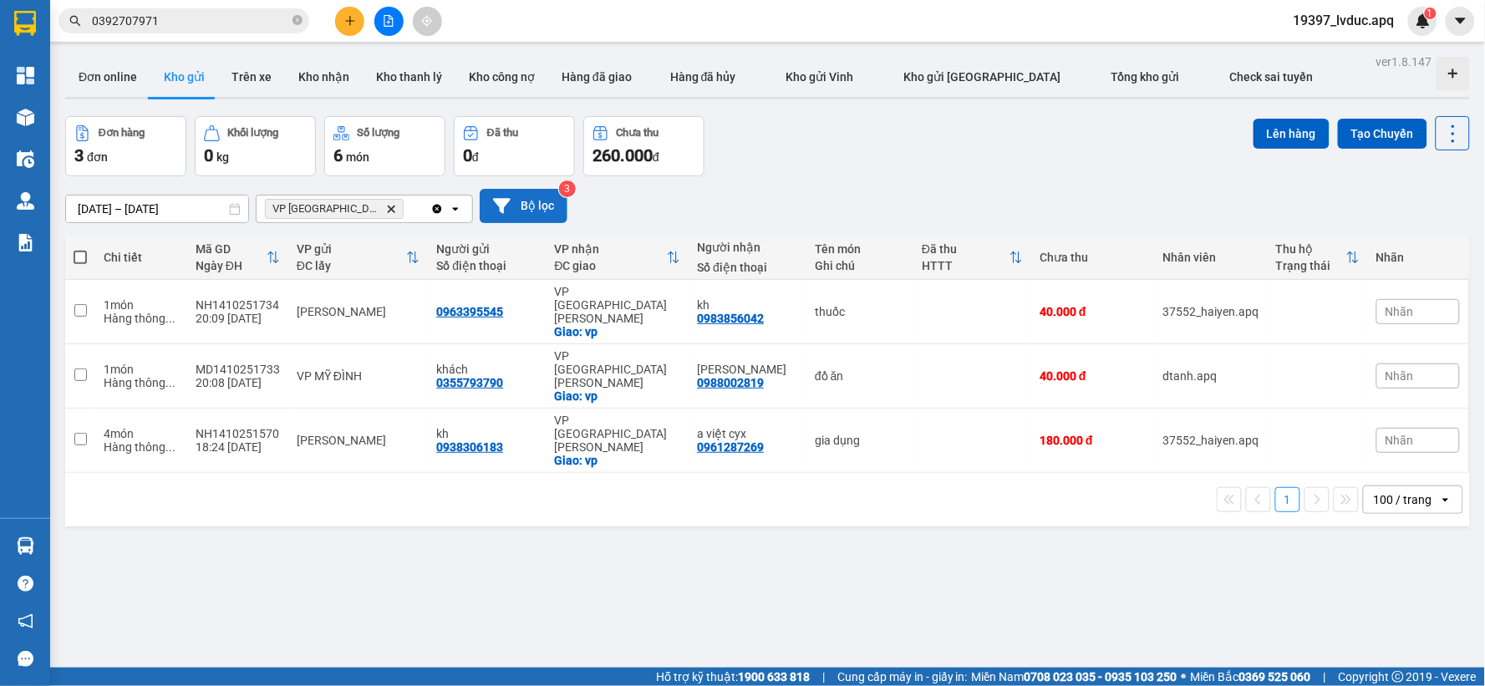
click at [556, 207] on button "Bộ lọc" at bounding box center [524, 206] width 88 height 34
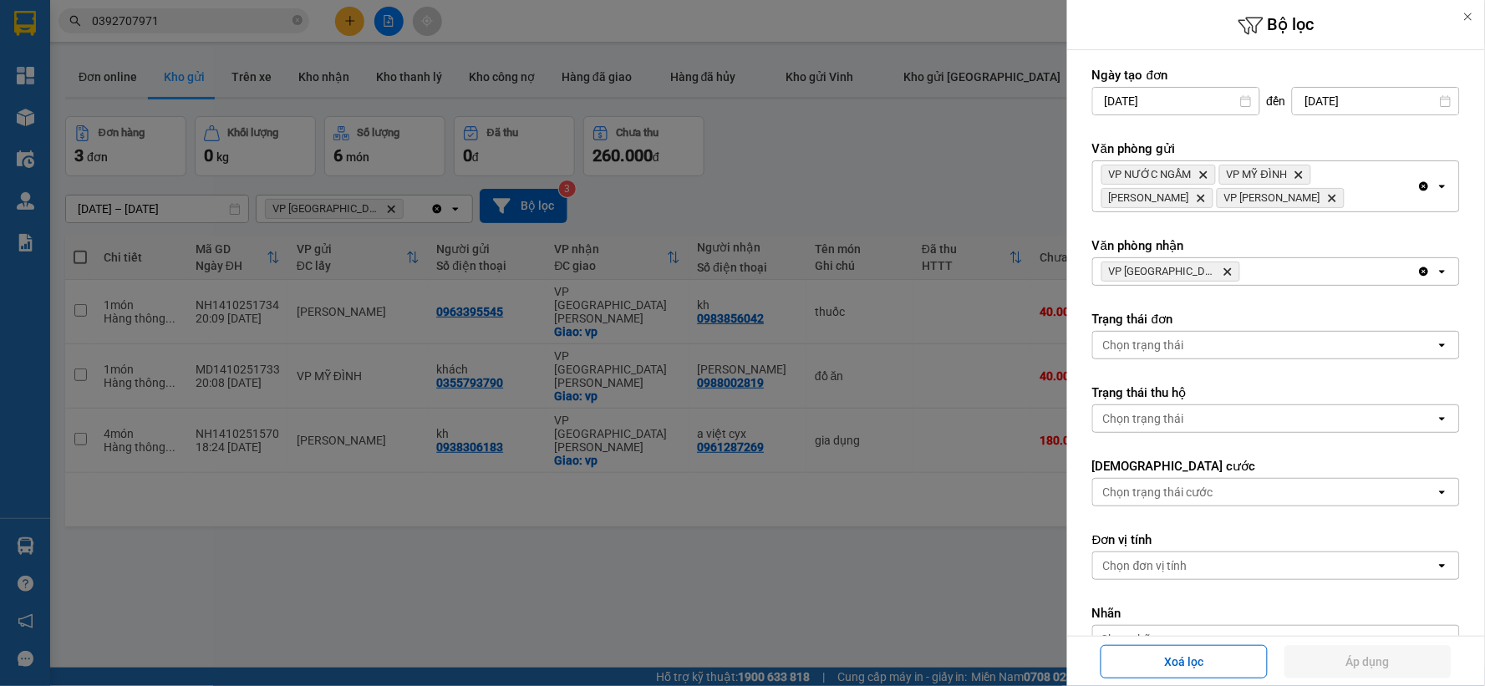
click at [1223, 269] on icon "Delete" at bounding box center [1228, 272] width 10 height 10
click at [1205, 269] on div "Chọn văn phòng" at bounding box center [1264, 271] width 343 height 27
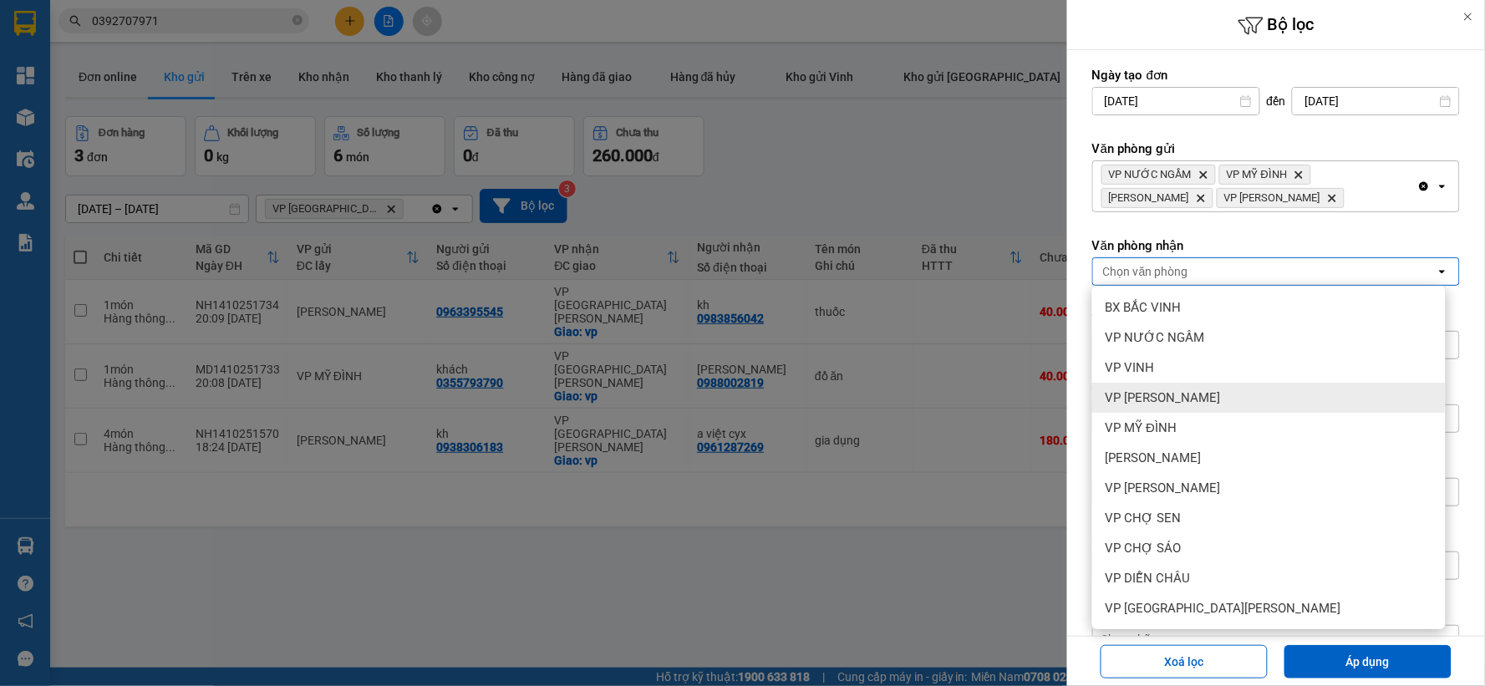
click at [1182, 396] on span "VP [PERSON_NAME]" at bounding box center [1163, 397] width 115 height 17
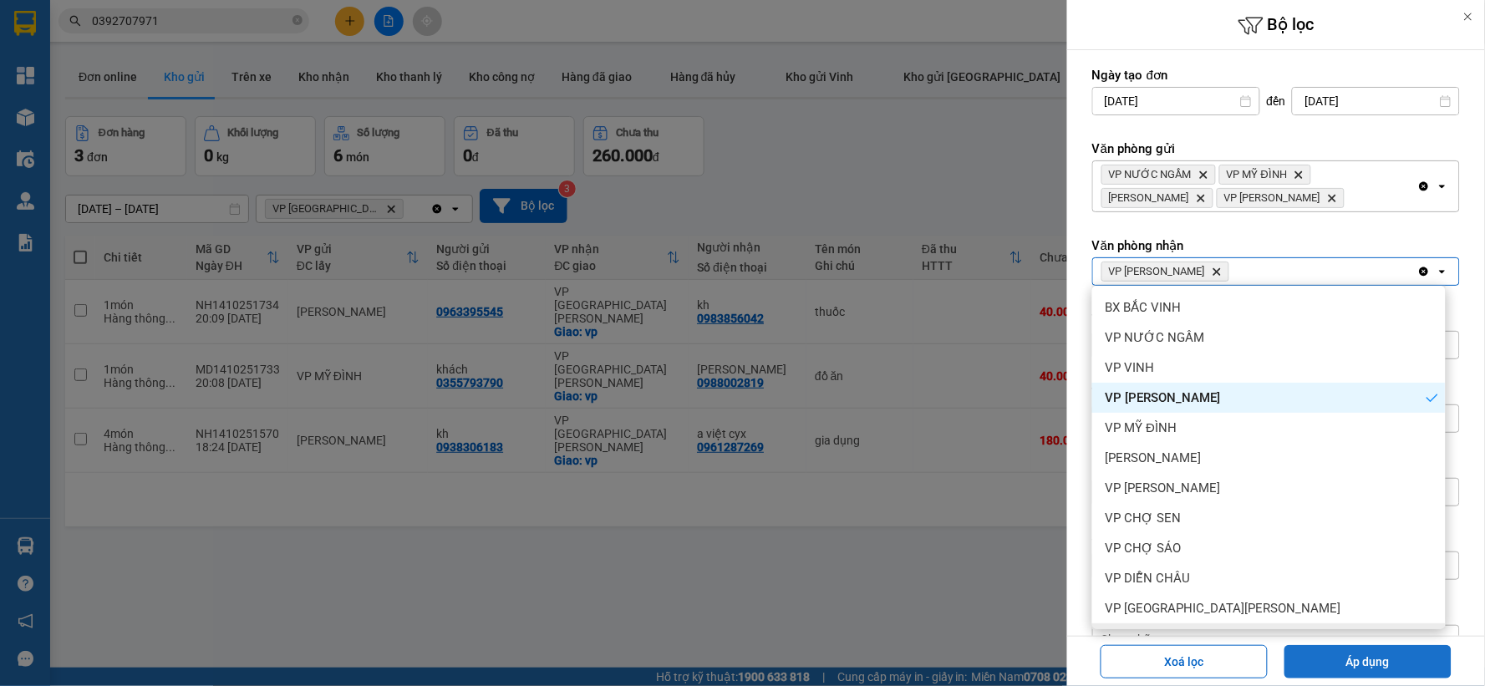
click at [1321, 658] on button "Áp dụng" at bounding box center [1368, 661] width 167 height 33
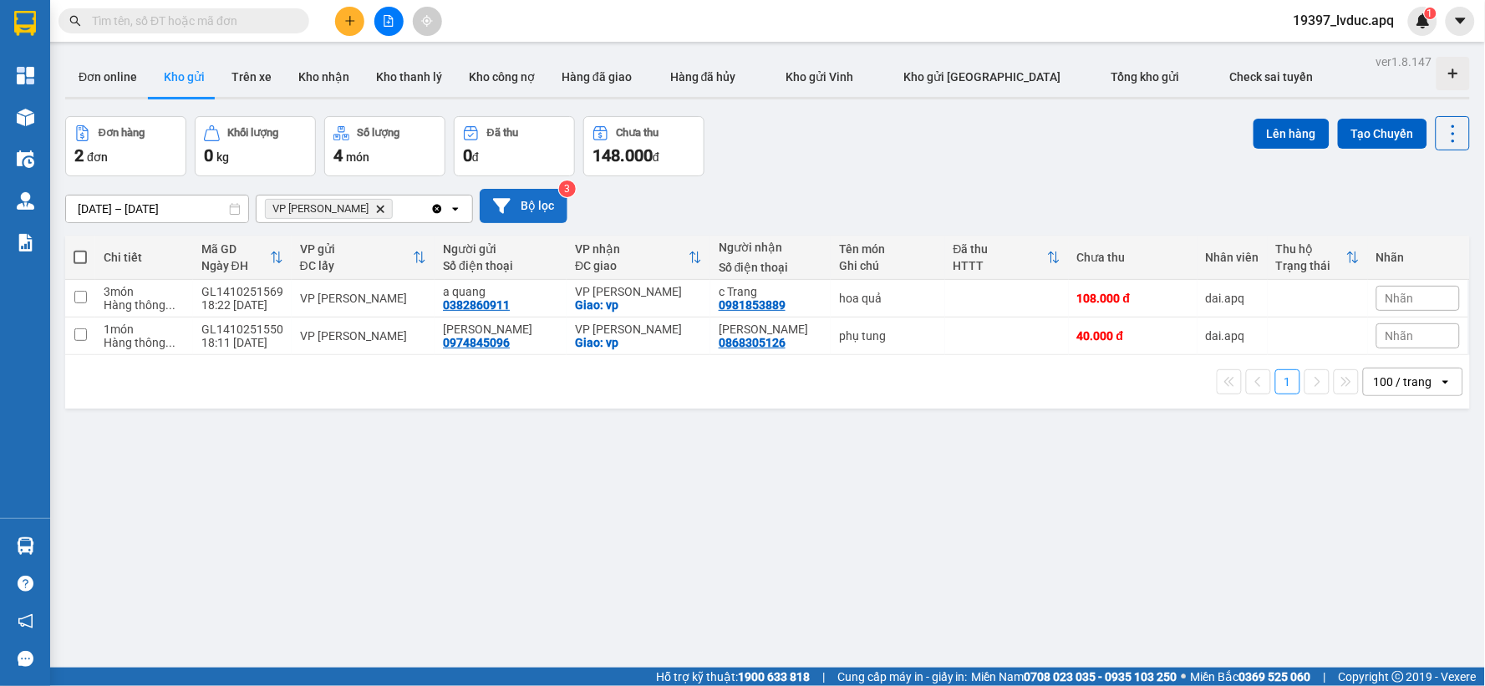
click at [535, 211] on button "Bộ lọc" at bounding box center [524, 206] width 88 height 34
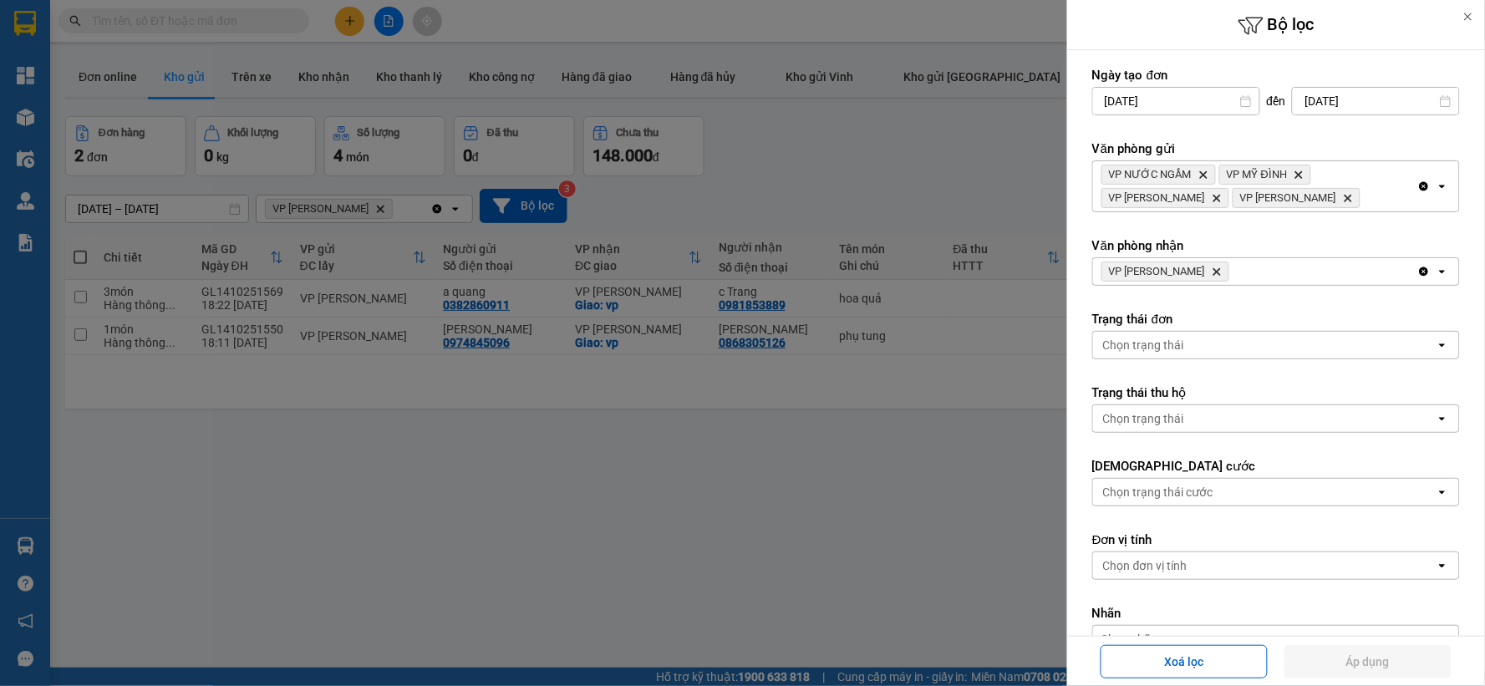
click at [1221, 272] on icon "VP THANH CHƯƠNG, close by backspace" at bounding box center [1218, 272] width 8 height 8
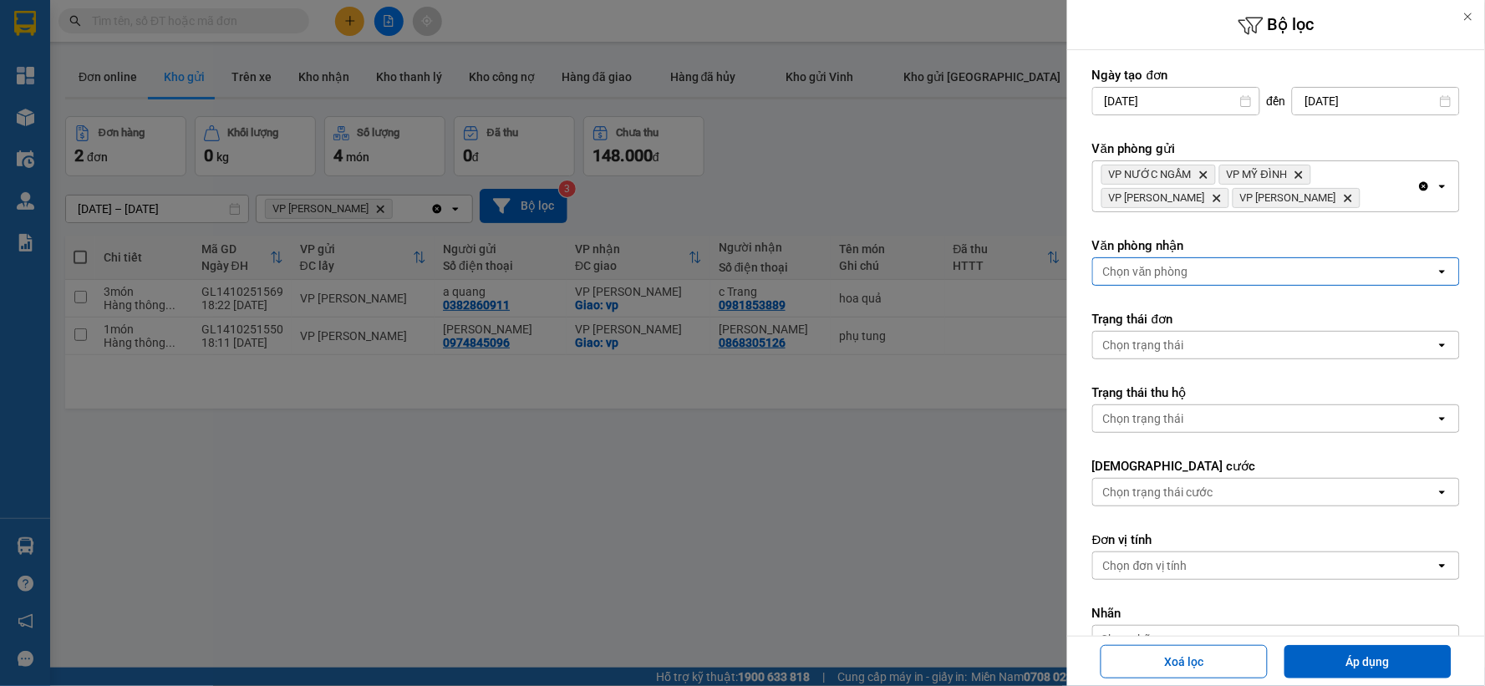
click at [1222, 272] on div "Chọn văn phòng" at bounding box center [1264, 271] width 343 height 27
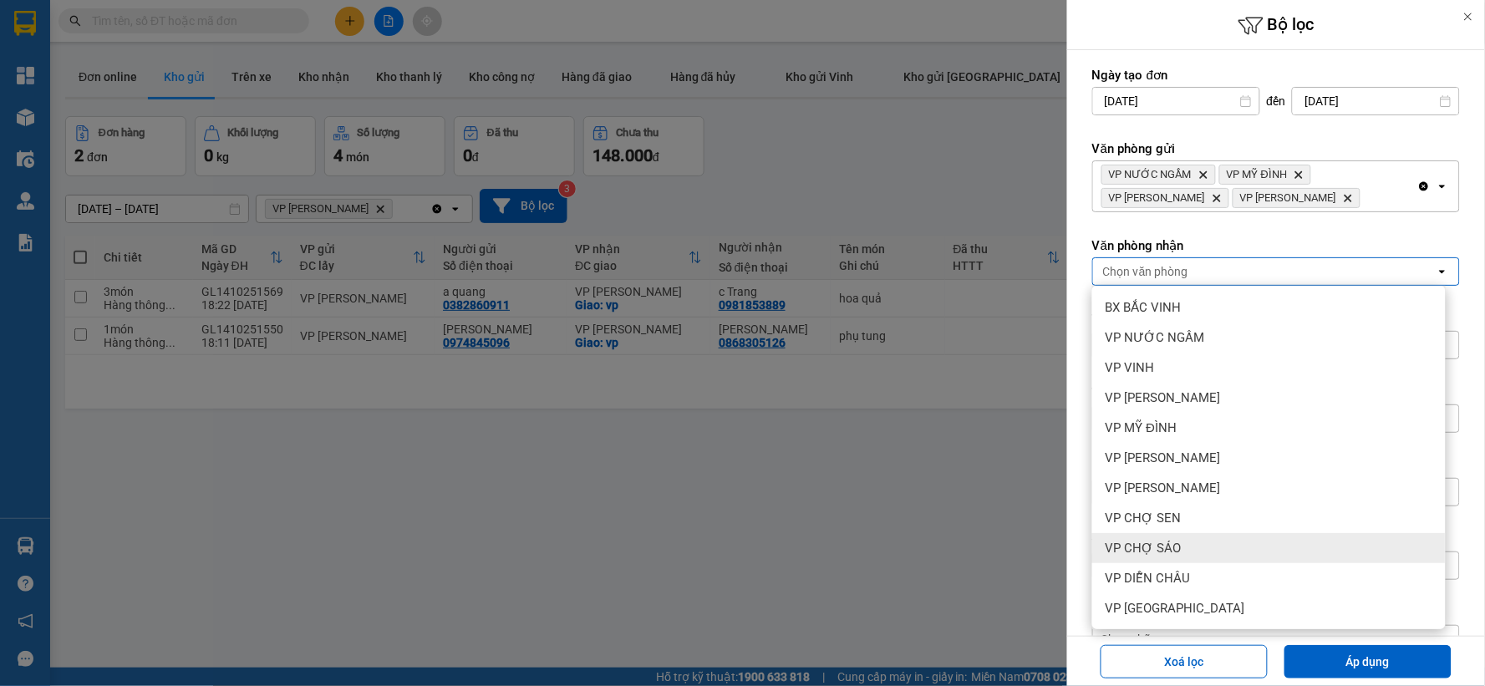
click at [1184, 554] on div "VP CHỢ SÁO" at bounding box center [1269, 548] width 354 height 30
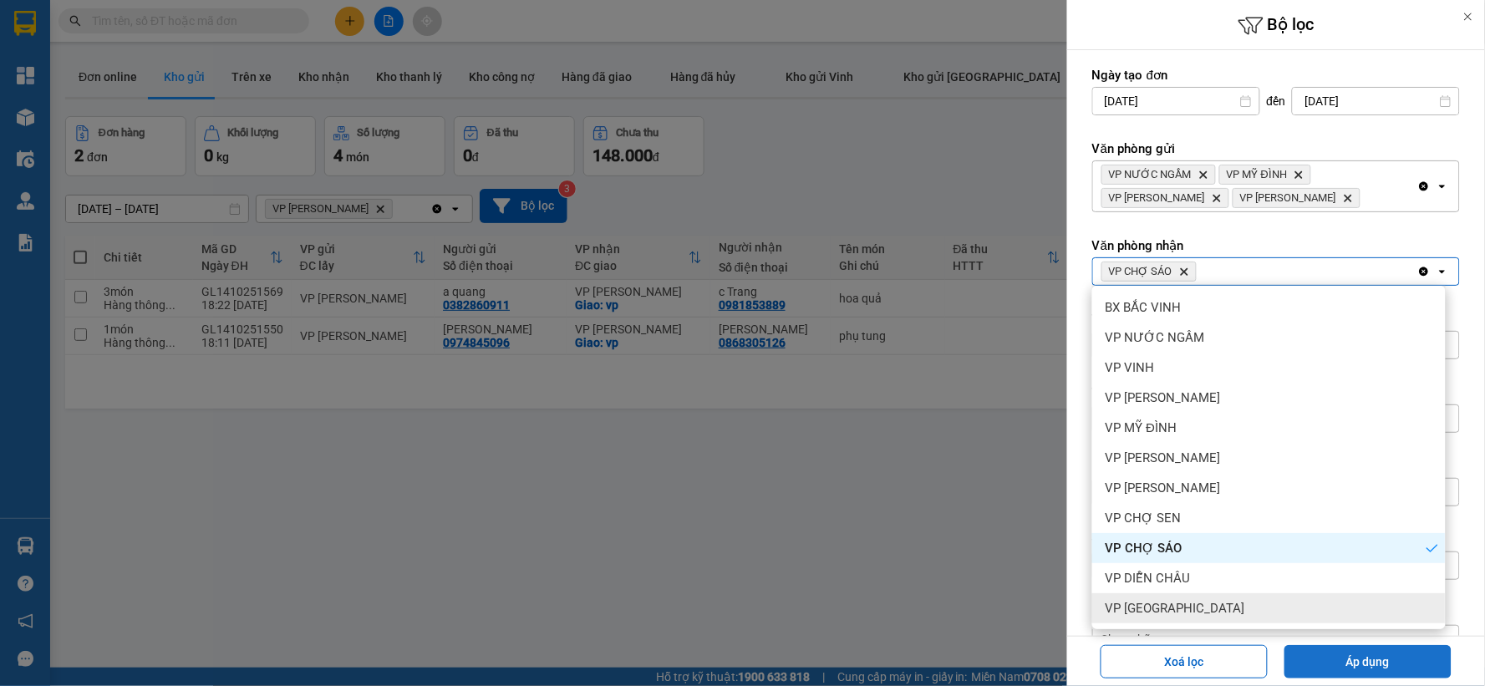
click at [1330, 662] on button "Áp dụng" at bounding box center [1368, 661] width 167 height 33
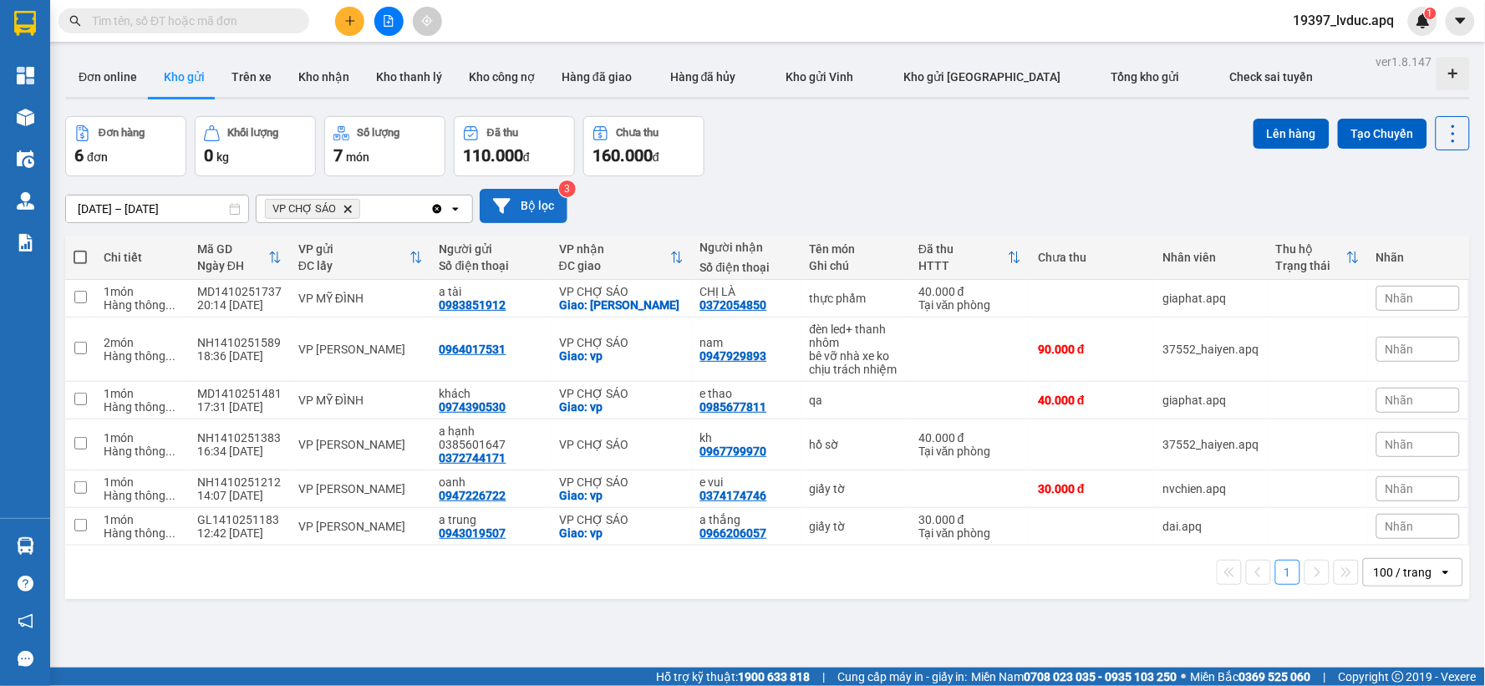
click at [560, 209] on button "Bộ lọc" at bounding box center [524, 206] width 88 height 34
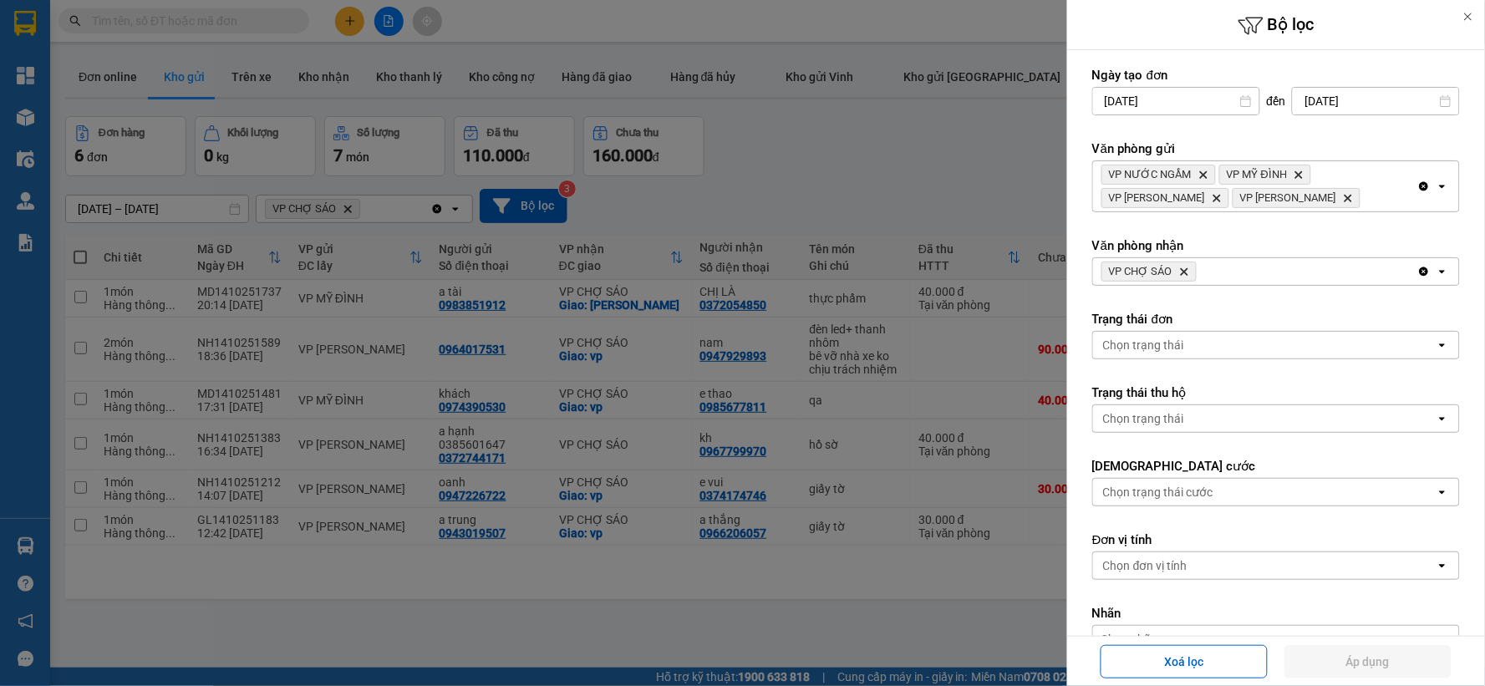
click at [1184, 264] on span "VP CHỢ SÁO Delete" at bounding box center [1149, 272] width 95 height 20
click at [1184, 267] on span "VP CHỢ SÁO Delete" at bounding box center [1149, 272] width 95 height 20
click at [1184, 268] on icon "Delete" at bounding box center [1184, 272] width 10 height 10
click at [1184, 268] on div "Chọn văn phòng" at bounding box center [1145, 271] width 85 height 17
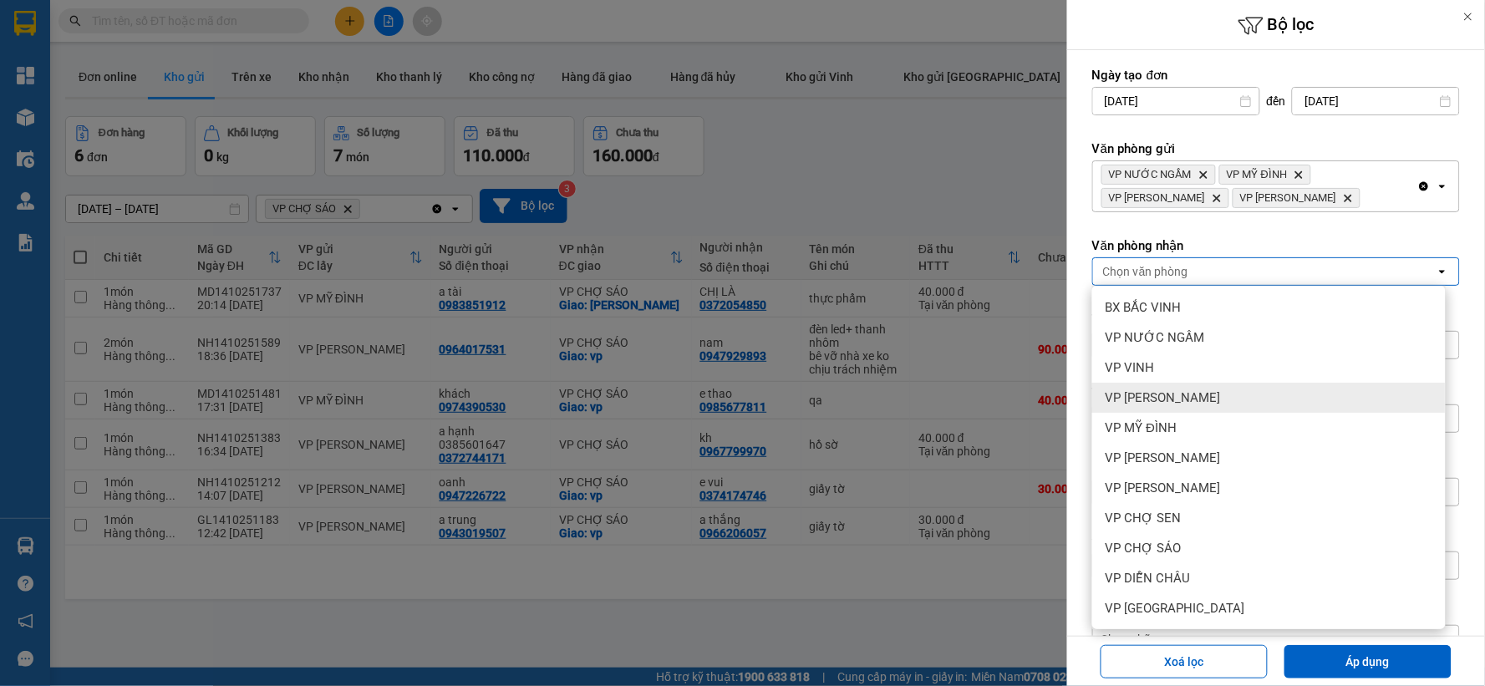
click at [1194, 399] on span "VP [PERSON_NAME]" at bounding box center [1163, 397] width 115 height 17
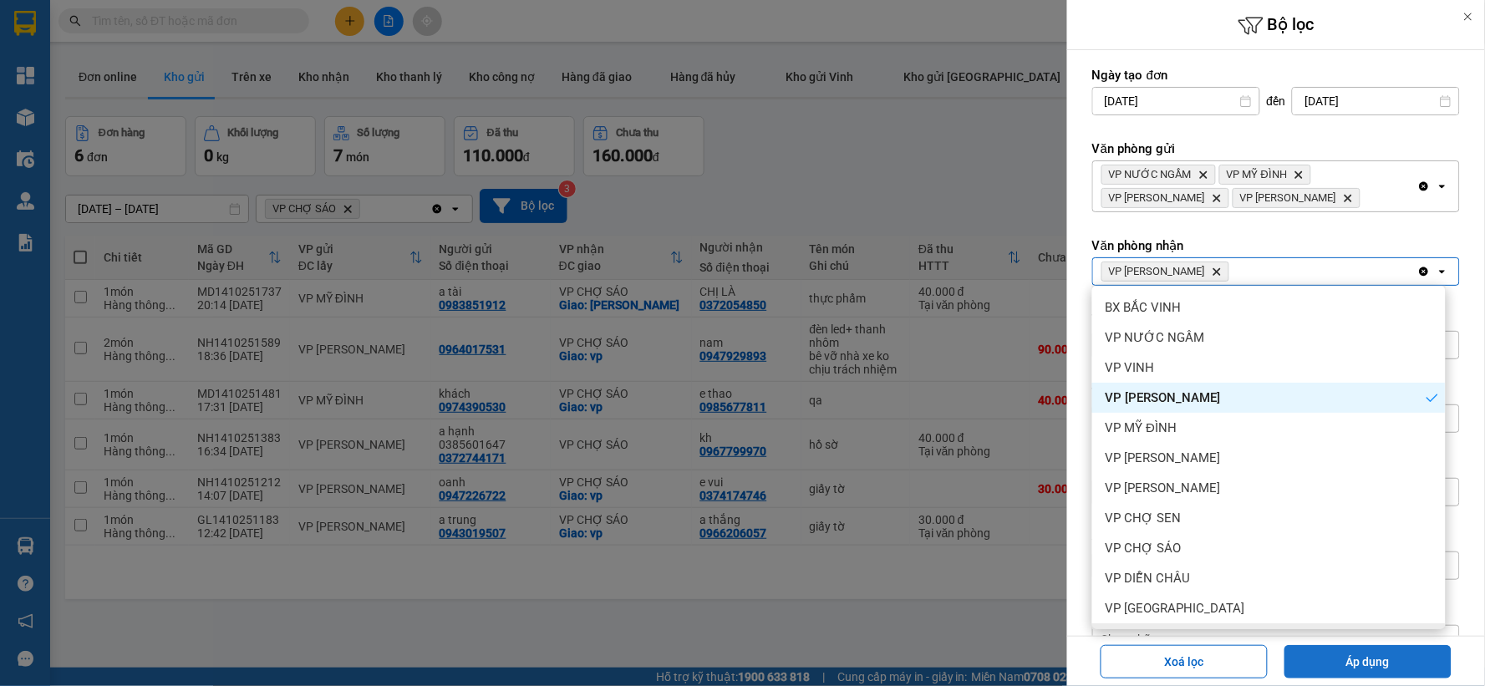
click at [1322, 656] on button "Áp dụng" at bounding box center [1368, 661] width 167 height 33
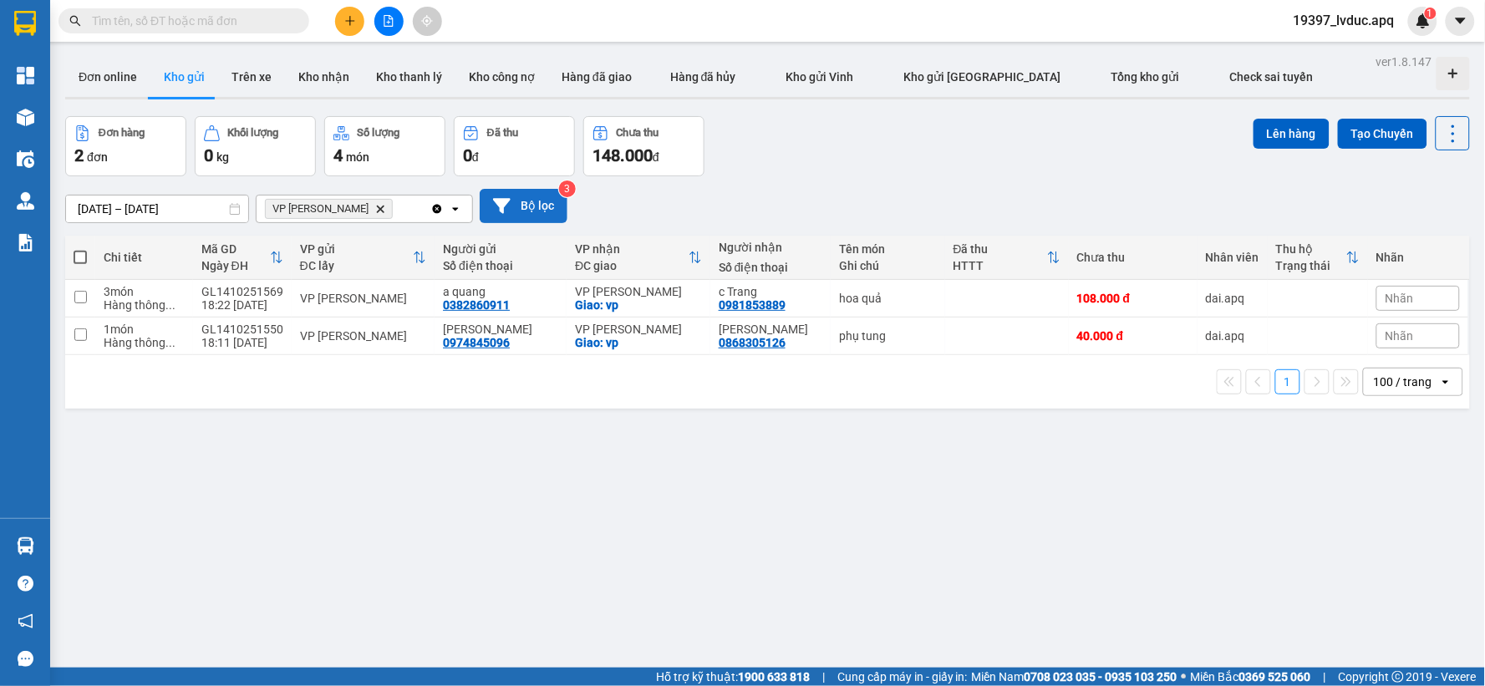
click at [548, 210] on button "Bộ lọc" at bounding box center [524, 206] width 88 height 34
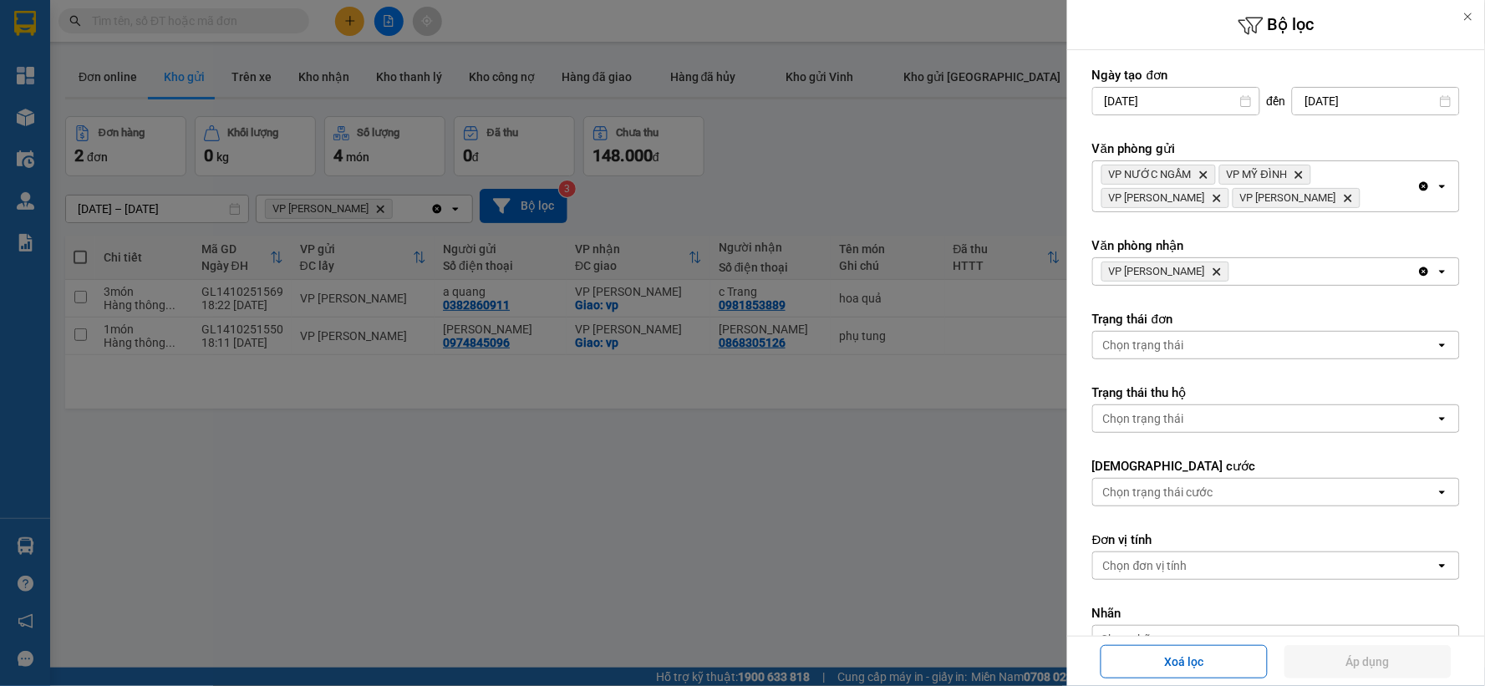
click at [1221, 271] on icon "VP THANH CHƯƠNG, close by backspace" at bounding box center [1218, 272] width 8 height 8
click at [1221, 271] on div "VP THANH CHƯƠNG Delete" at bounding box center [1255, 271] width 324 height 27
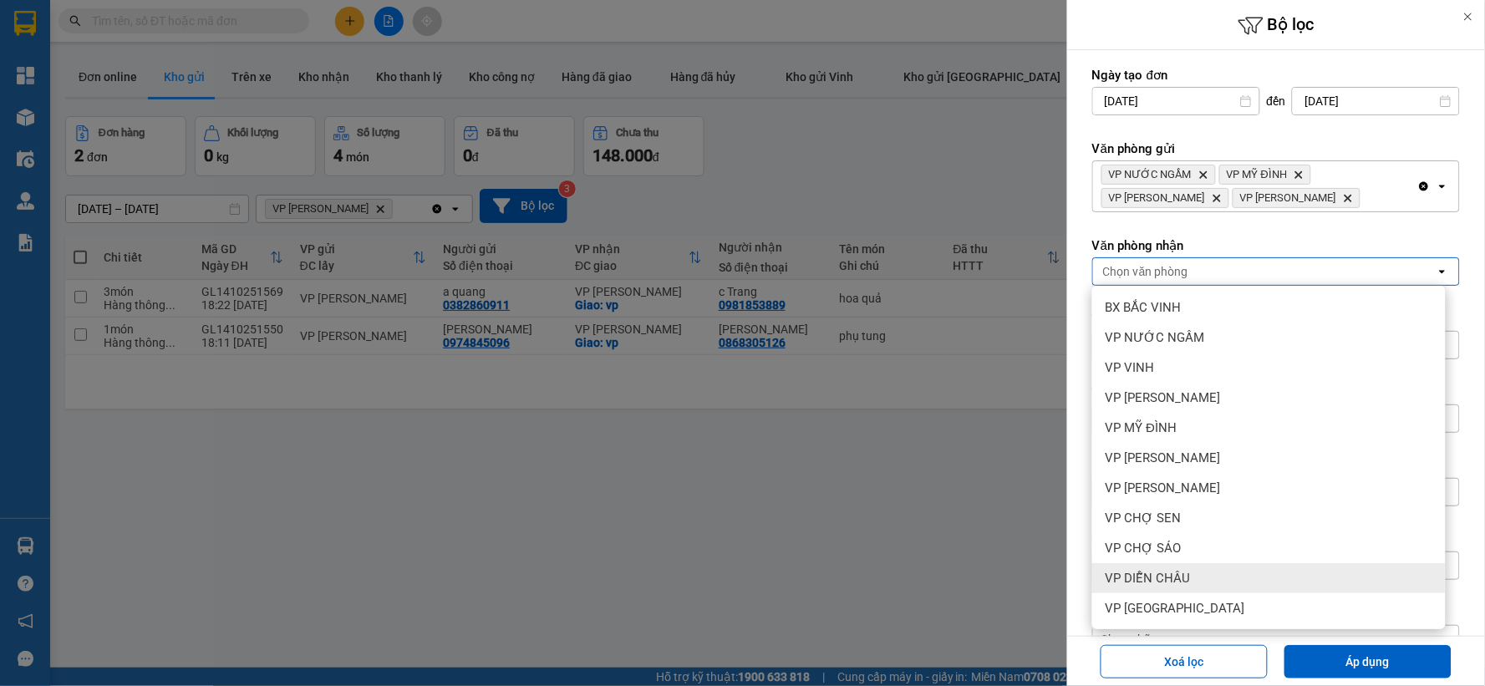
click at [1189, 579] on span "VP DIỄN CHÂU" at bounding box center [1148, 578] width 85 height 17
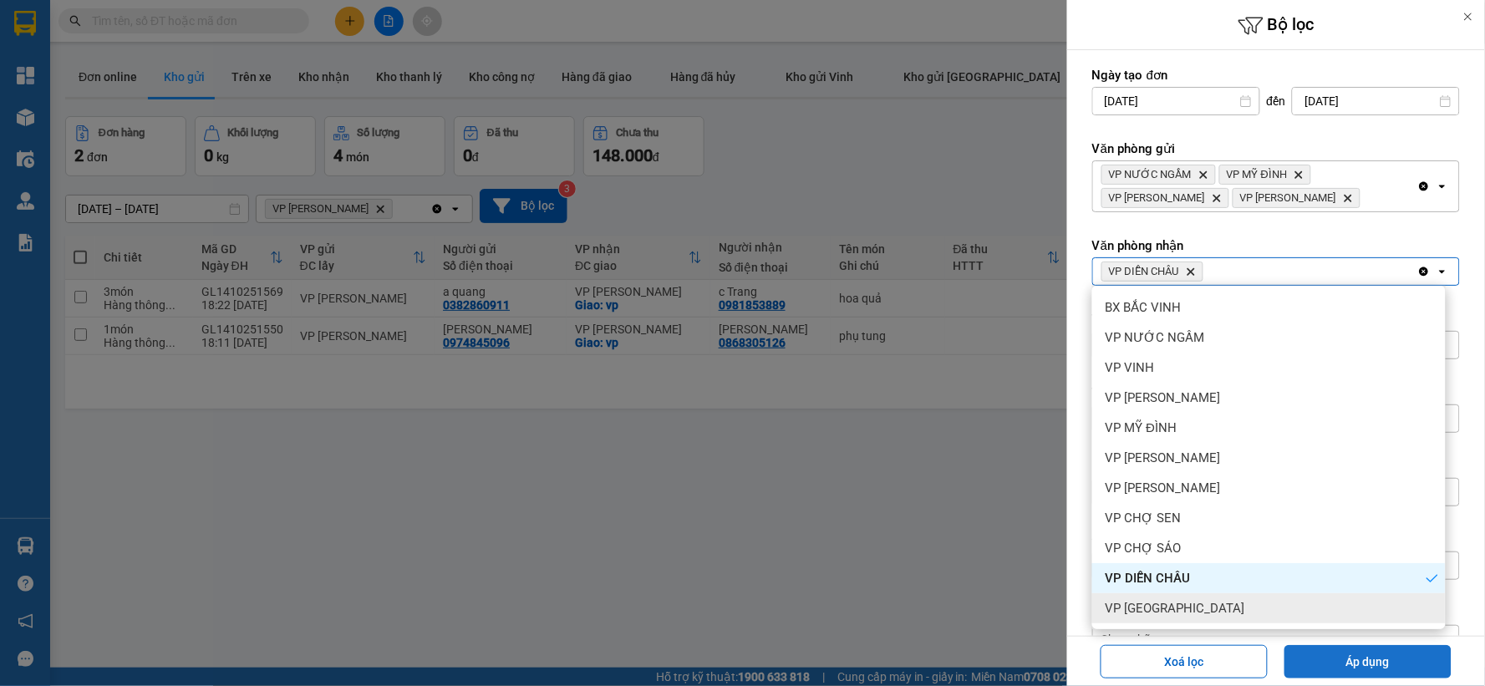
click at [1348, 659] on button "Áp dụng" at bounding box center [1368, 661] width 167 height 33
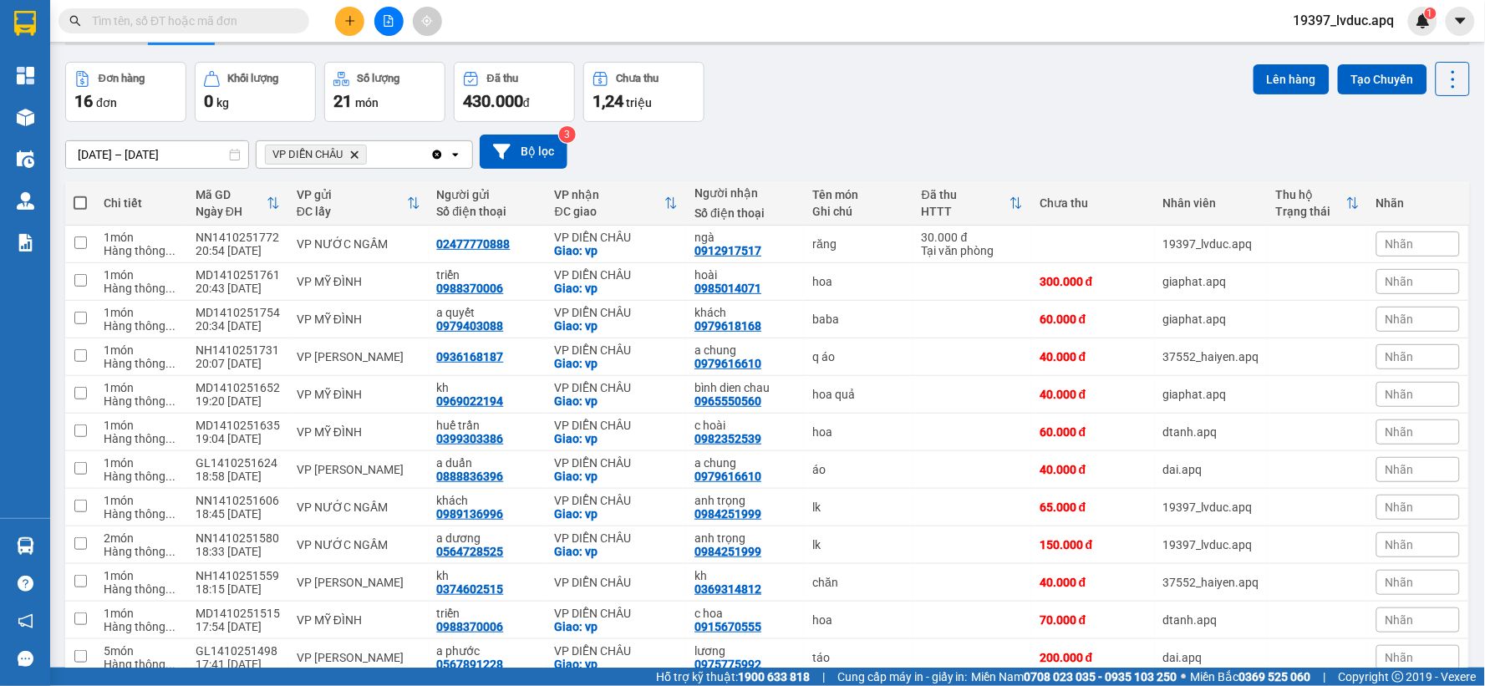
scroll to position [6, 0]
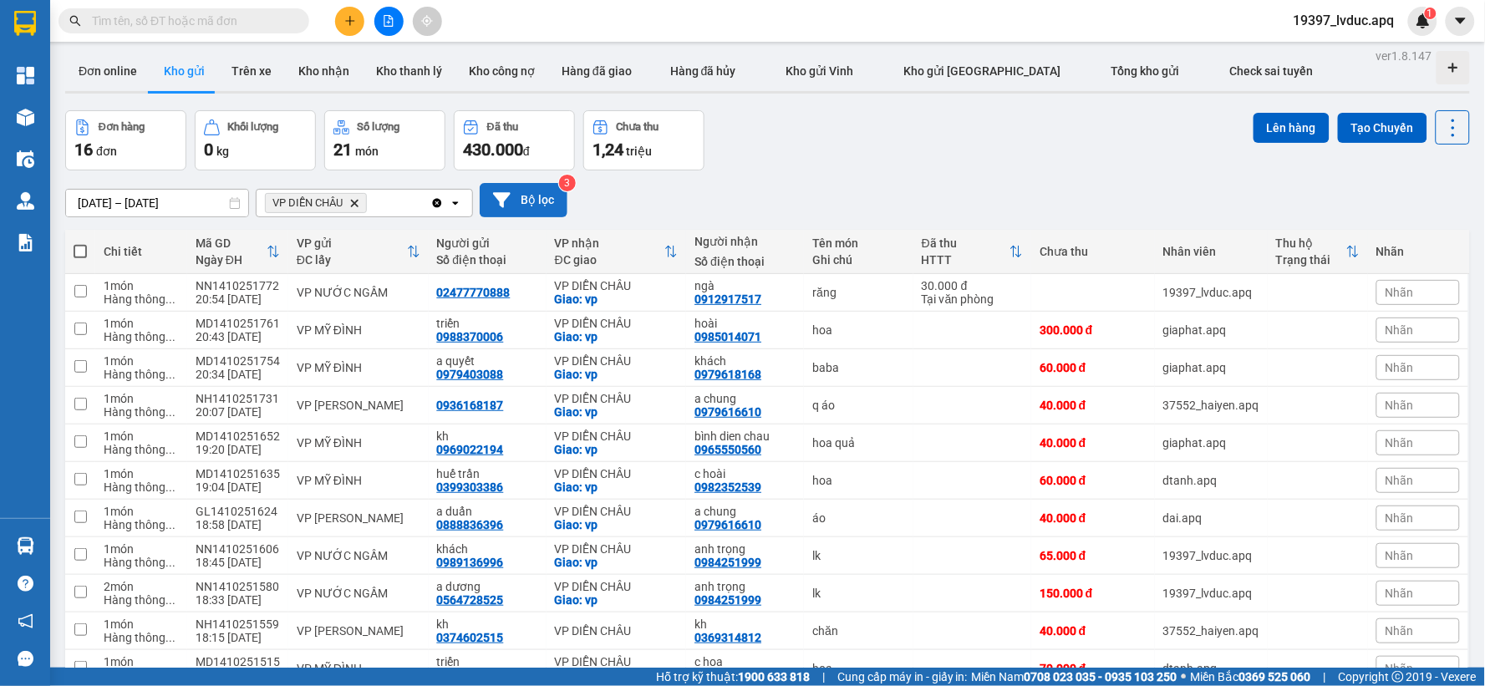
click at [537, 209] on button "Bộ lọc" at bounding box center [524, 200] width 88 height 34
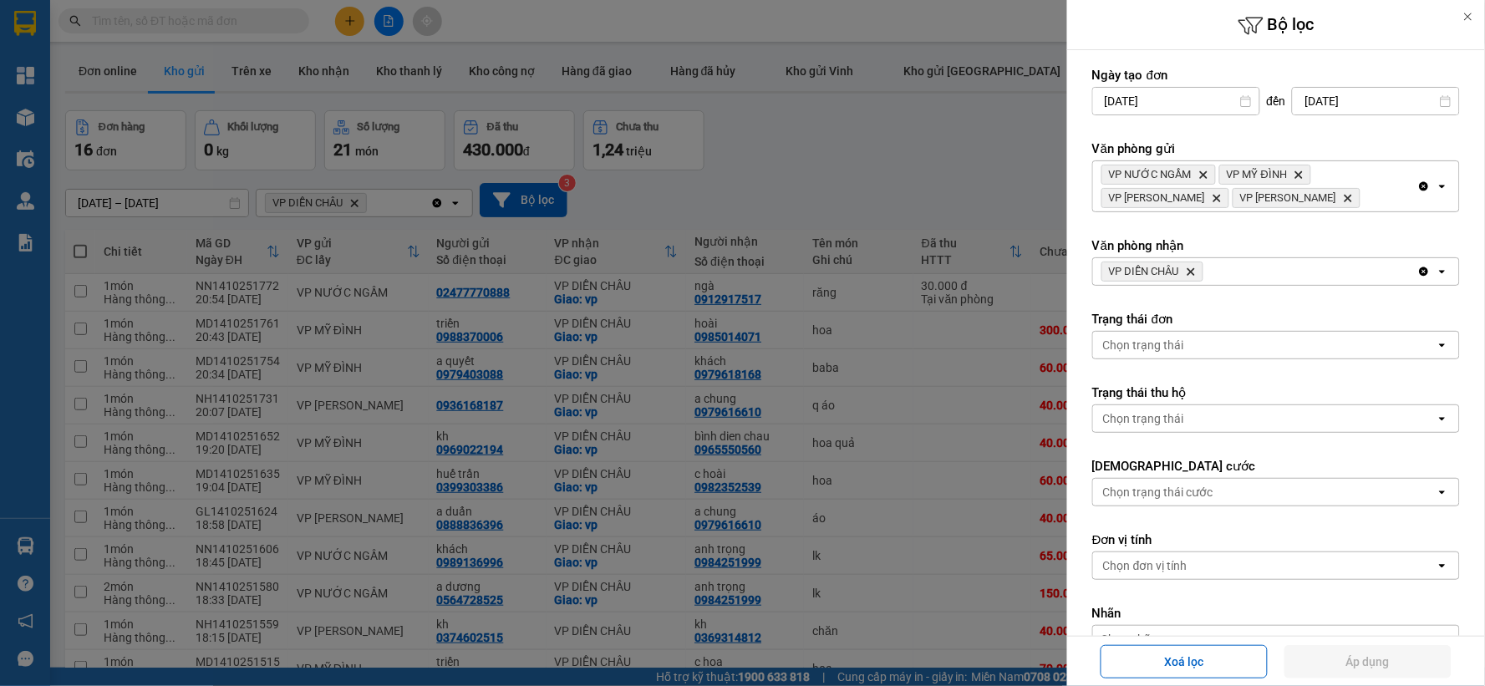
click at [1194, 270] on icon "Delete" at bounding box center [1191, 272] width 10 height 10
click at [1194, 270] on div "Chọn văn phòng" at bounding box center [1264, 271] width 343 height 27
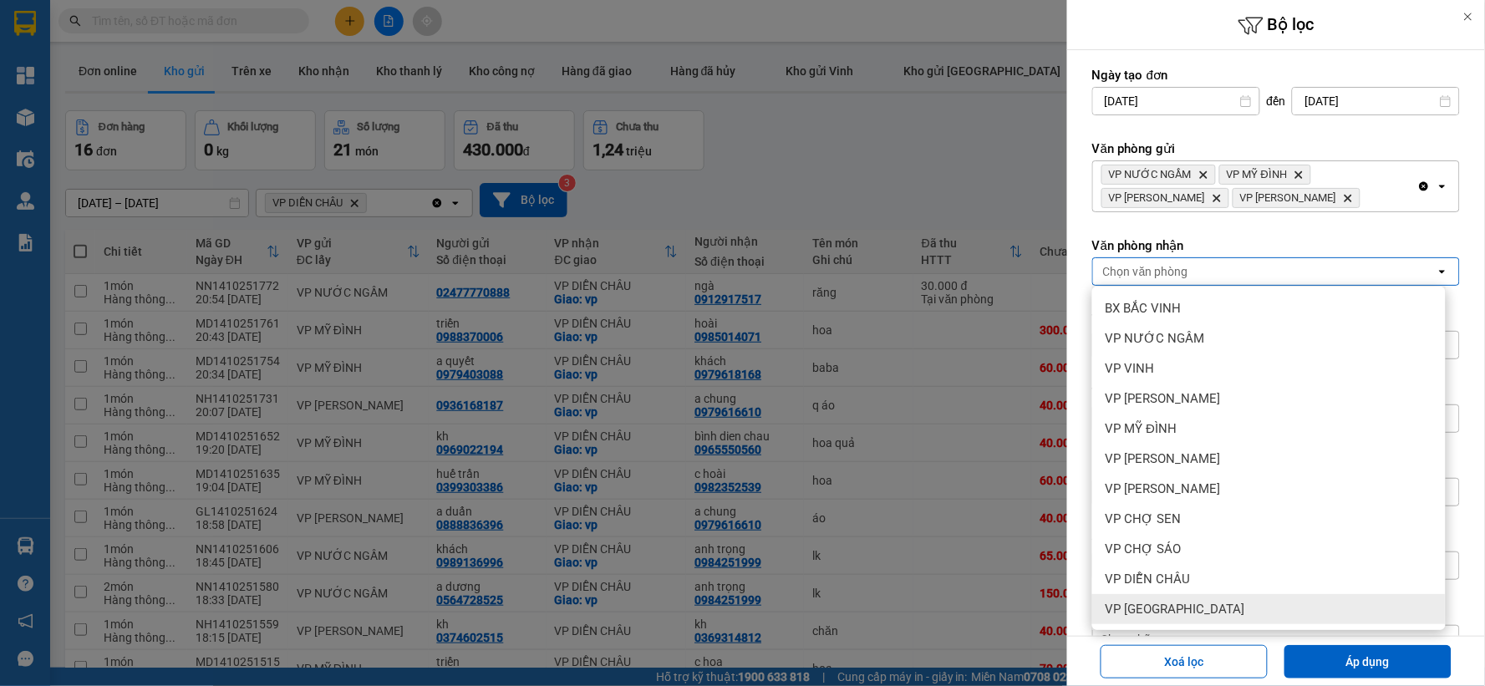
click at [1205, 613] on div "VP [GEOGRAPHIC_DATA]" at bounding box center [1269, 609] width 354 height 30
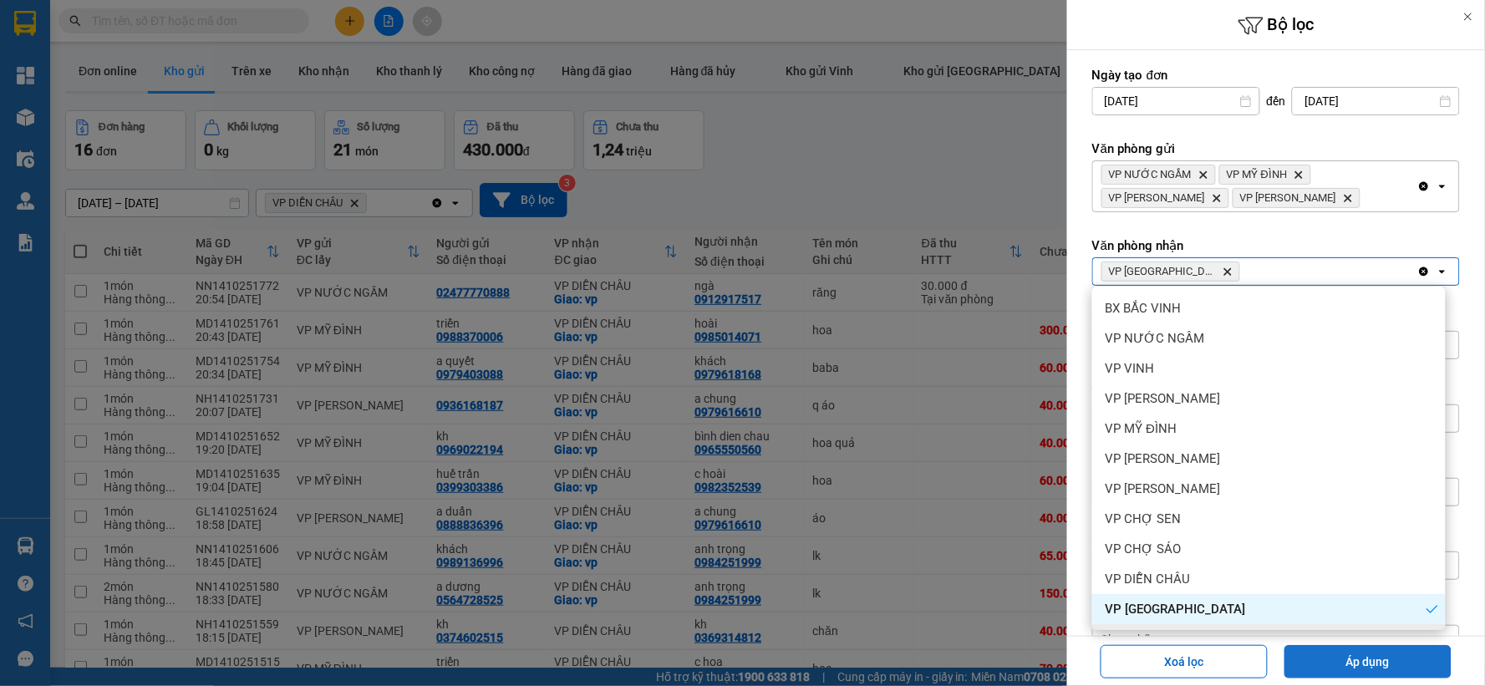
click at [1338, 654] on button "Áp dụng" at bounding box center [1368, 661] width 167 height 33
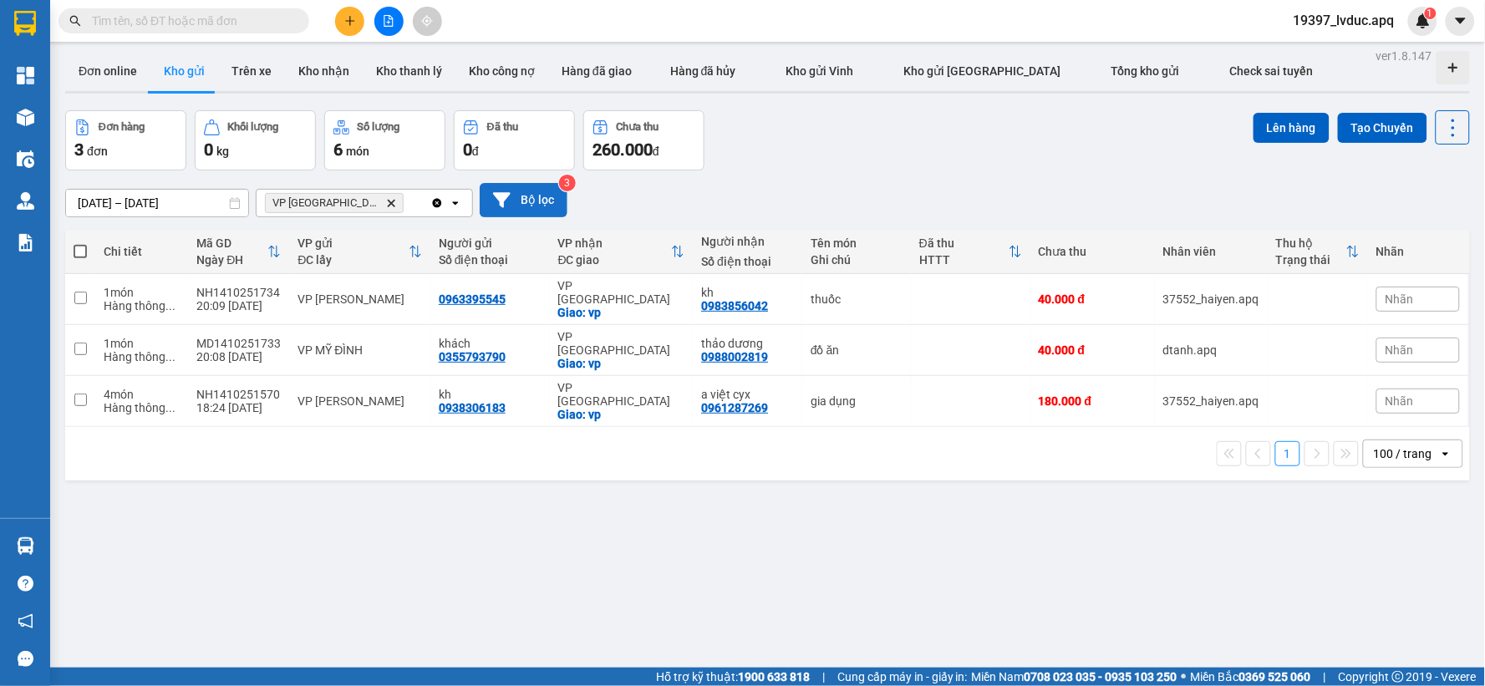
click at [537, 198] on button "Bộ lọc" at bounding box center [524, 200] width 88 height 34
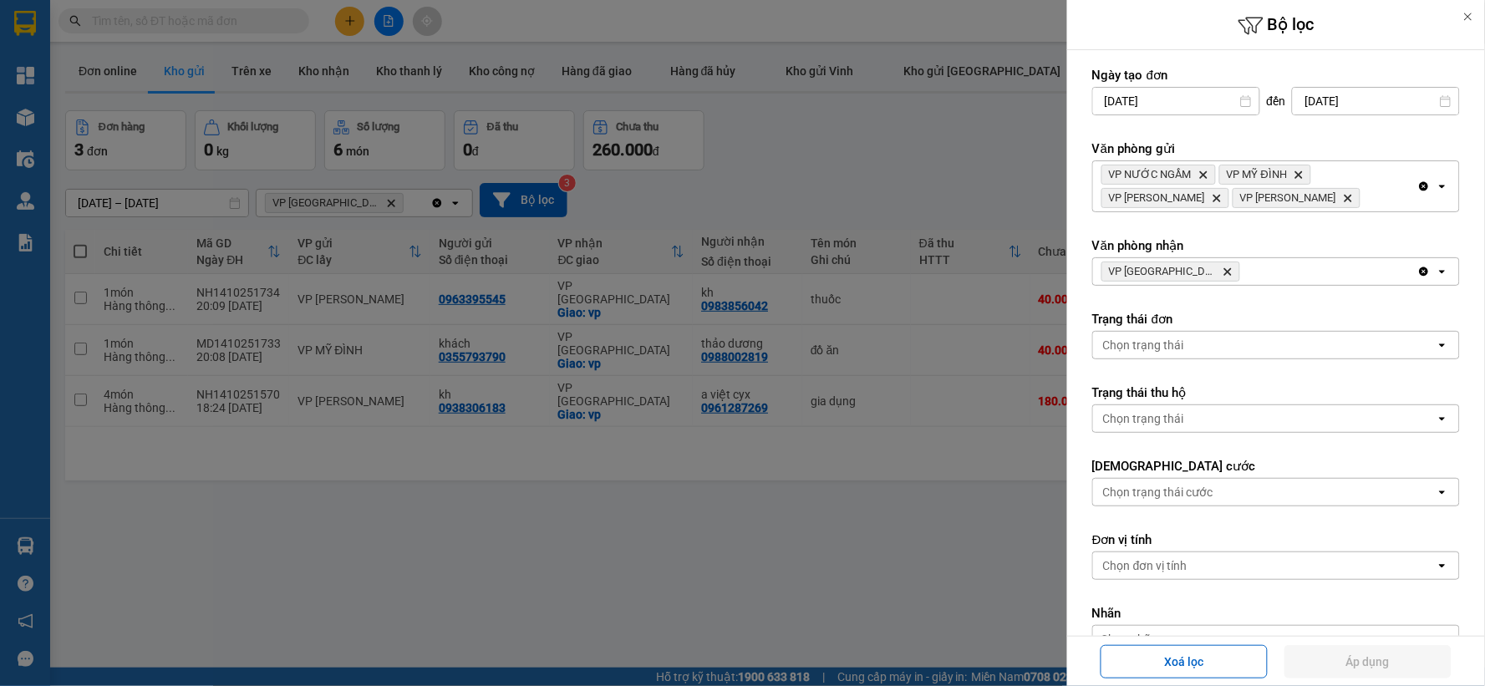
click at [1223, 272] on icon "Delete" at bounding box center [1228, 272] width 10 height 10
click at [1202, 272] on div "VP Cầu Yên Xuân Delete" at bounding box center [1255, 271] width 324 height 27
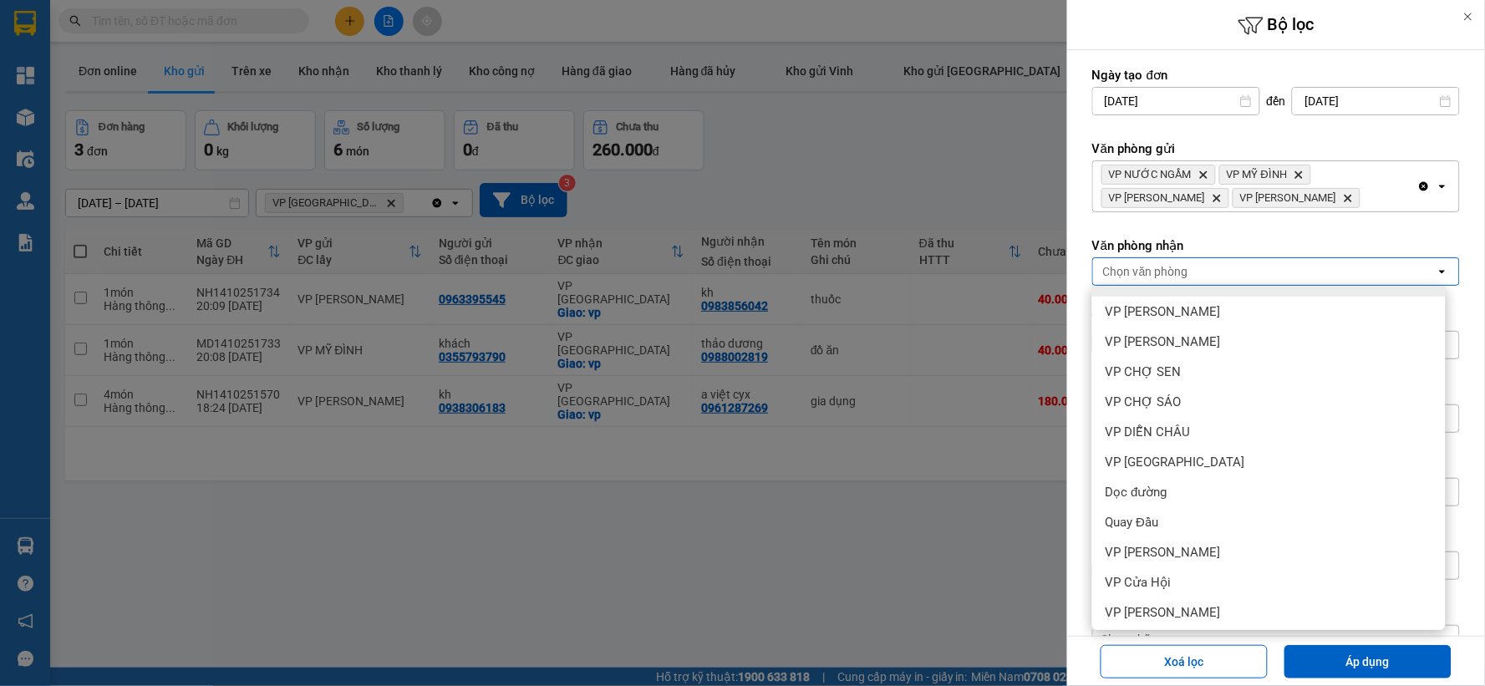
scroll to position [211, 0]
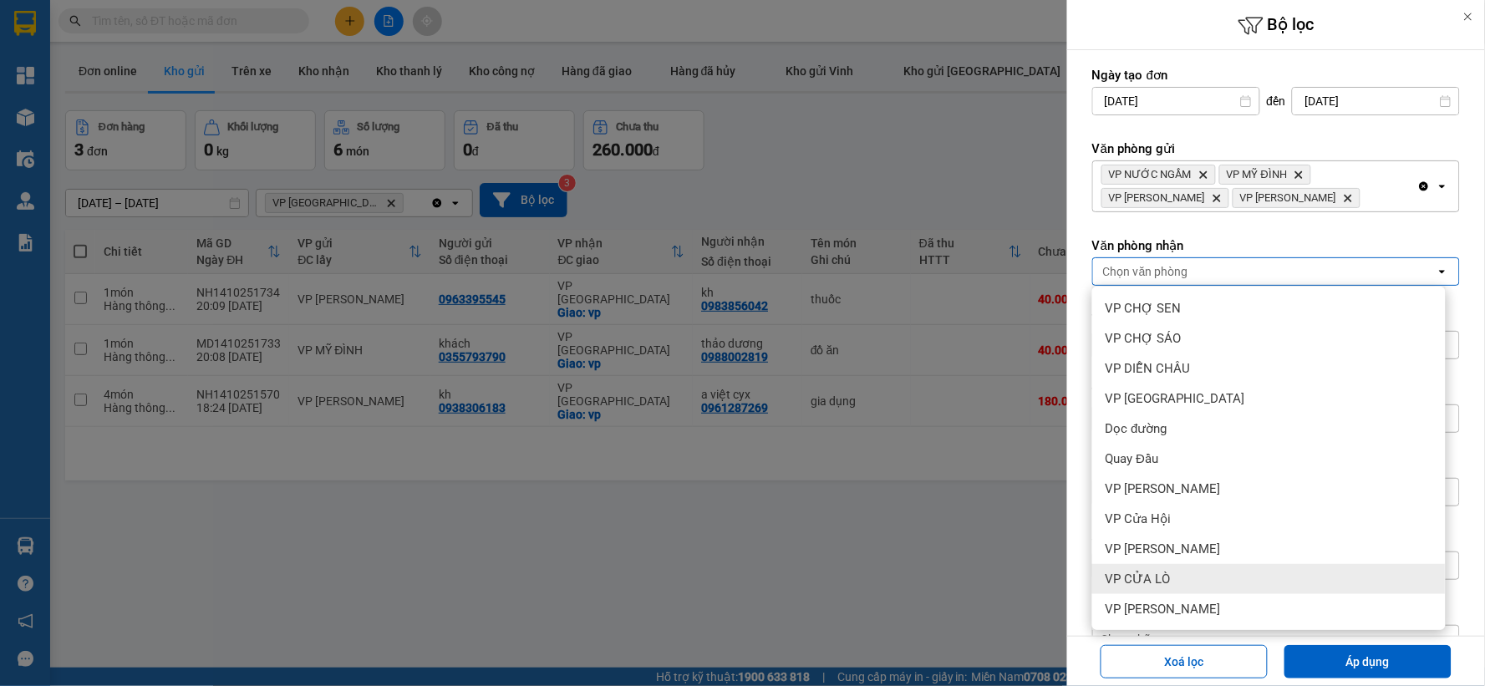
click at [1132, 567] on div "VP CỬA LÒ" at bounding box center [1269, 579] width 354 height 30
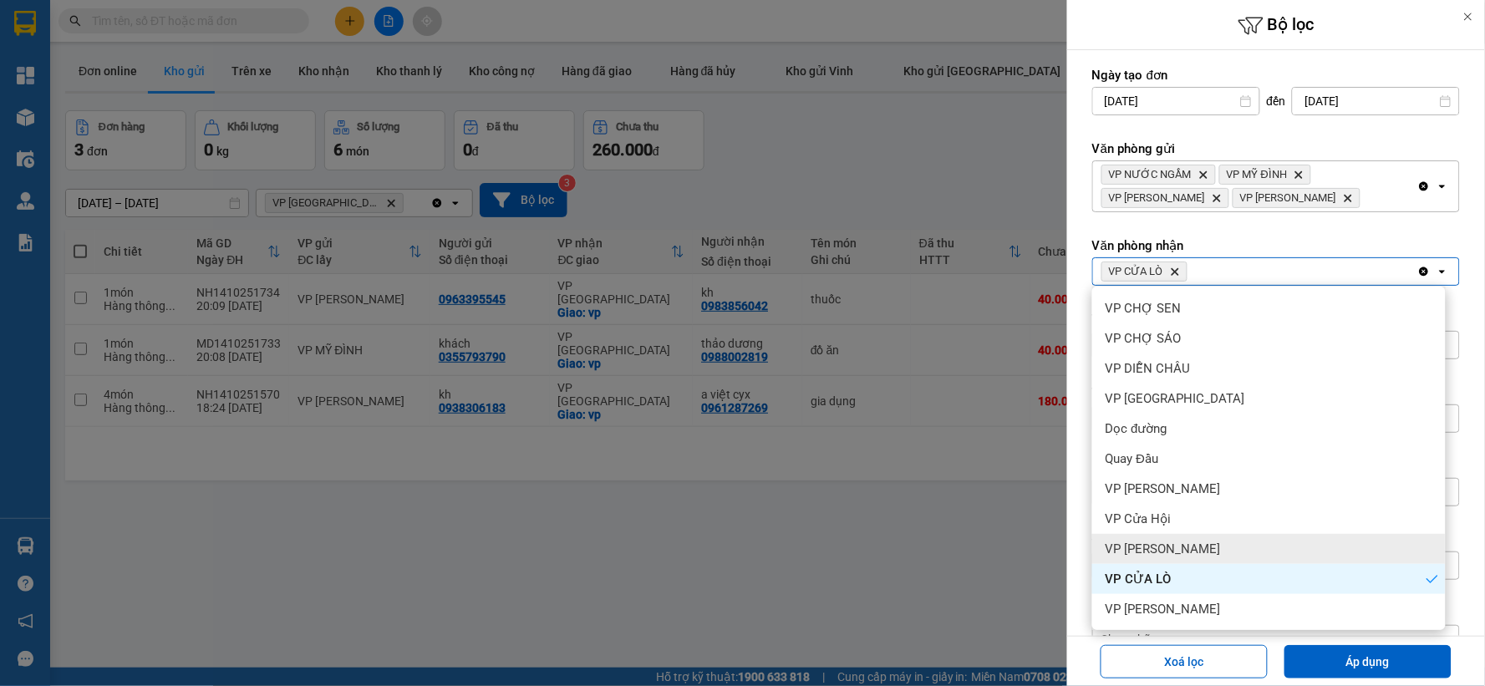
click at [1156, 546] on span "VP [PERSON_NAME]" at bounding box center [1163, 549] width 115 height 17
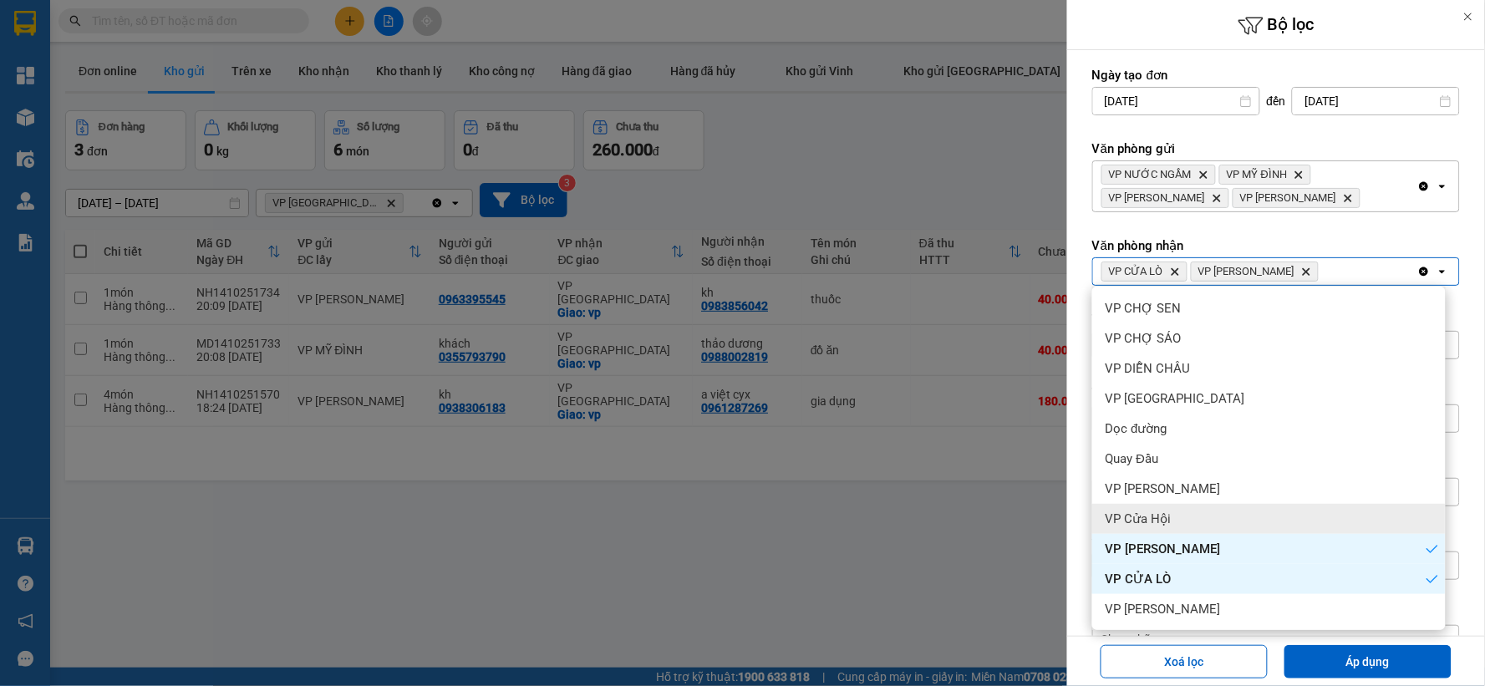
click at [1172, 512] on div "VP Cửa Hội" at bounding box center [1269, 519] width 354 height 30
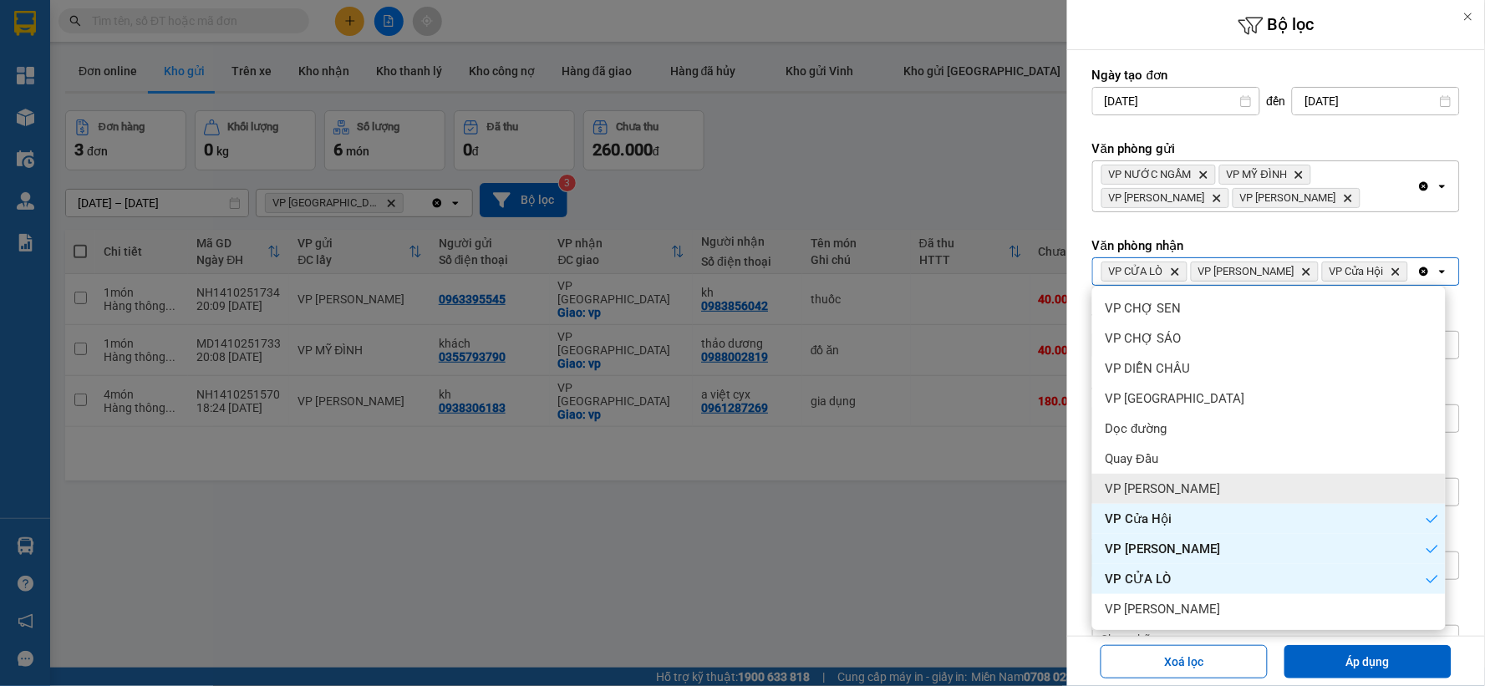
click at [1173, 490] on span "VP [PERSON_NAME]" at bounding box center [1163, 489] width 115 height 17
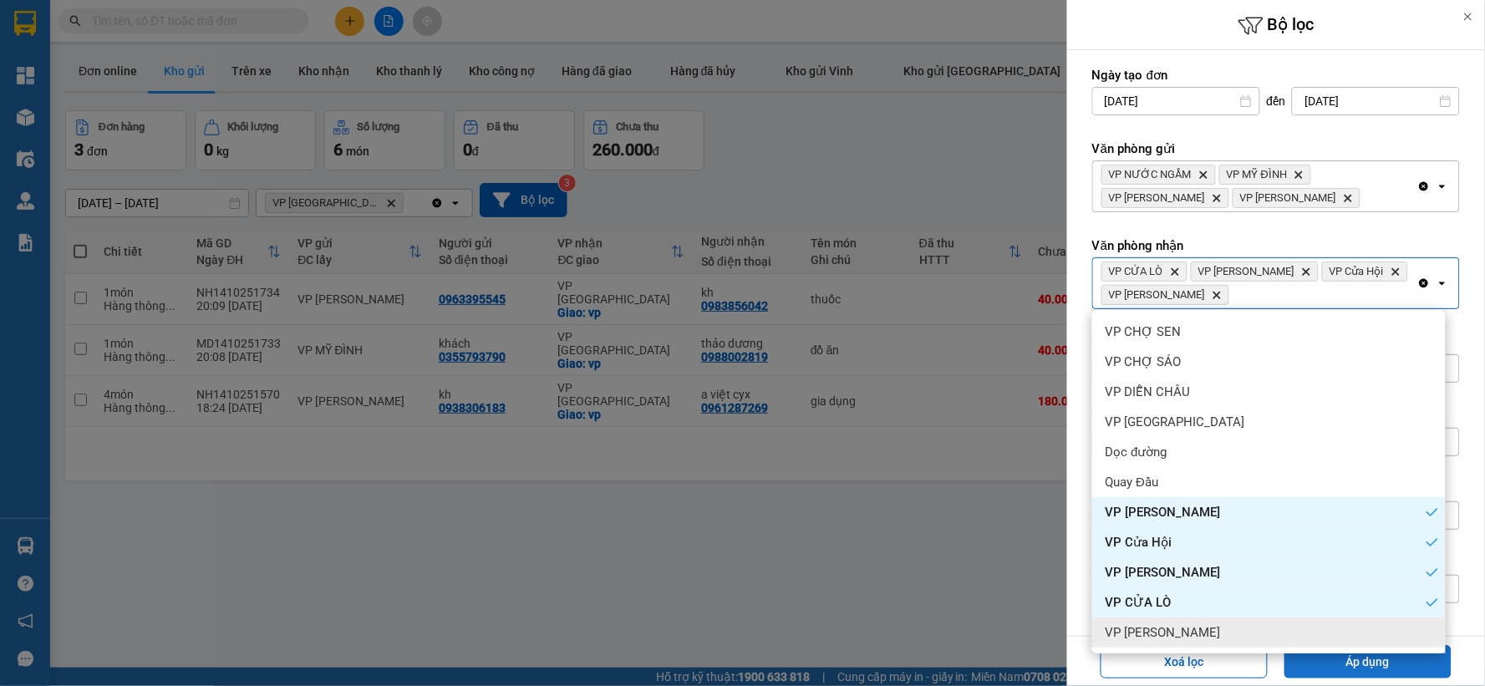
click at [1348, 664] on button "Áp dụng" at bounding box center [1368, 661] width 167 height 33
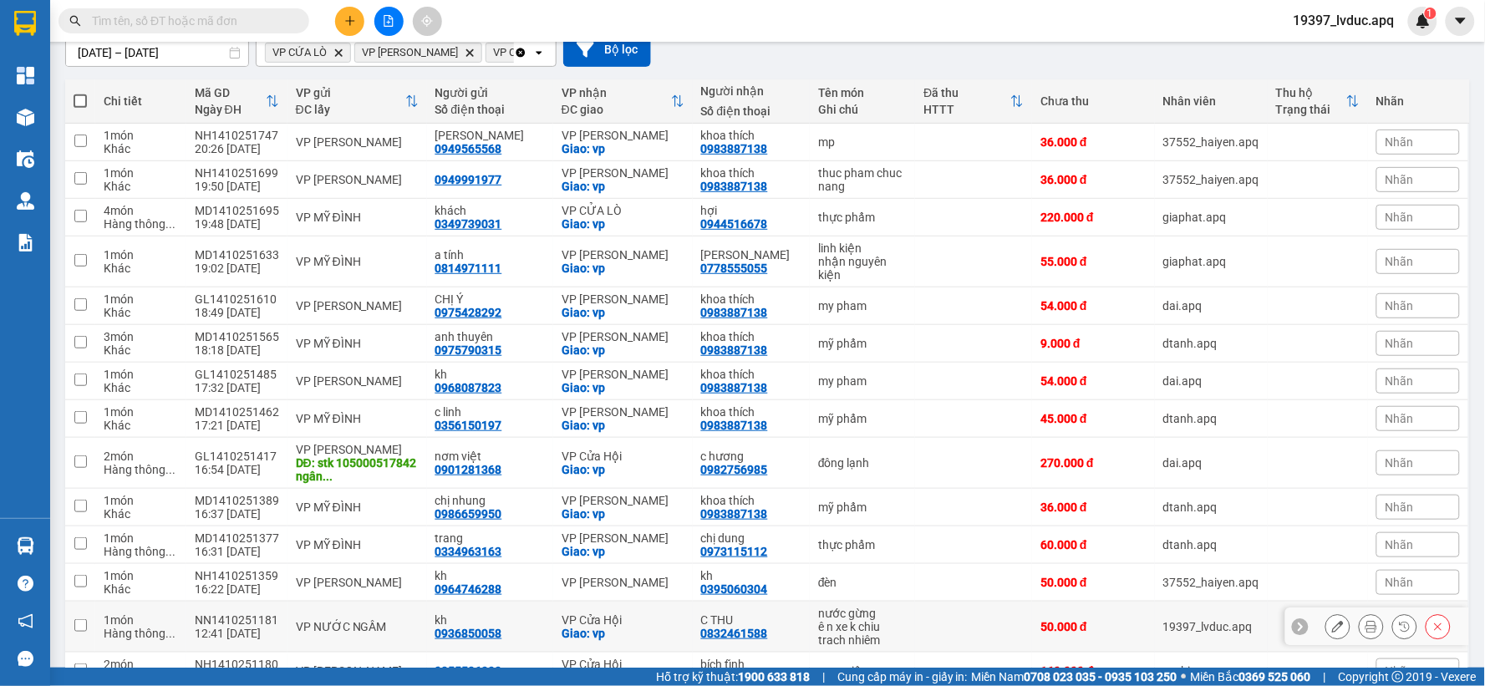
scroll to position [0, 0]
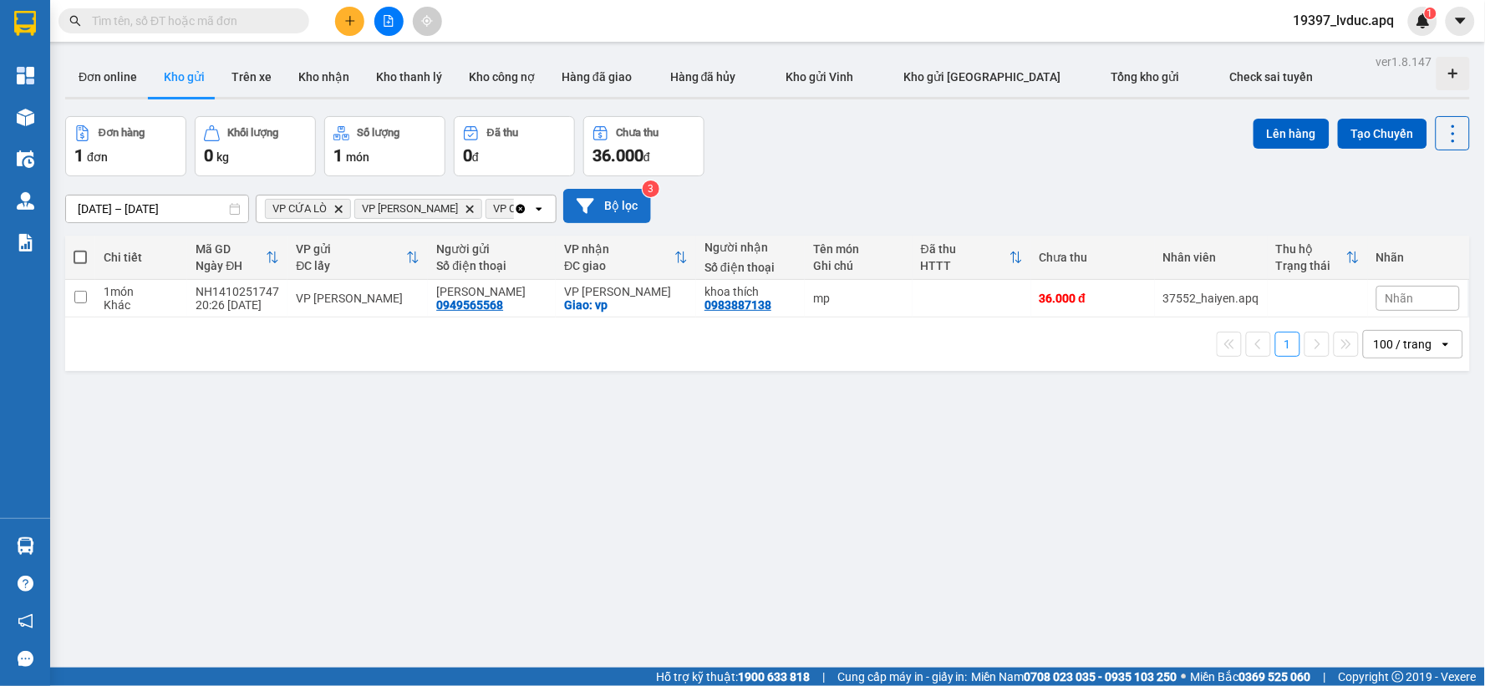
click at [608, 199] on button "Bộ lọc" at bounding box center [607, 206] width 88 height 34
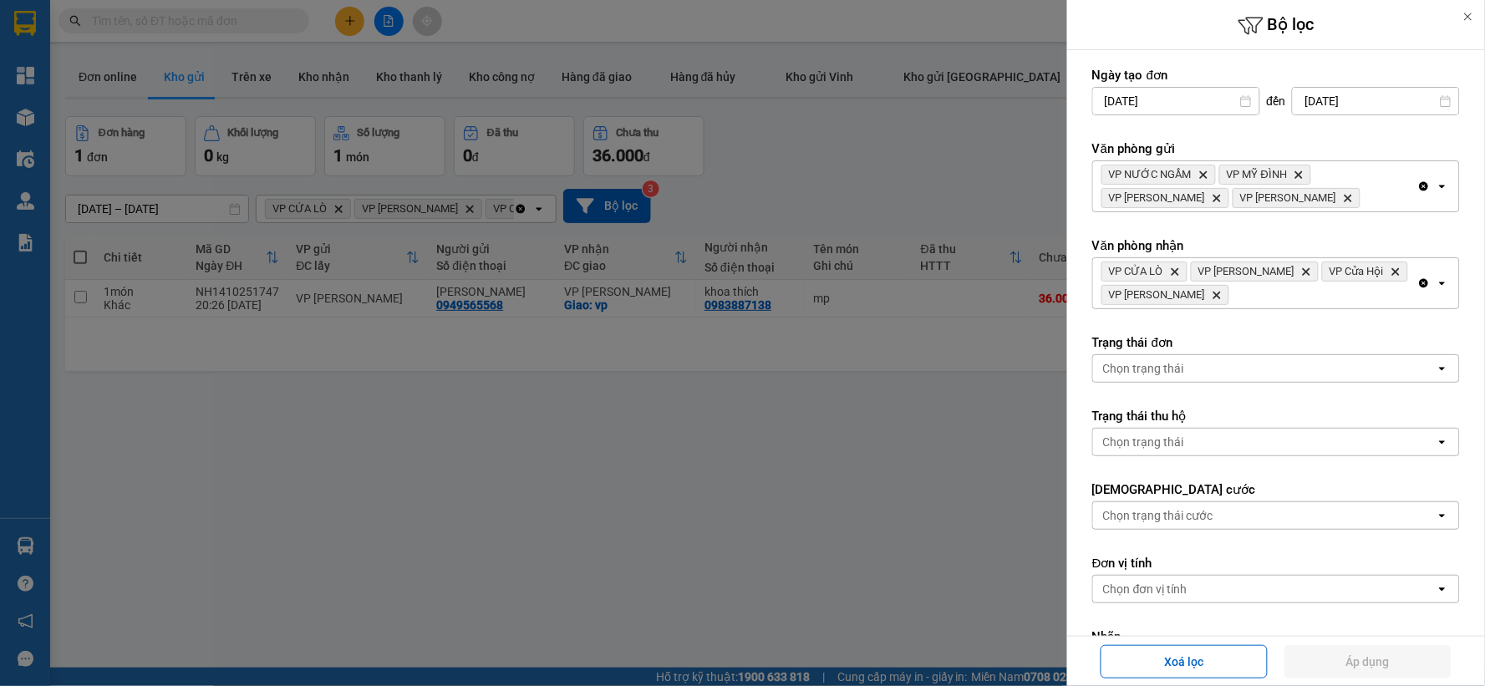
click at [1420, 281] on icon "Clear all" at bounding box center [1424, 283] width 9 height 9
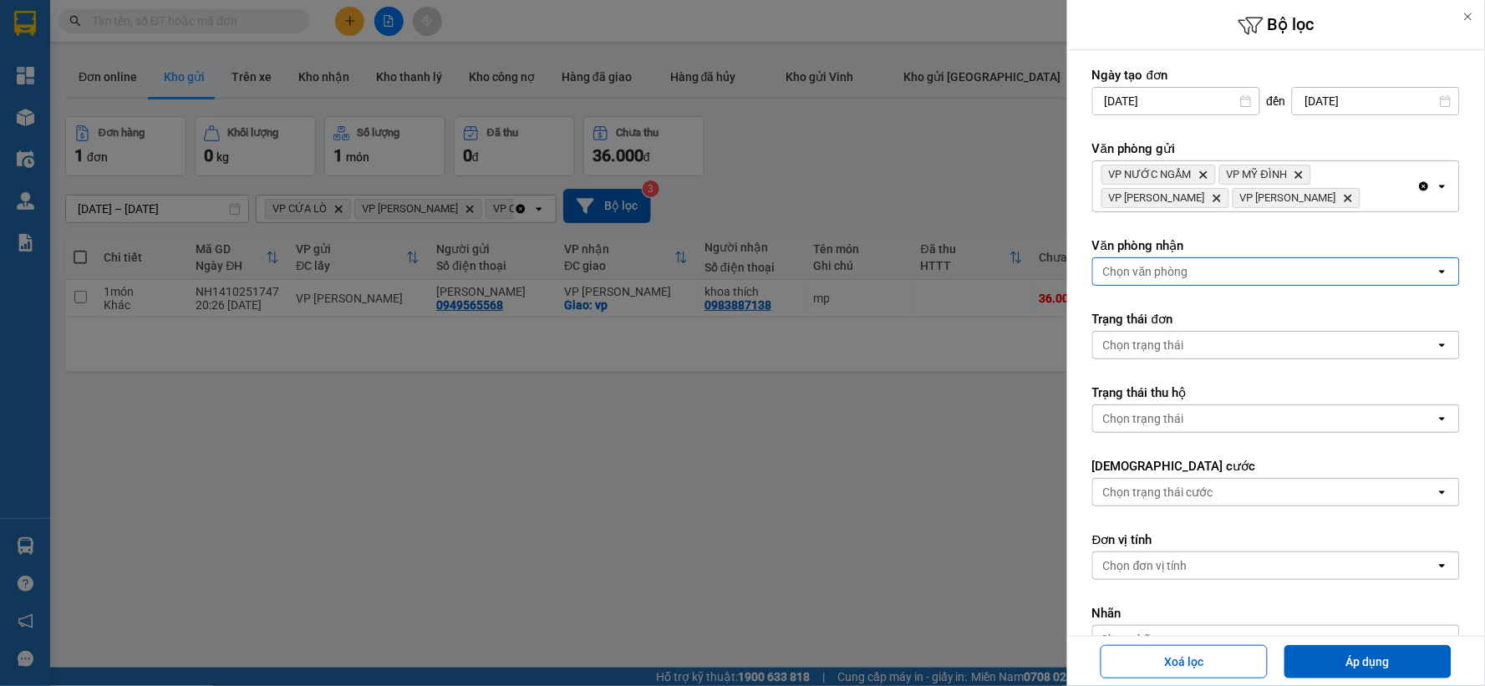
click at [1397, 277] on div "Chọn văn phòng" at bounding box center [1264, 271] width 343 height 27
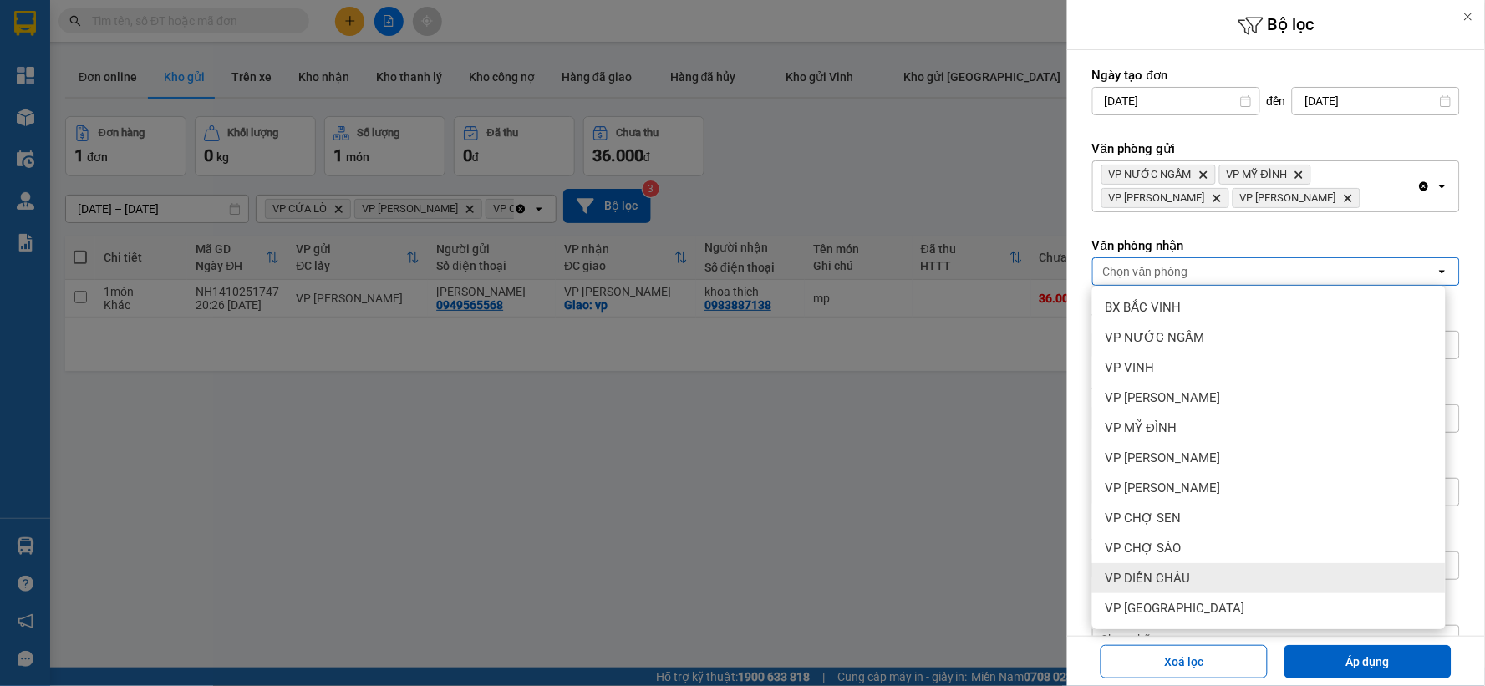
click at [1215, 580] on div "VP DIỄN CHÂU" at bounding box center [1269, 578] width 354 height 30
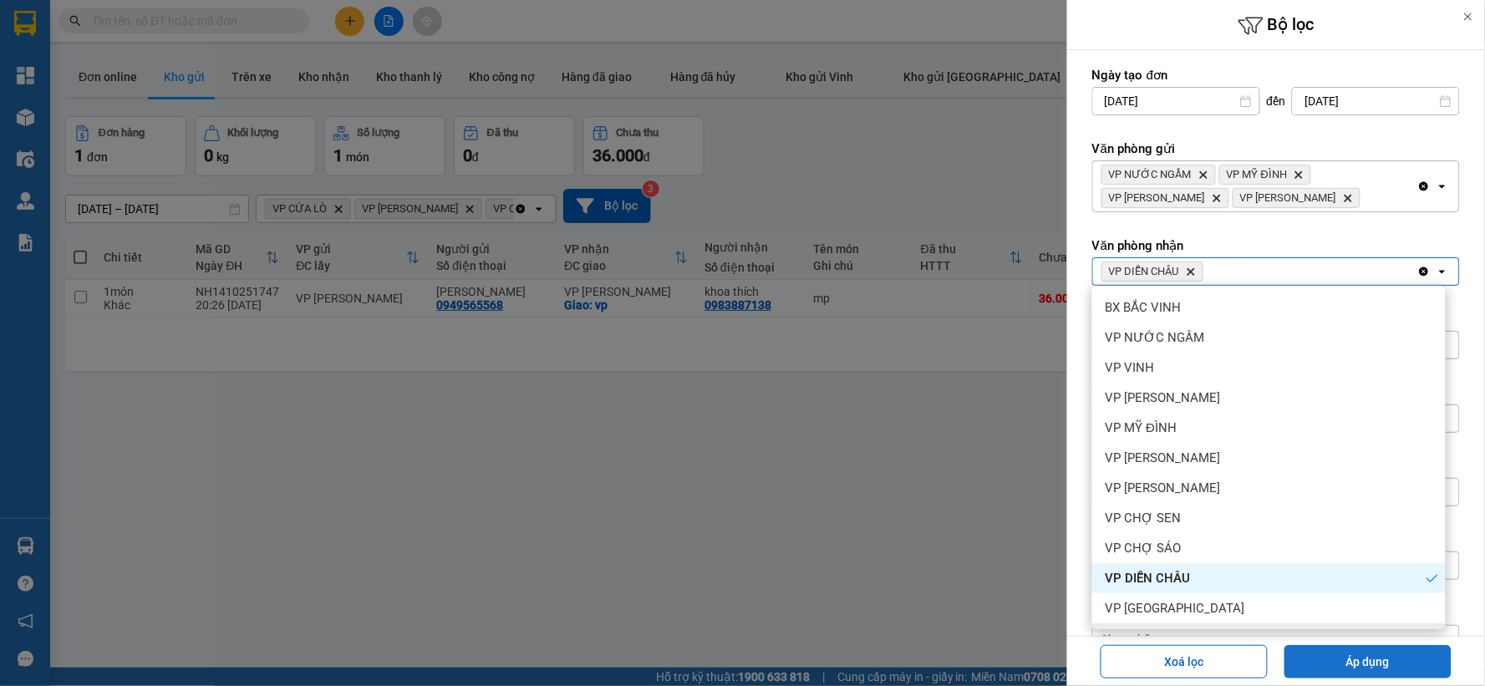
click at [1342, 656] on button "Áp dụng" at bounding box center [1368, 661] width 167 height 33
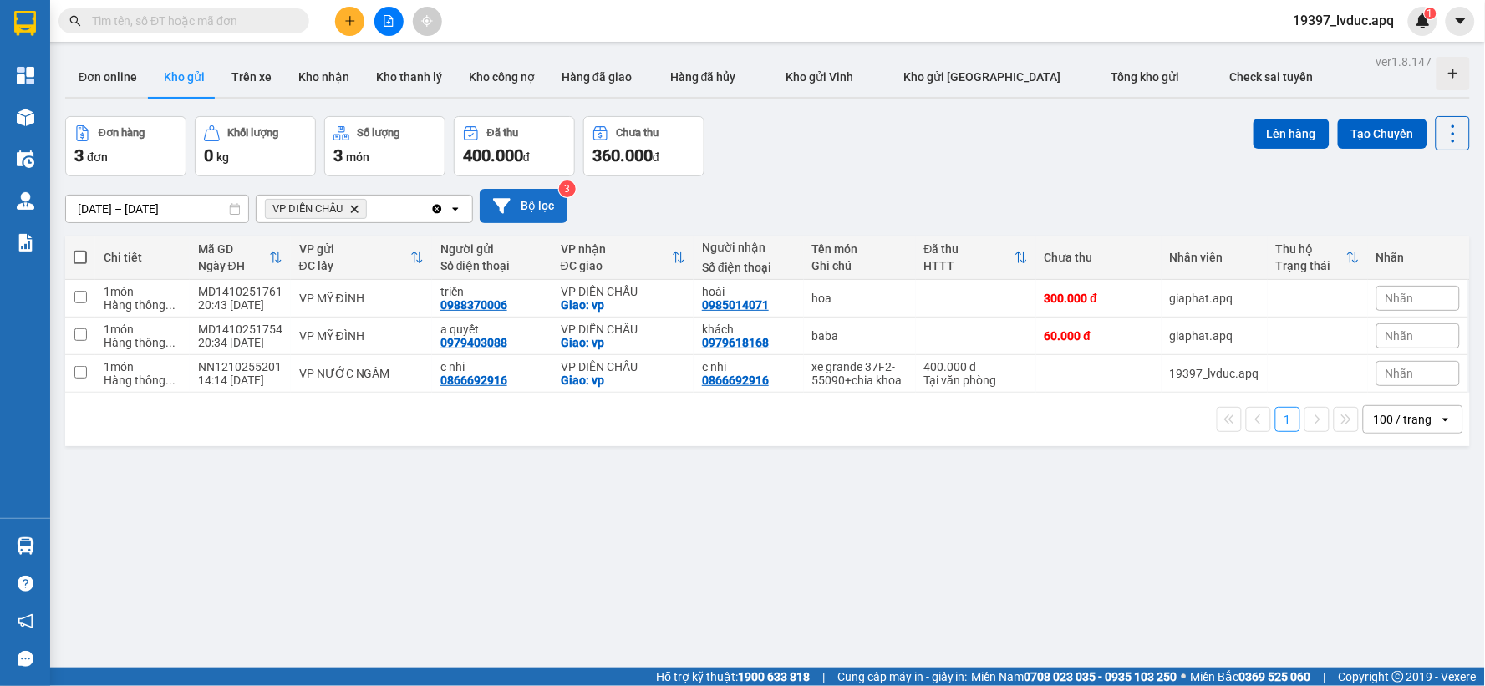
click at [524, 205] on button "Bộ lọc" at bounding box center [524, 206] width 88 height 34
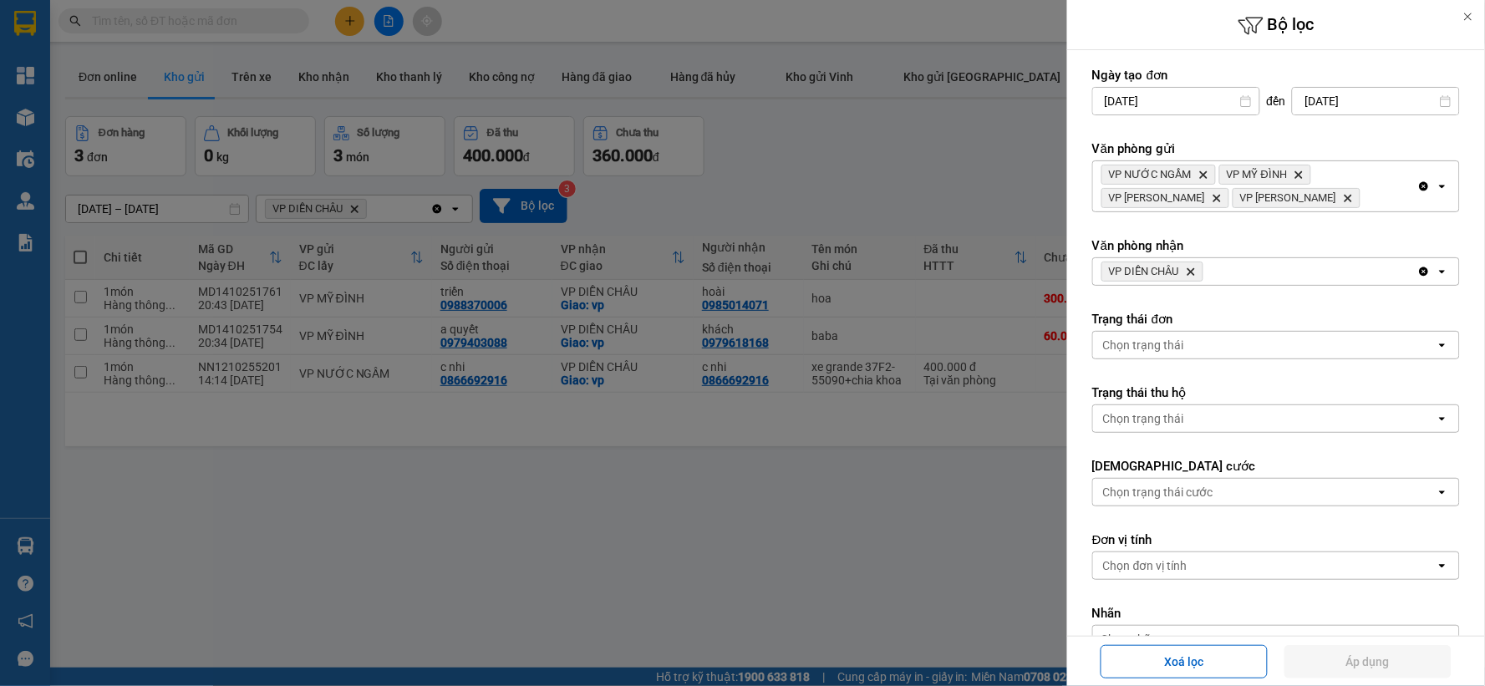
click at [1190, 274] on icon "VP DIỄN CHÂU, close by backspace" at bounding box center [1192, 272] width 8 height 8
click at [1190, 274] on div "Chọn văn phòng" at bounding box center [1264, 271] width 343 height 27
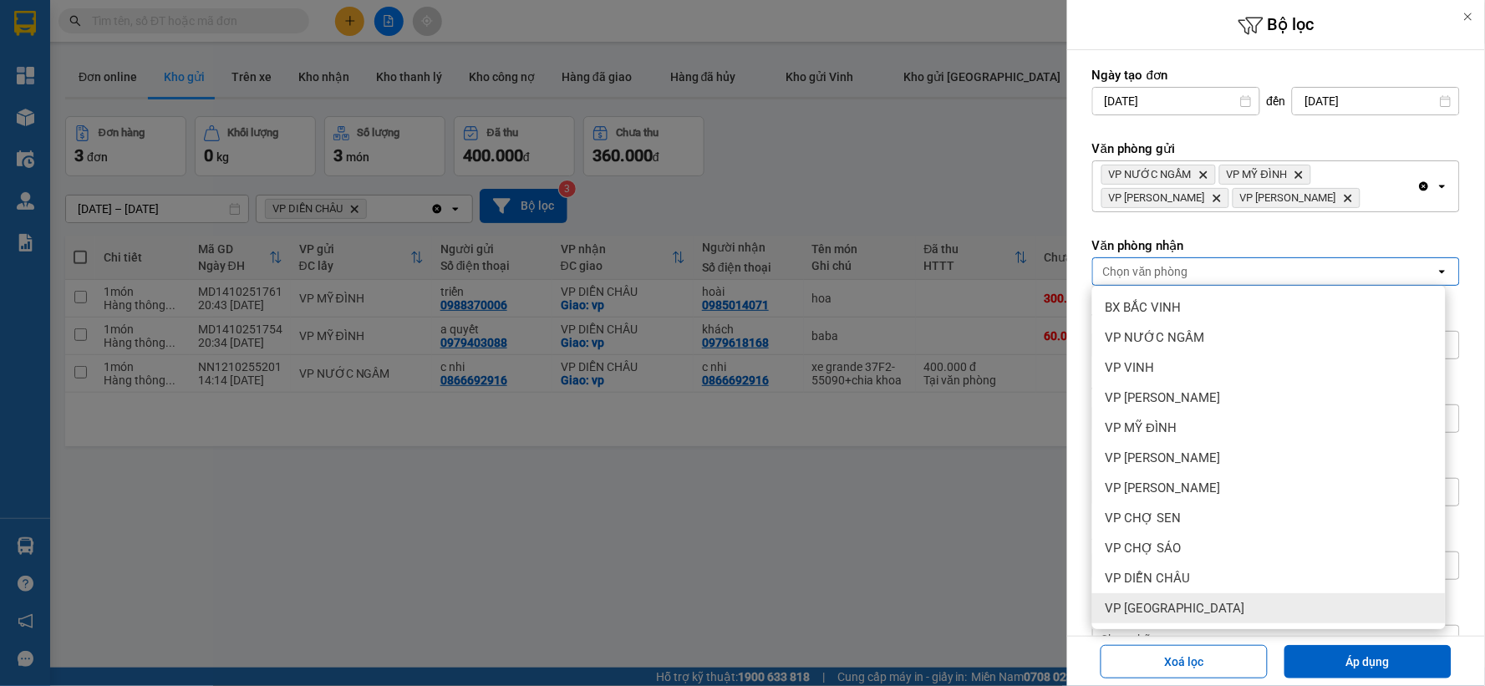
click at [1191, 600] on span "VP [GEOGRAPHIC_DATA]" at bounding box center [1176, 608] width 140 height 17
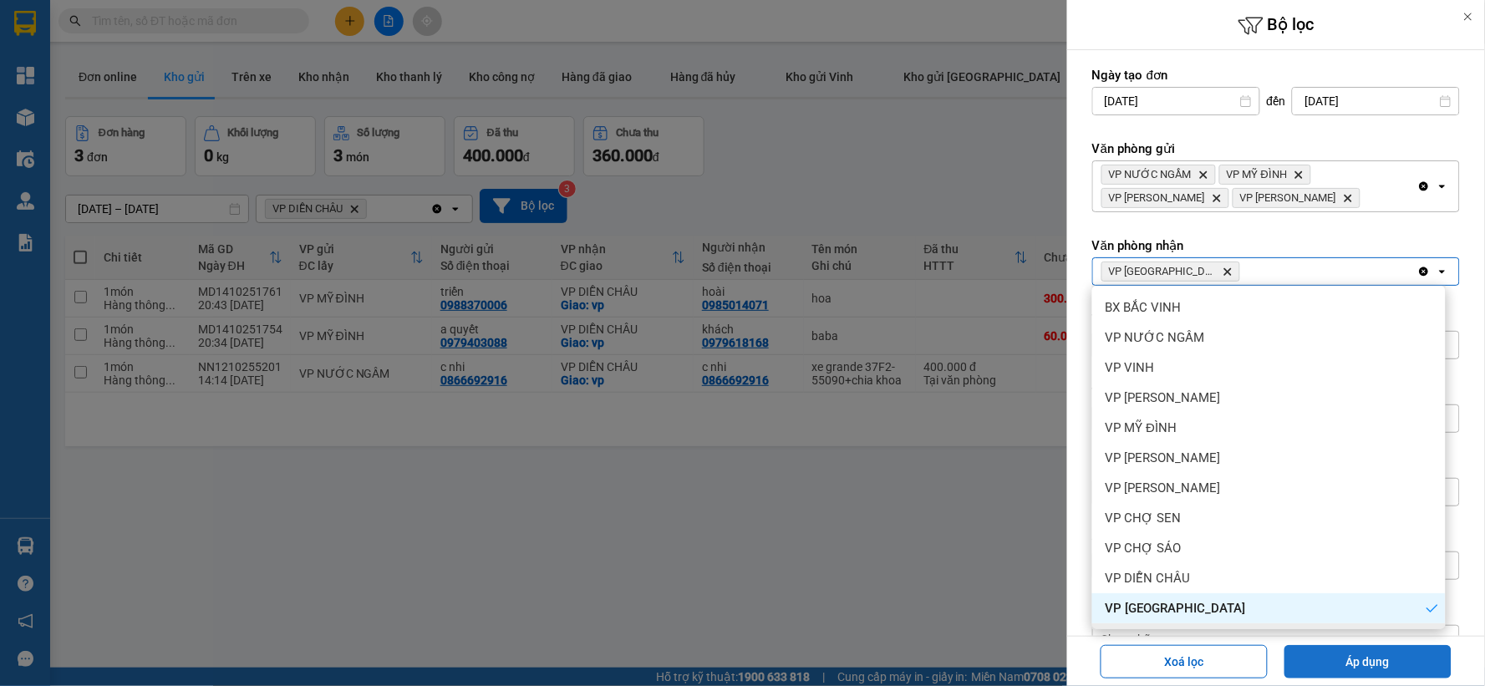
click at [1333, 647] on button "Áp dụng" at bounding box center [1368, 661] width 167 height 33
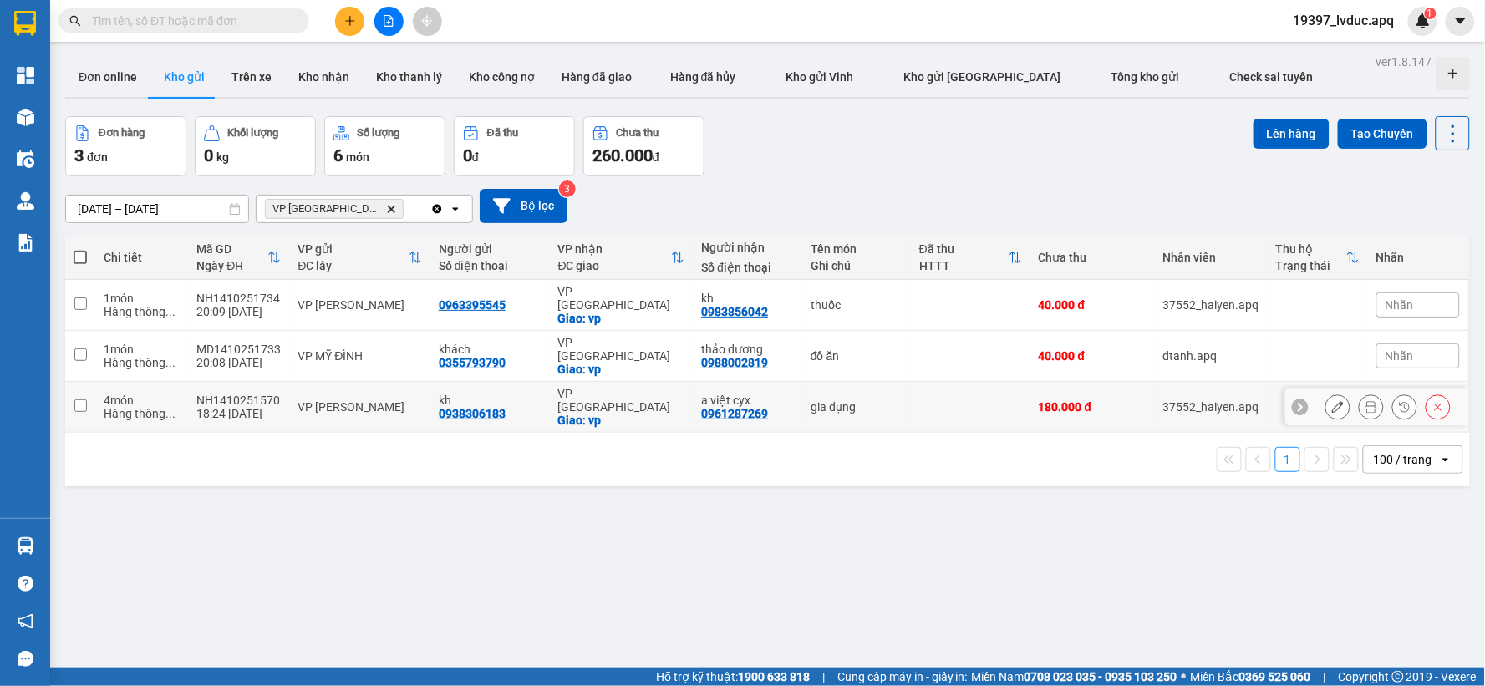
click at [859, 400] on div "gia dụng" at bounding box center [857, 406] width 92 height 13
checkbox input "true"
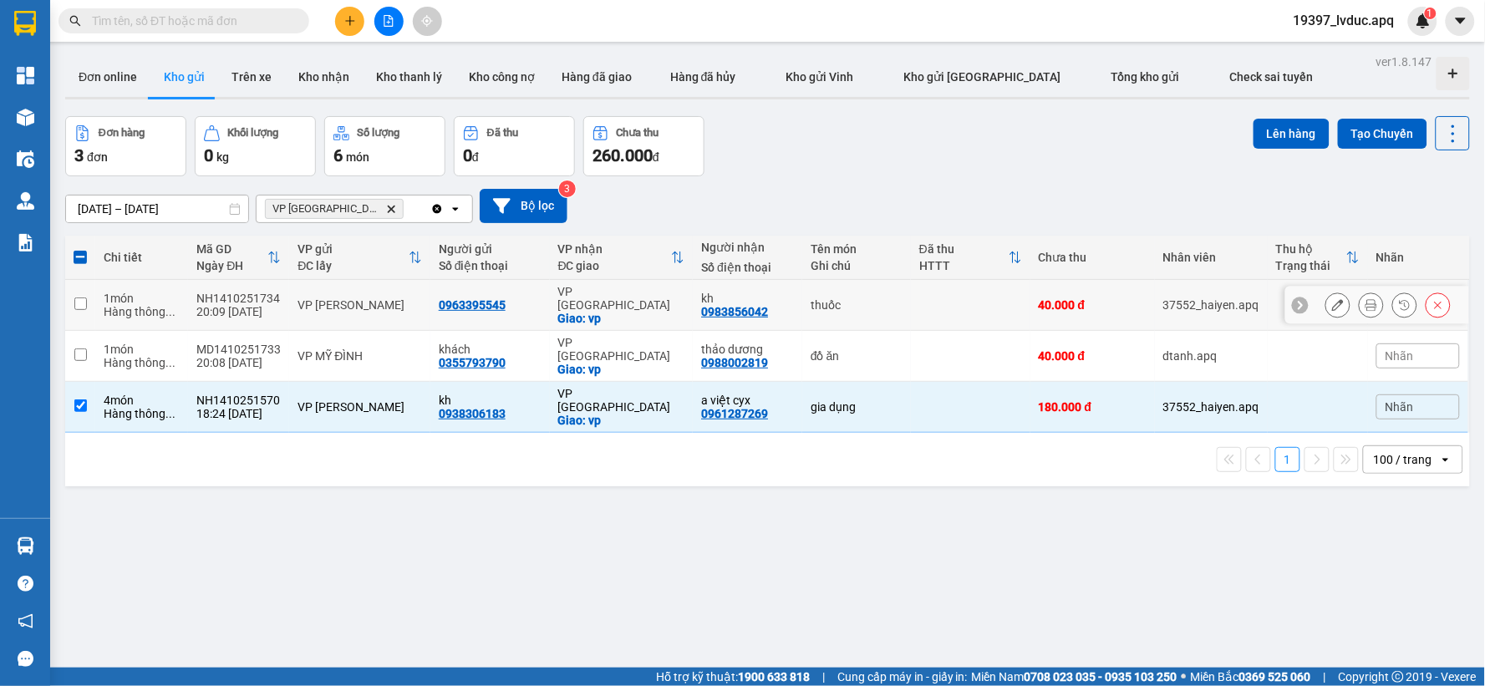
click at [900, 303] on td "thuốc" at bounding box center [856, 305] width 109 height 51
checkbox input "true"
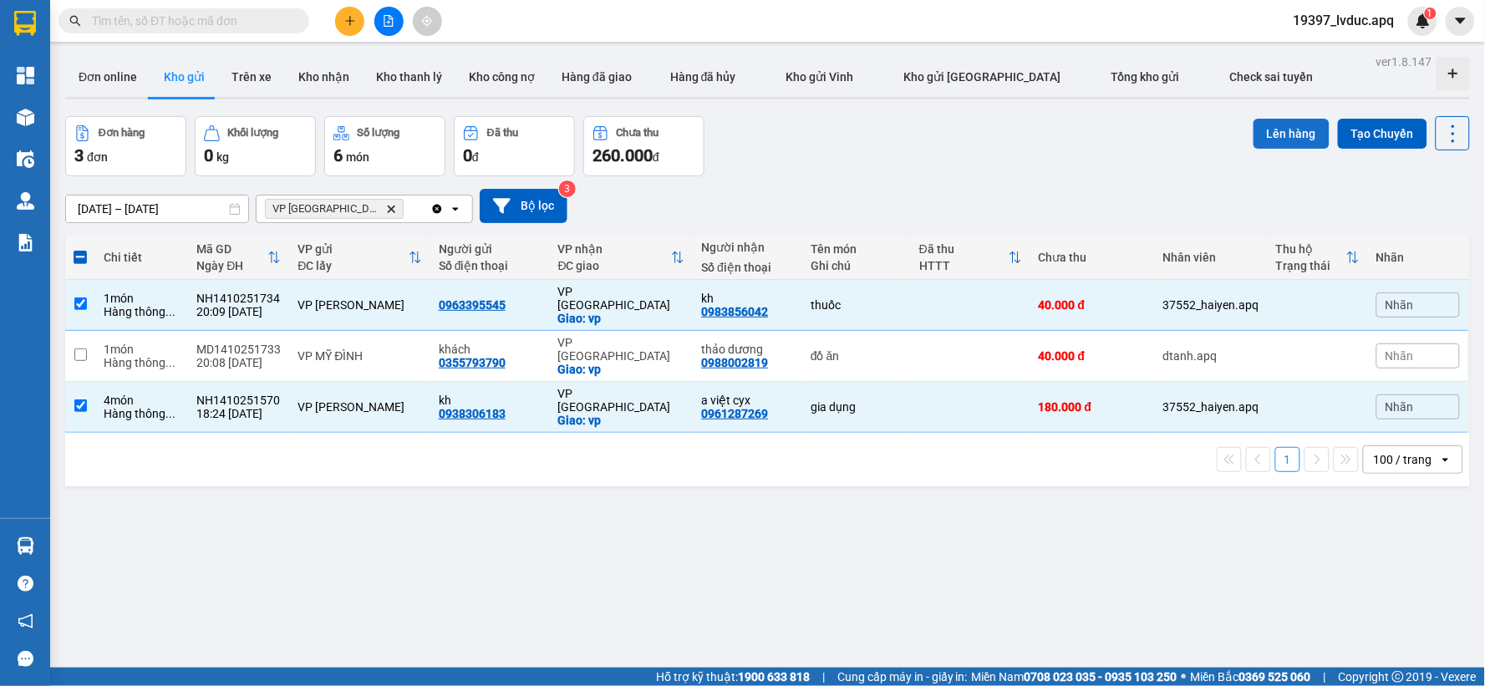
click at [1269, 135] on button "Lên hàng" at bounding box center [1292, 134] width 76 height 30
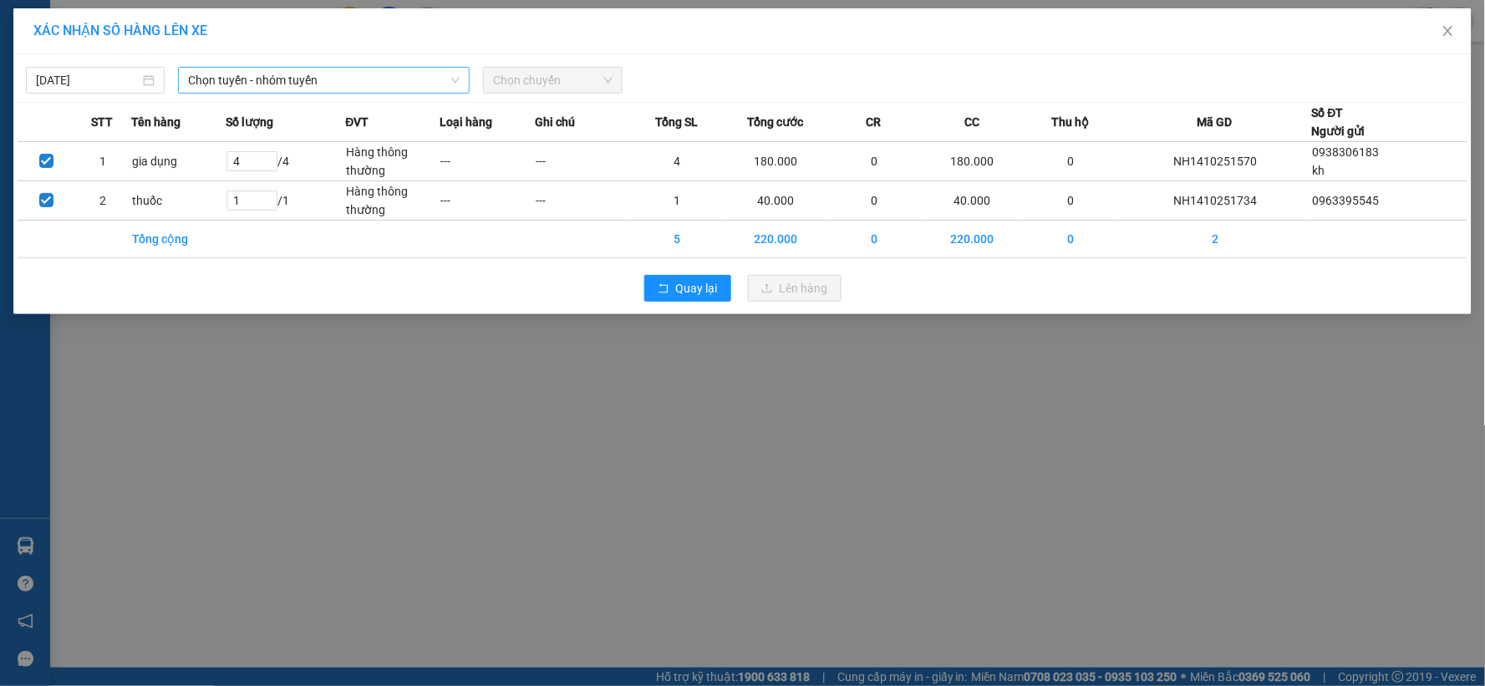
click at [449, 79] on span "Chọn tuyến - nhóm tuyến" at bounding box center [324, 80] width 272 height 25
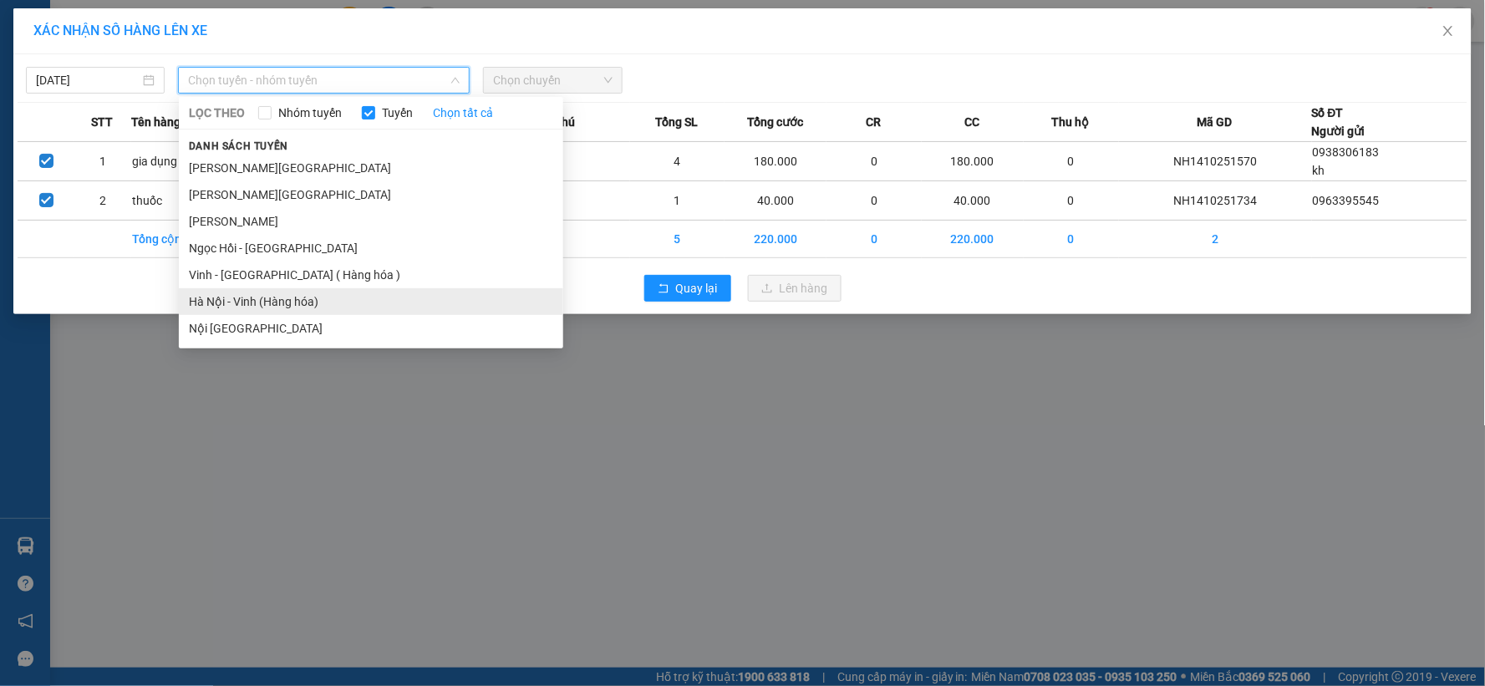
click at [334, 302] on li "Hà Nội - Vinh (Hàng hóa)" at bounding box center [371, 301] width 384 height 27
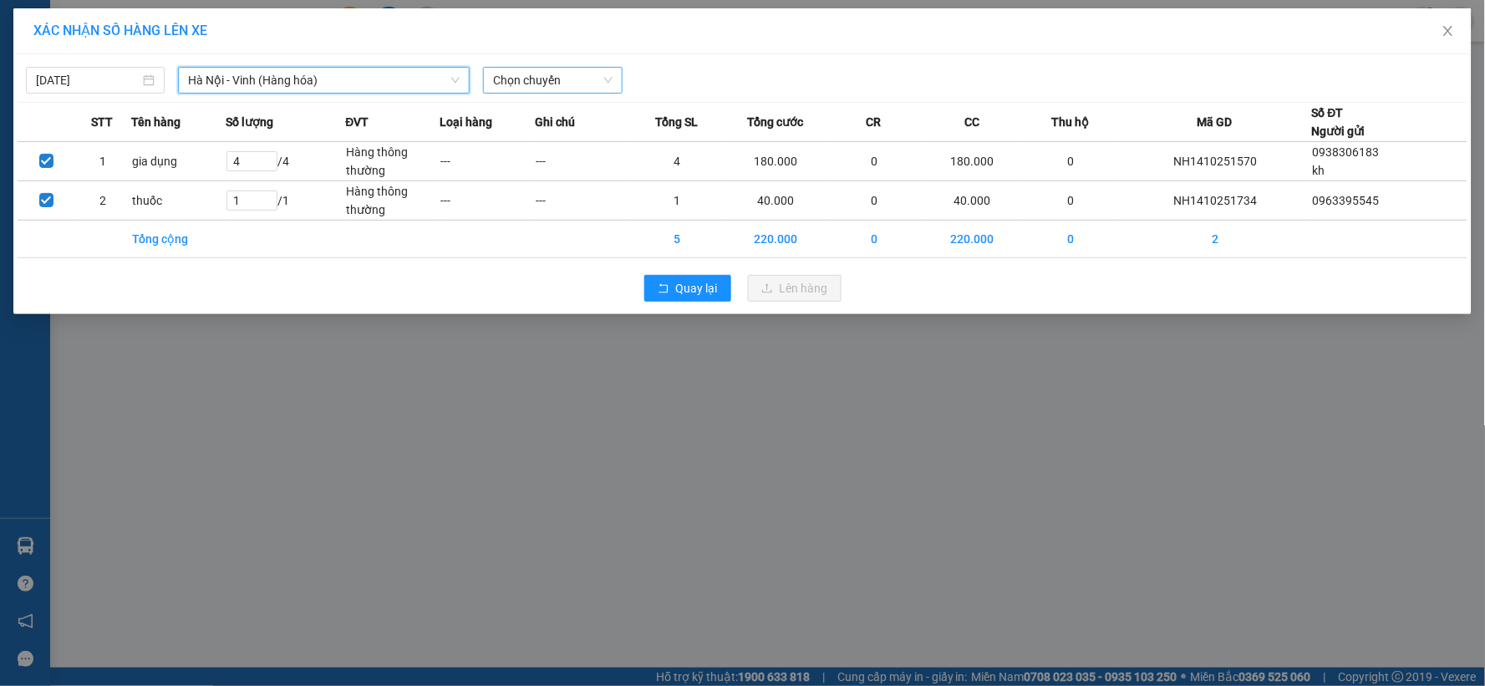
click at [583, 76] on span "Chọn chuyến" at bounding box center [552, 80] width 119 height 25
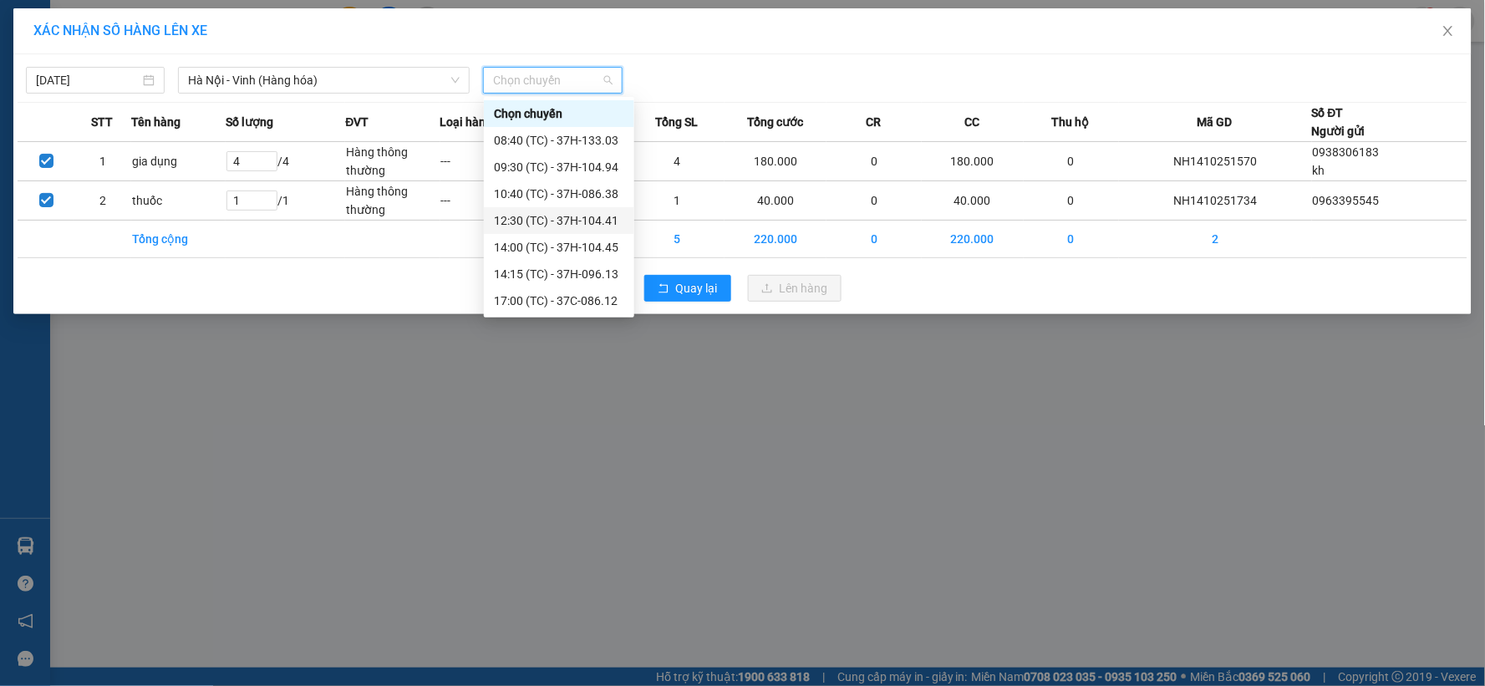
scroll to position [187, 0]
click at [602, 171] on div "22:40 (TC) - 37H-133.08" at bounding box center [559, 167] width 130 height 18
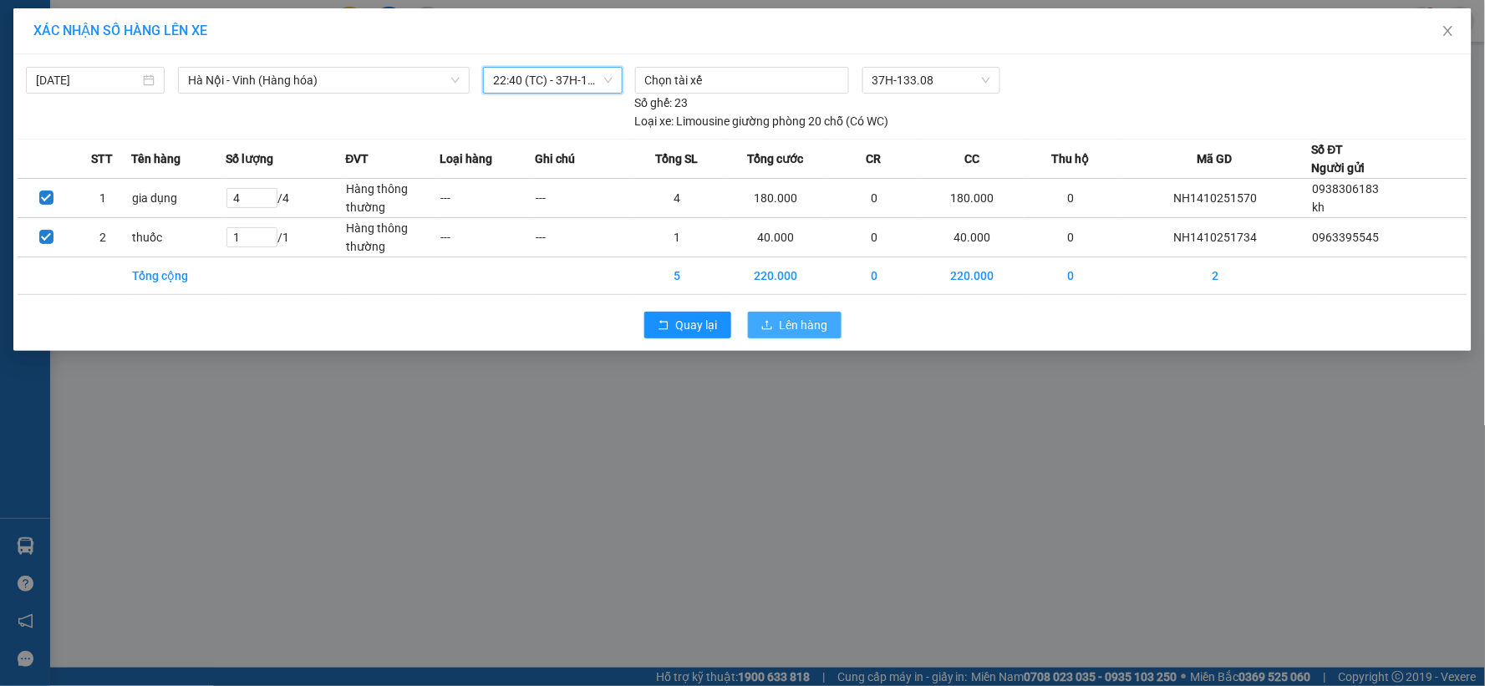
click at [813, 322] on span "Lên hàng" at bounding box center [804, 325] width 48 height 18
